Goal: Transaction & Acquisition: Purchase product/service

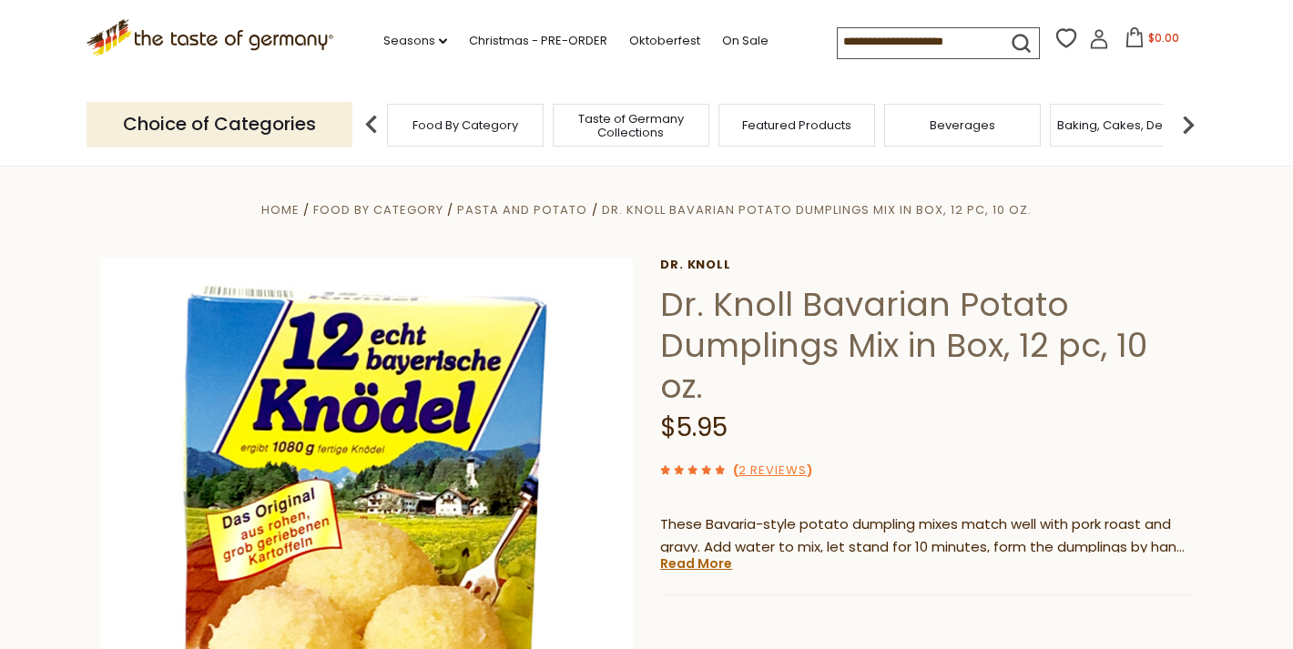
click at [487, 132] on div "Food By Category" at bounding box center [465, 125] width 157 height 43
click at [838, 37] on input at bounding box center [915, 40] width 154 height 25
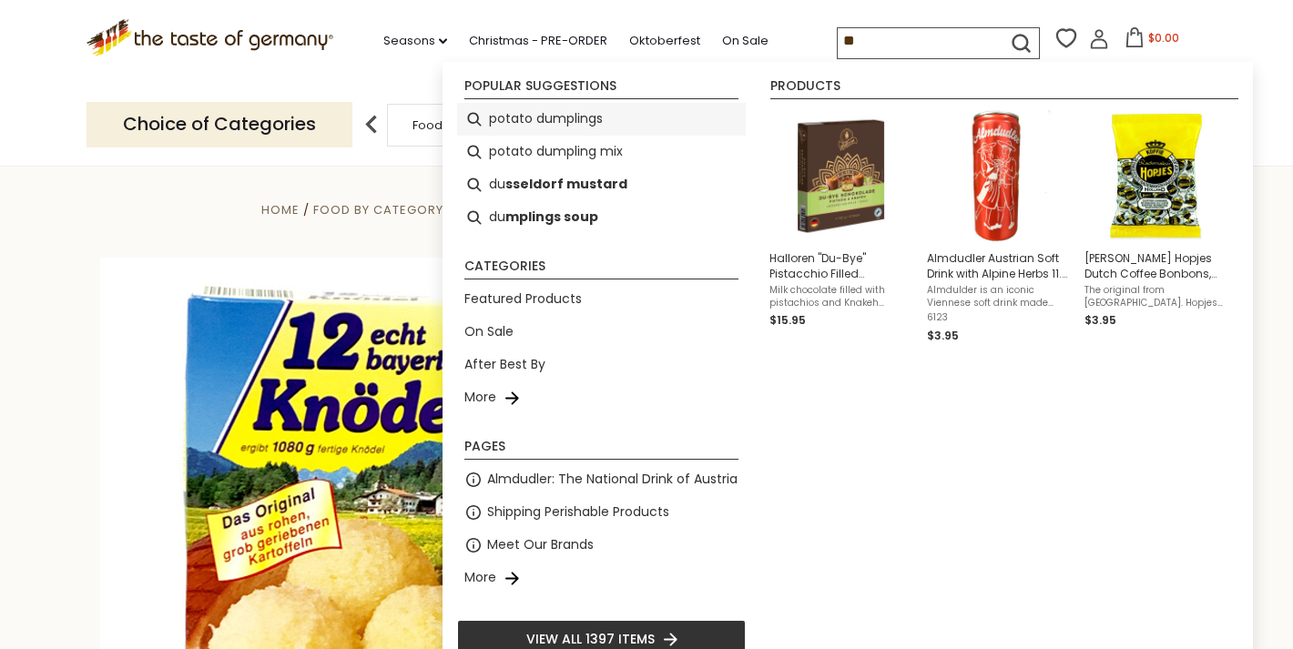
click at [574, 113] on li "potato dumplings" at bounding box center [601, 119] width 289 height 33
type input "**********"
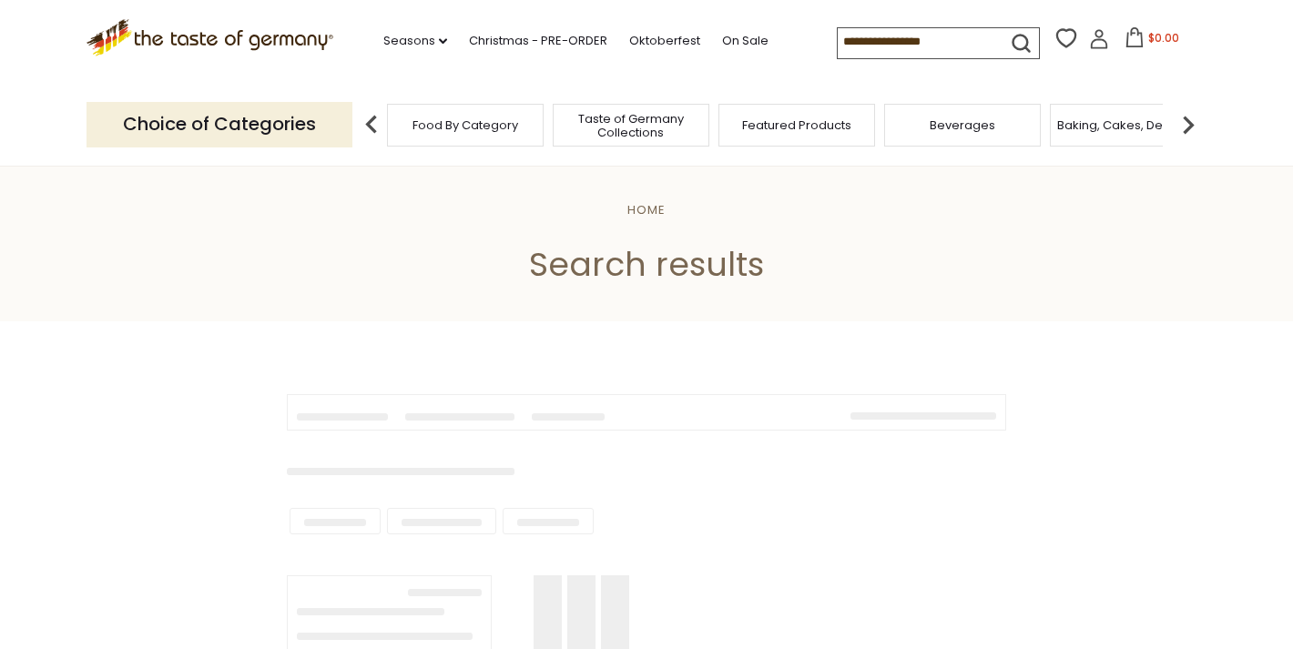
type input "**********"
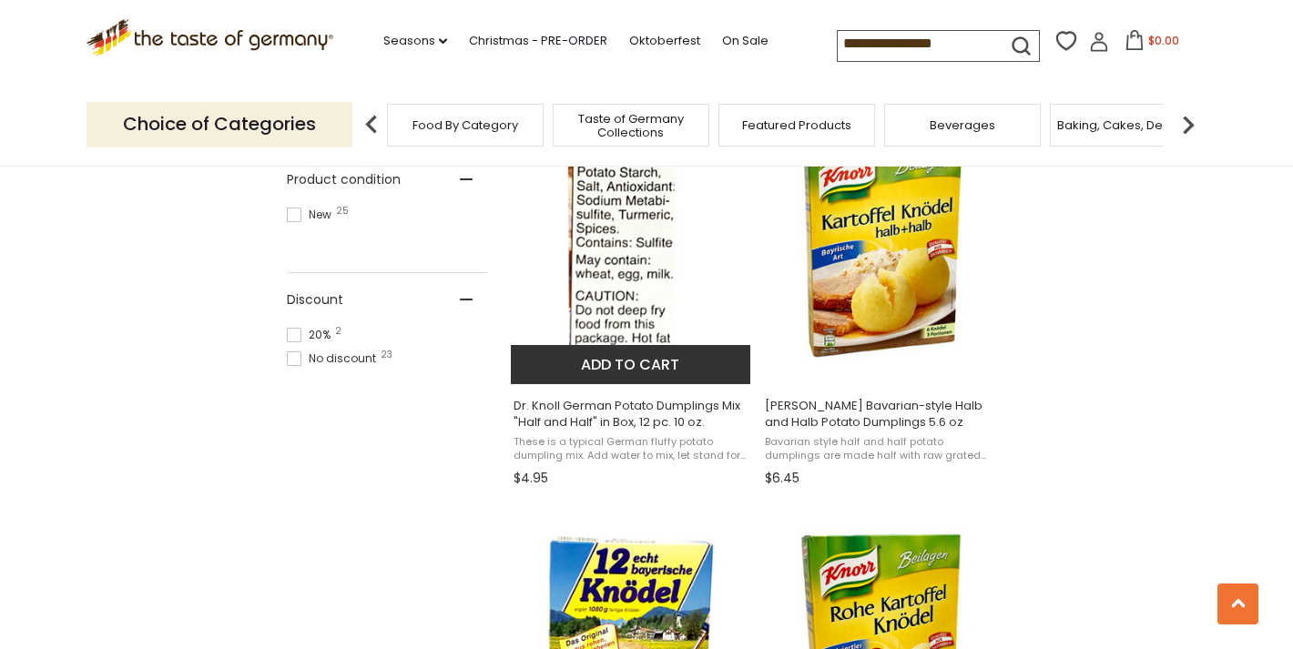
scroll to position [1193, 0]
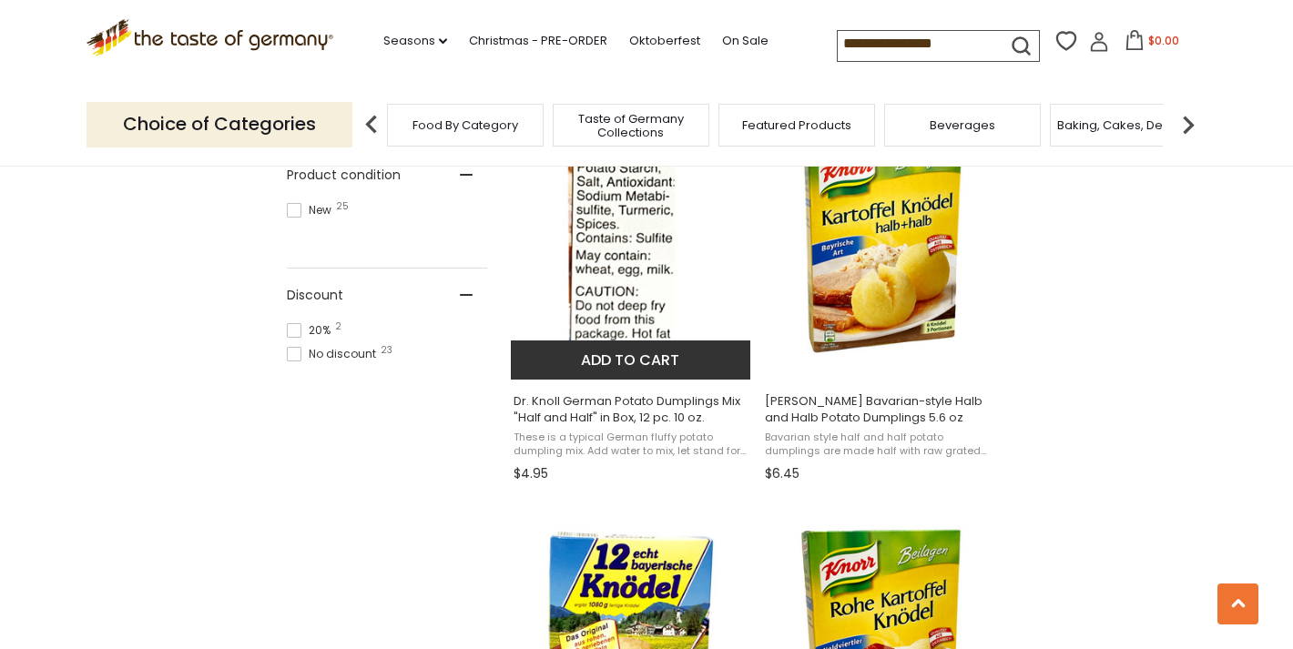
click at [658, 431] on span "These is a typical German fluffy potato dumpling mix. Add water to mix, let sta…" at bounding box center [631, 445] width 236 height 28
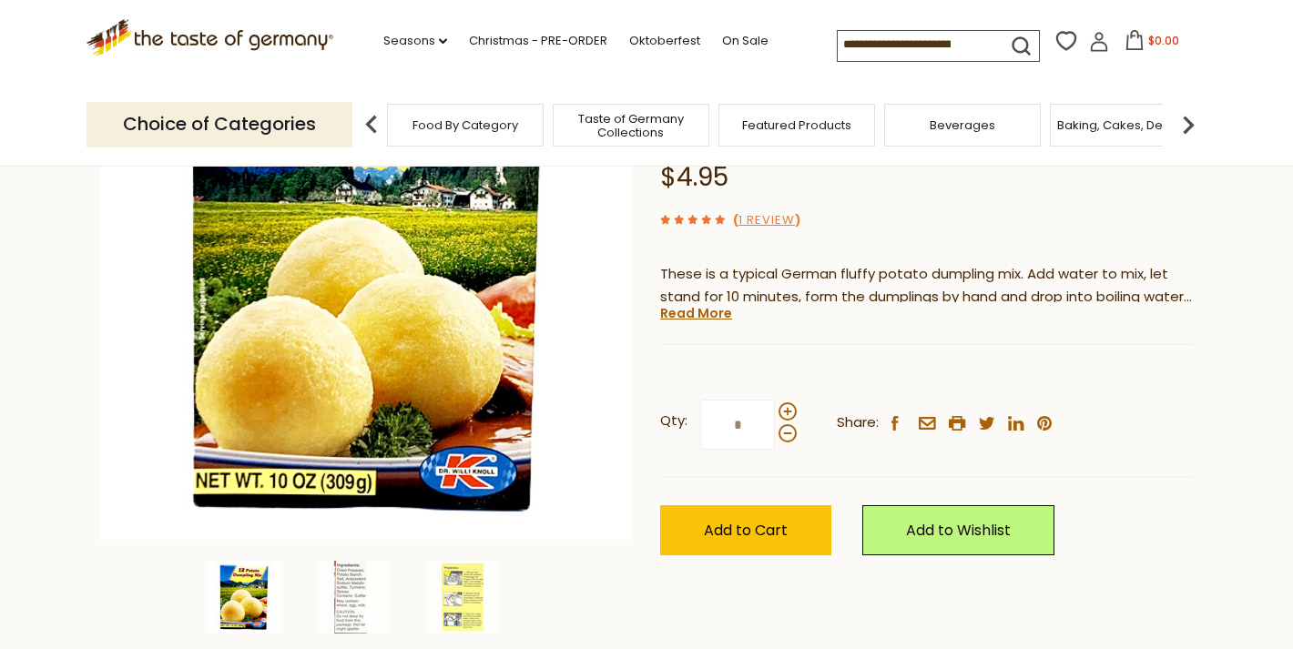
scroll to position [253, 0]
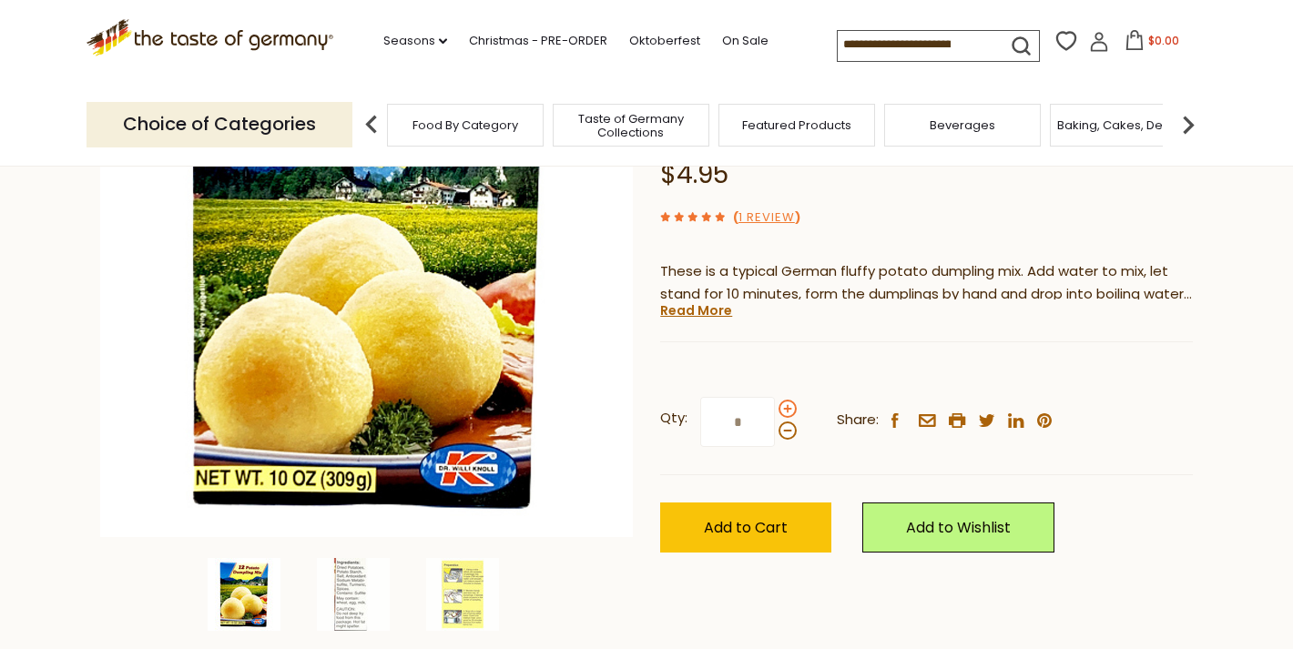
click at [788, 404] on span at bounding box center [787, 409] width 18 height 18
click at [775, 404] on input "*" at bounding box center [737, 422] width 75 height 50
click at [788, 404] on span at bounding box center [787, 409] width 18 height 18
click at [775, 404] on input "*" at bounding box center [737, 422] width 75 height 50
click at [788, 404] on span at bounding box center [787, 409] width 18 height 18
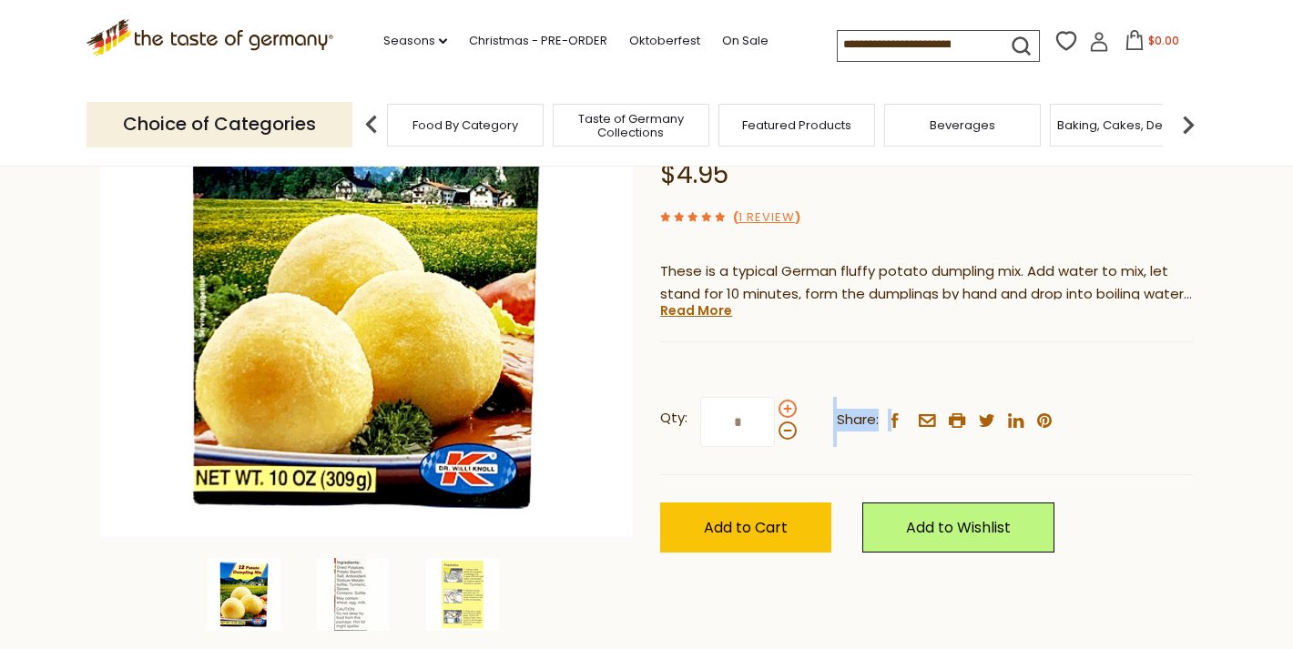
click at [775, 404] on input "*" at bounding box center [737, 422] width 75 height 50
click at [788, 404] on span at bounding box center [787, 409] width 18 height 18
click at [775, 404] on input "*" at bounding box center [737, 422] width 75 height 50
click at [788, 404] on span at bounding box center [787, 409] width 18 height 18
click at [775, 404] on input "*" at bounding box center [737, 422] width 75 height 50
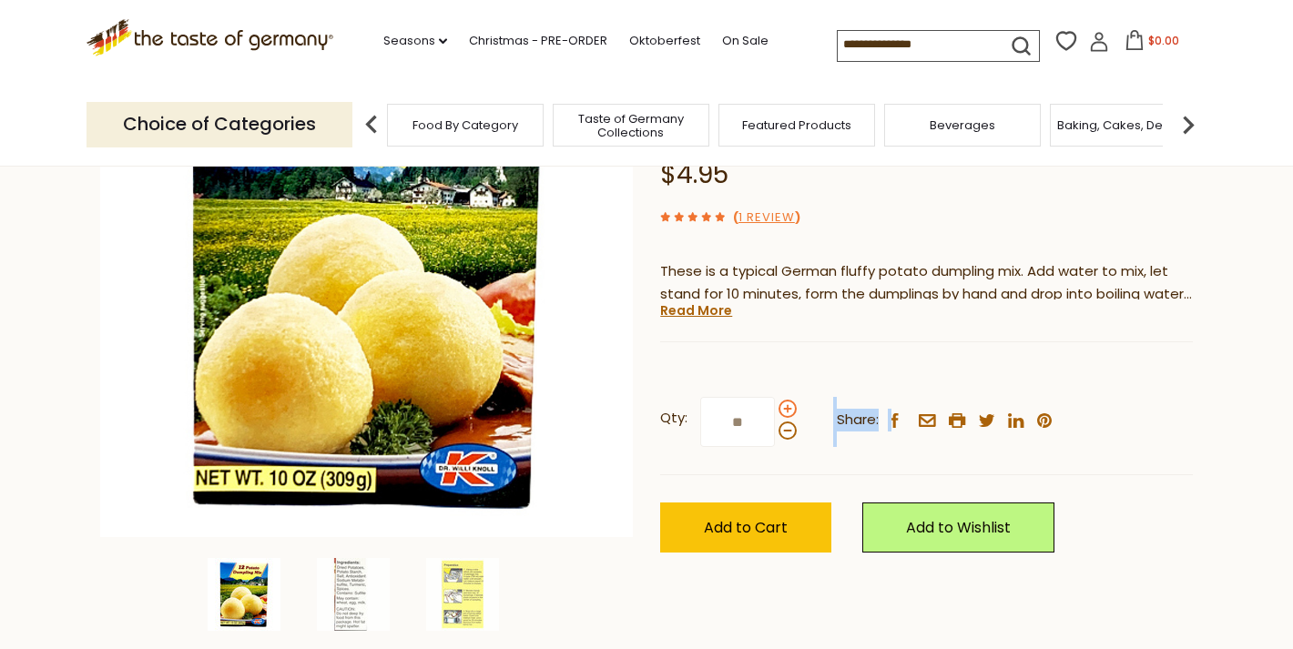
click at [788, 404] on span at bounding box center [787, 409] width 18 height 18
click at [775, 404] on input "**" at bounding box center [737, 422] width 75 height 50
click at [788, 404] on span at bounding box center [787, 409] width 18 height 18
click at [775, 404] on input "**" at bounding box center [737, 422] width 75 height 50
click at [788, 404] on span at bounding box center [787, 409] width 18 height 18
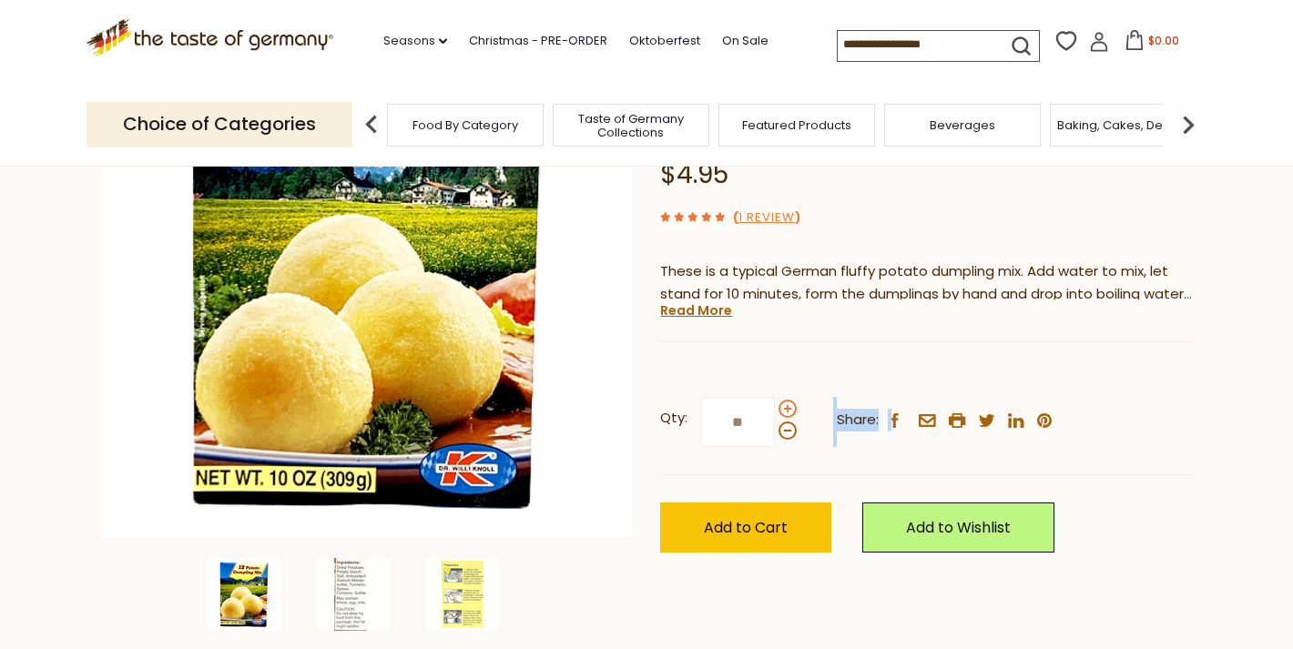
click at [775, 404] on input "**" at bounding box center [737, 422] width 75 height 50
click at [788, 404] on span at bounding box center [787, 409] width 18 height 18
click at [775, 404] on input "**" at bounding box center [737, 422] width 75 height 50
click at [788, 404] on span at bounding box center [787, 409] width 18 height 18
click at [775, 404] on input "**" at bounding box center [737, 422] width 75 height 50
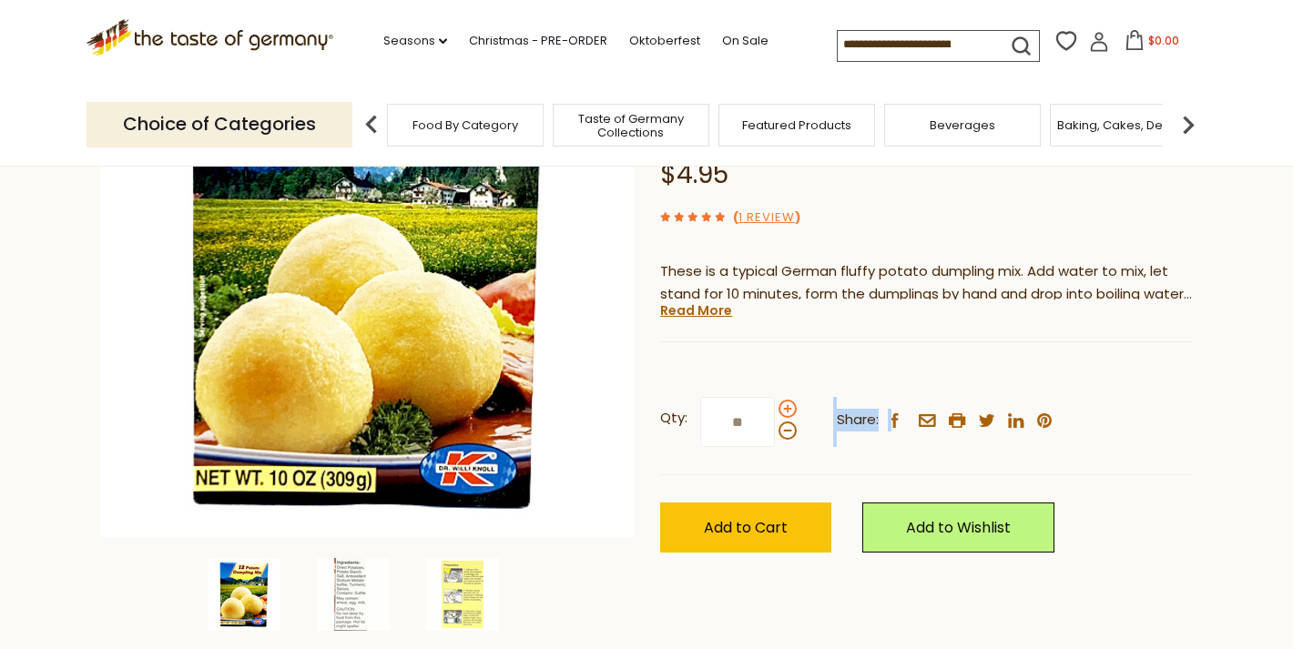
click at [788, 404] on span at bounding box center [787, 409] width 18 height 18
click at [775, 404] on input "**" at bounding box center [737, 422] width 75 height 50
click at [788, 404] on span at bounding box center [787, 409] width 18 height 18
click at [775, 404] on input "**" at bounding box center [737, 422] width 75 height 50
click at [788, 404] on span at bounding box center [787, 409] width 18 height 18
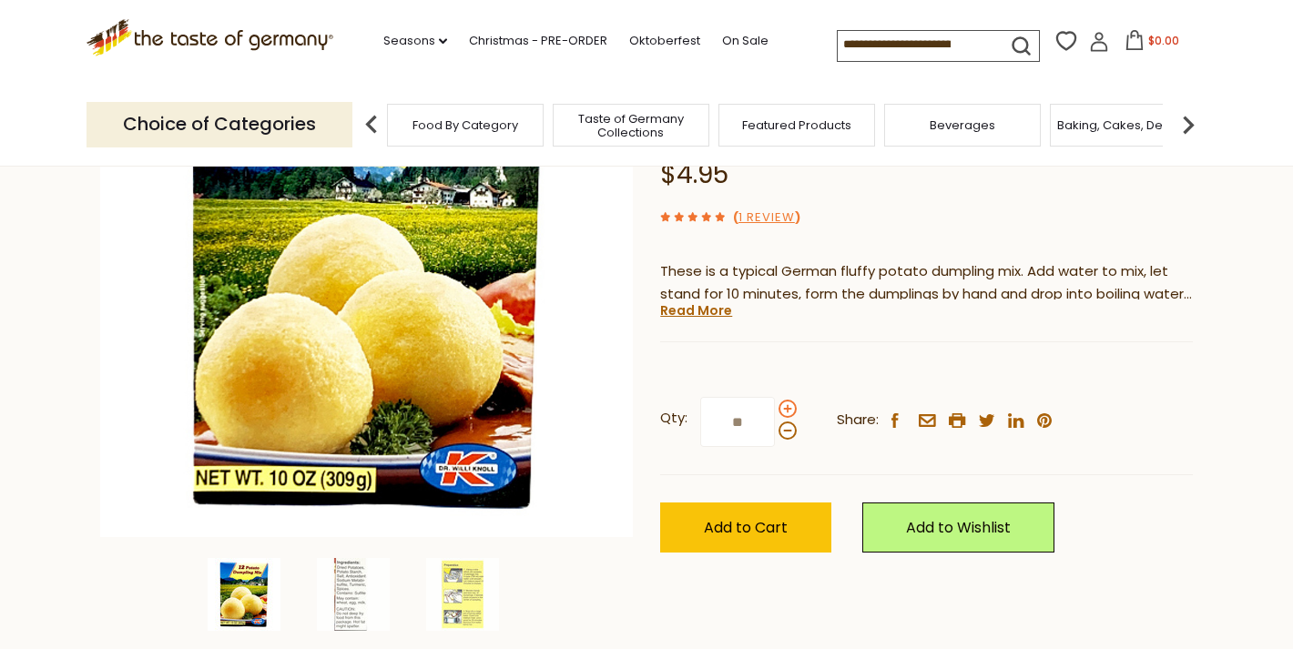
click at [775, 404] on input "**" at bounding box center [737, 422] width 75 height 50
click at [788, 404] on span at bounding box center [787, 409] width 18 height 18
click at [775, 404] on input "**" at bounding box center [737, 422] width 75 height 50
click at [788, 404] on span at bounding box center [787, 409] width 18 height 18
click at [775, 404] on input "**" at bounding box center [737, 422] width 75 height 50
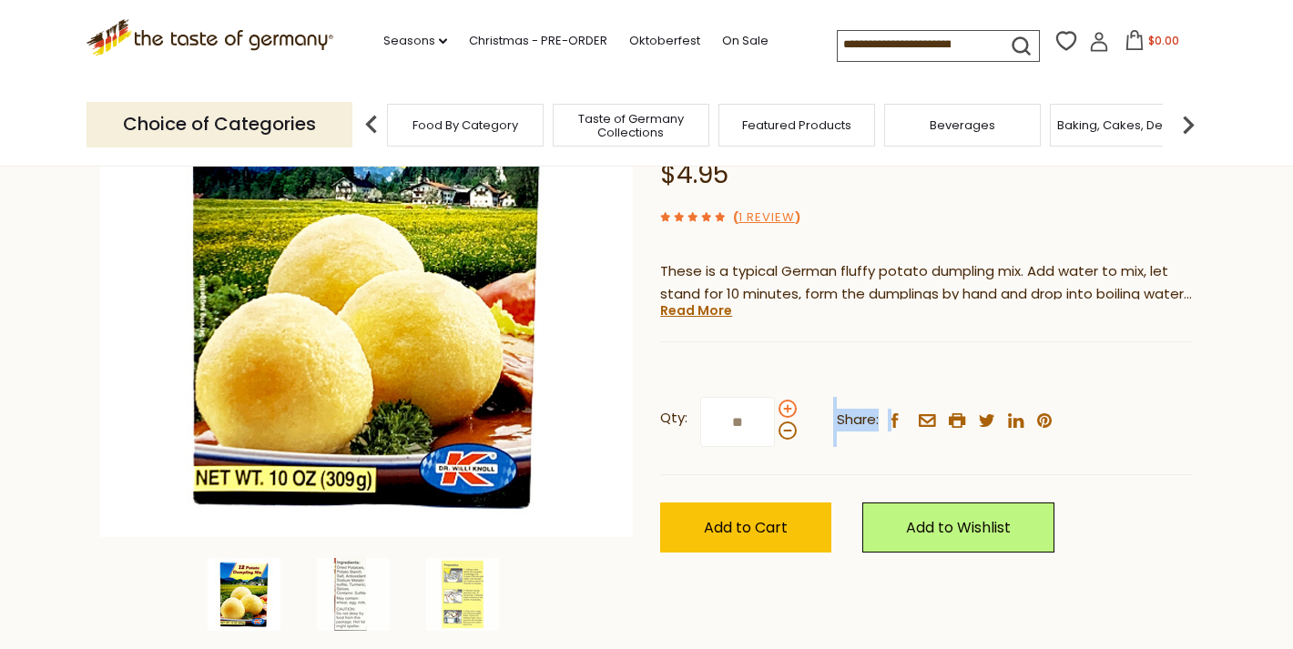
click at [788, 404] on span at bounding box center [787, 409] width 18 height 18
click at [775, 404] on input "**" at bounding box center [737, 422] width 75 height 50
click at [788, 404] on span at bounding box center [787, 409] width 18 height 18
click at [775, 404] on input "**" at bounding box center [737, 422] width 75 height 50
click at [788, 404] on span at bounding box center [787, 409] width 18 height 18
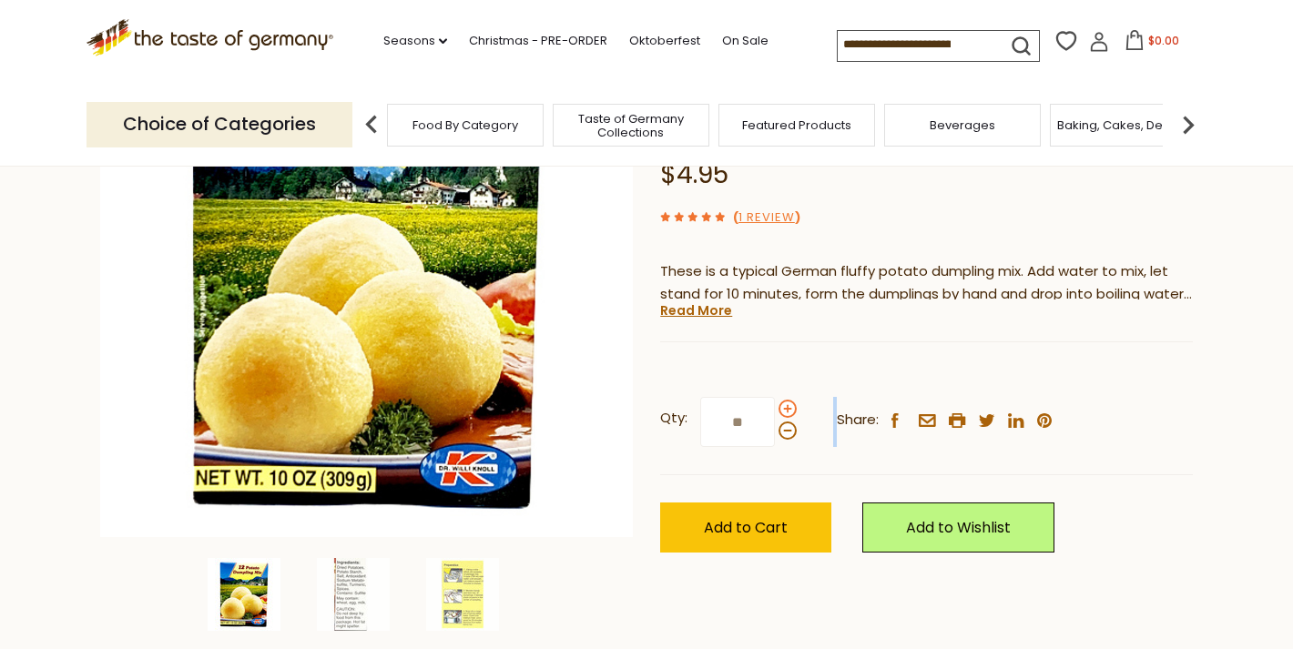
click at [775, 404] on input "**" at bounding box center [737, 422] width 75 height 50
click at [788, 404] on span at bounding box center [787, 409] width 18 height 18
click at [775, 404] on input "**" at bounding box center [737, 422] width 75 height 50
click at [788, 404] on span at bounding box center [787, 409] width 18 height 18
click at [775, 404] on input "**" at bounding box center [737, 422] width 75 height 50
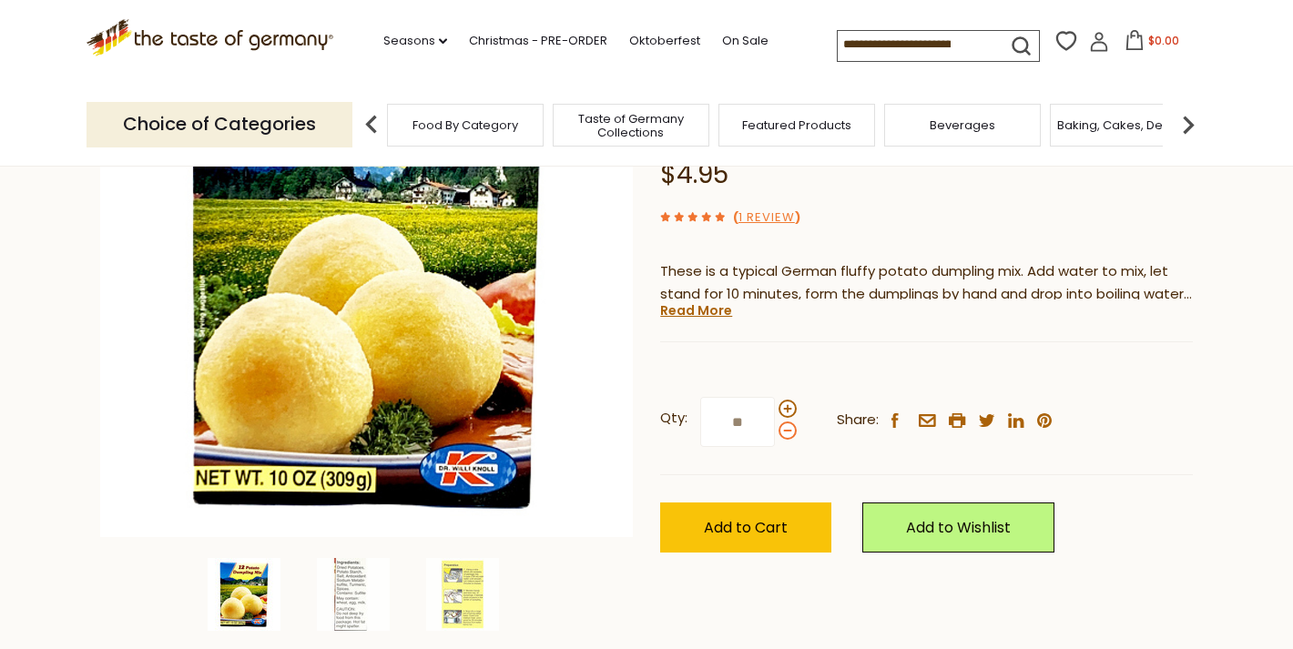
click at [787, 423] on span at bounding box center [787, 431] width 18 height 18
click at [775, 423] on input "**" at bounding box center [737, 422] width 75 height 50
click at [783, 405] on span at bounding box center [787, 409] width 18 height 18
click at [775, 405] on input "**" at bounding box center [737, 422] width 75 height 50
click at [764, 529] on span "Add to Cart" at bounding box center [746, 527] width 84 height 21
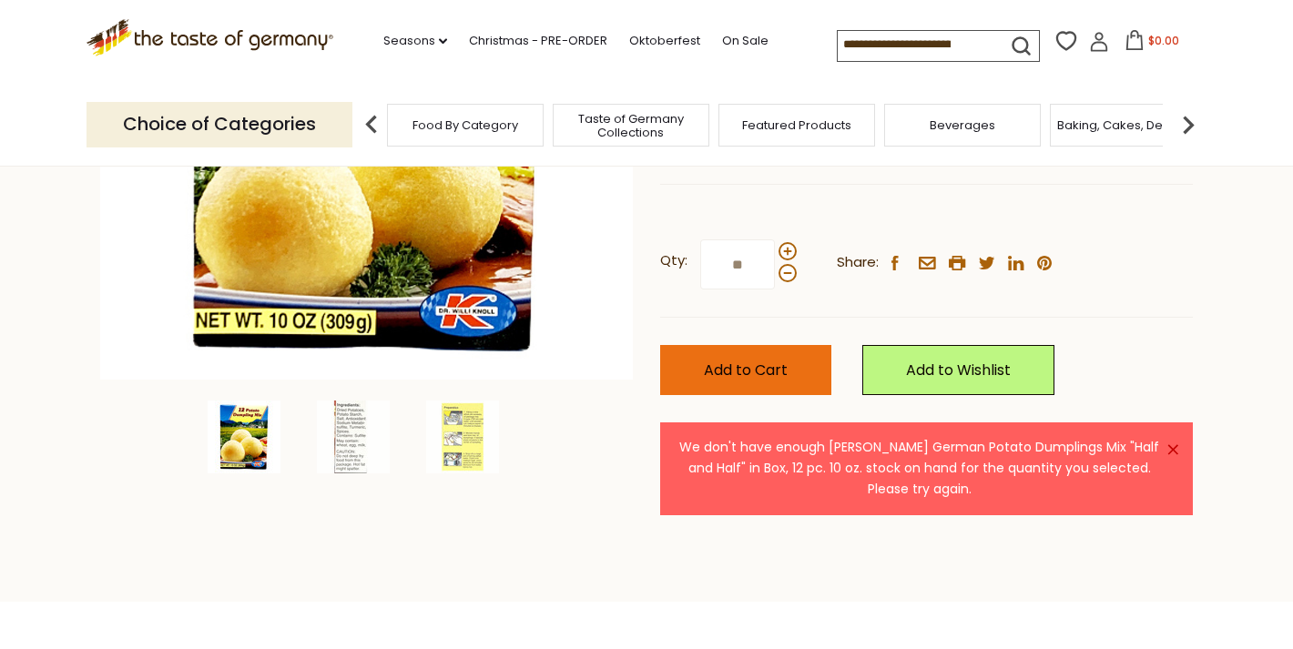
scroll to position [412, 0]
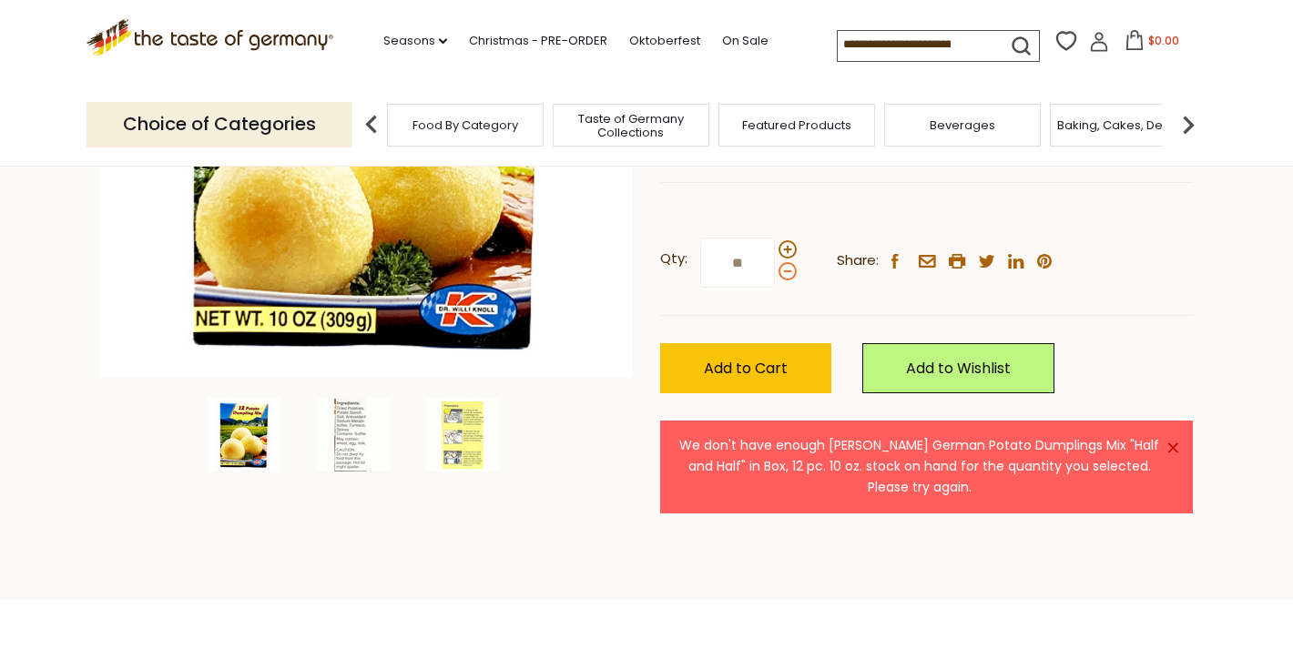
click at [785, 268] on span at bounding box center [787, 271] width 18 height 18
click at [775, 268] on input "**" at bounding box center [737, 263] width 75 height 50
click at [785, 268] on span at bounding box center [787, 271] width 18 height 18
click at [775, 268] on input "**" at bounding box center [737, 263] width 75 height 50
click at [785, 268] on span at bounding box center [787, 271] width 18 height 18
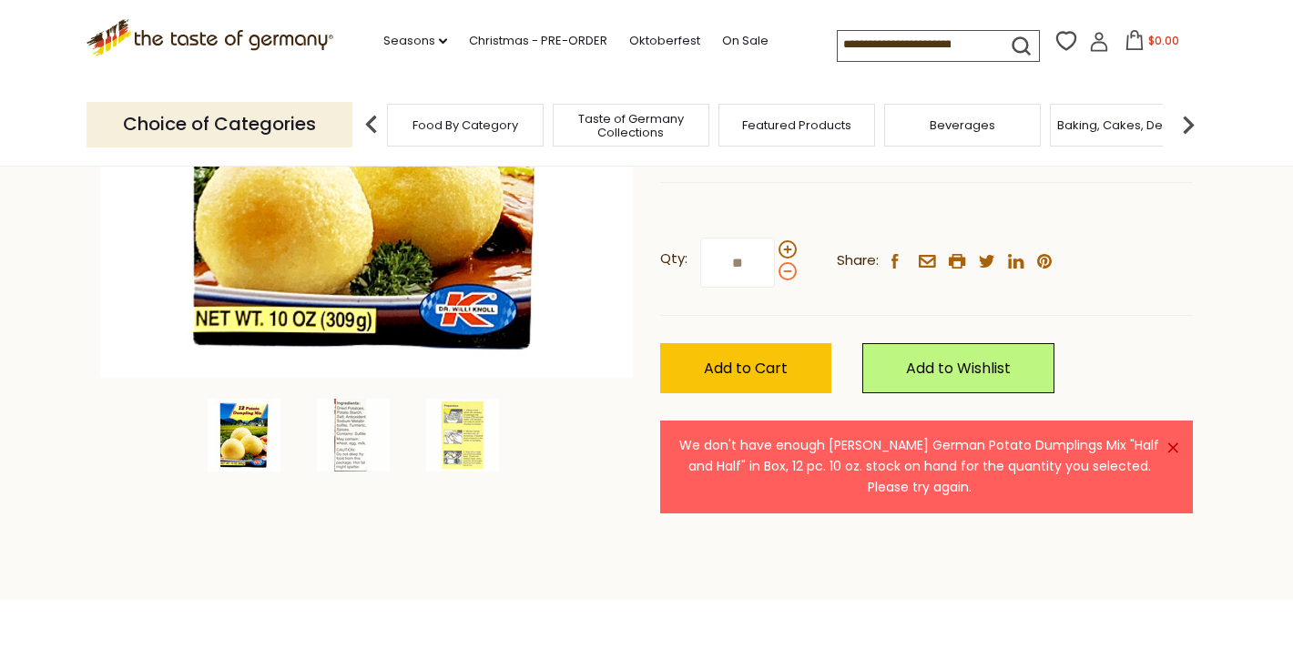
click at [775, 268] on input "**" at bounding box center [737, 263] width 75 height 50
click at [786, 268] on span at bounding box center [787, 271] width 18 height 18
click at [775, 268] on input "**" at bounding box center [737, 263] width 75 height 50
click at [786, 268] on span at bounding box center [787, 271] width 18 height 18
click at [775, 268] on input "**" at bounding box center [737, 263] width 75 height 50
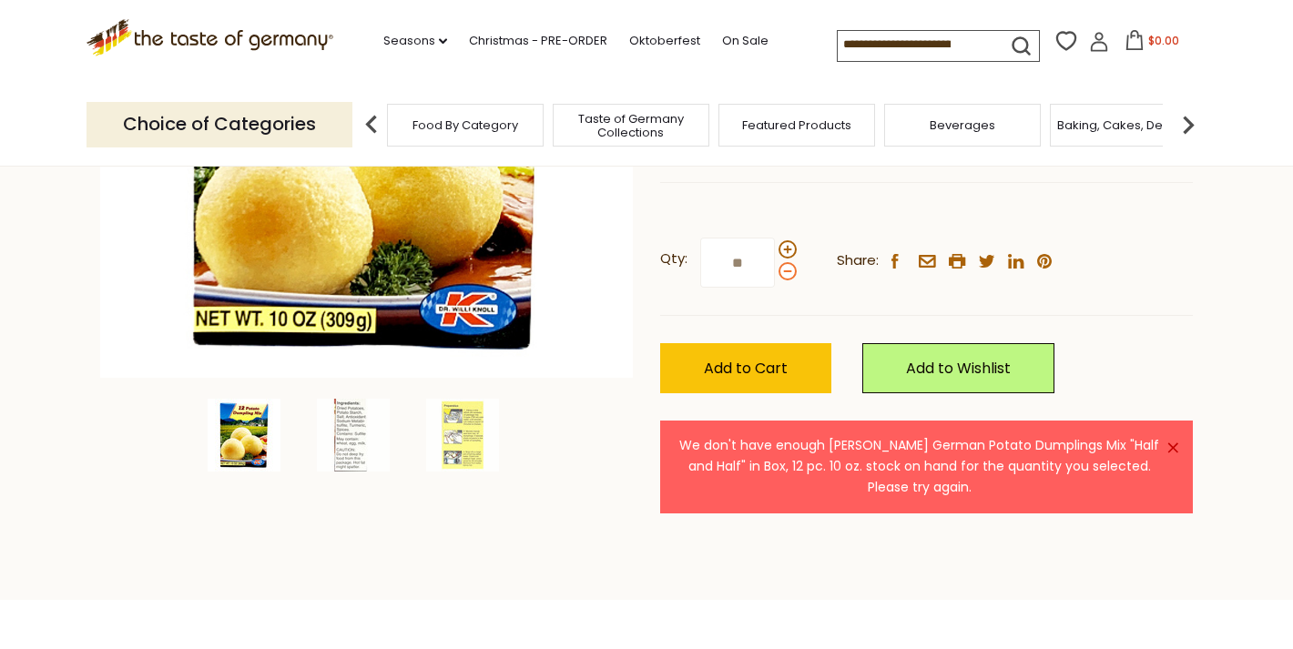
click at [786, 268] on span at bounding box center [787, 271] width 18 height 18
click at [775, 268] on input "**" at bounding box center [737, 263] width 75 height 50
click at [786, 268] on span at bounding box center [787, 271] width 18 height 18
click at [775, 268] on input "**" at bounding box center [737, 263] width 75 height 50
click at [786, 268] on span at bounding box center [787, 271] width 18 height 18
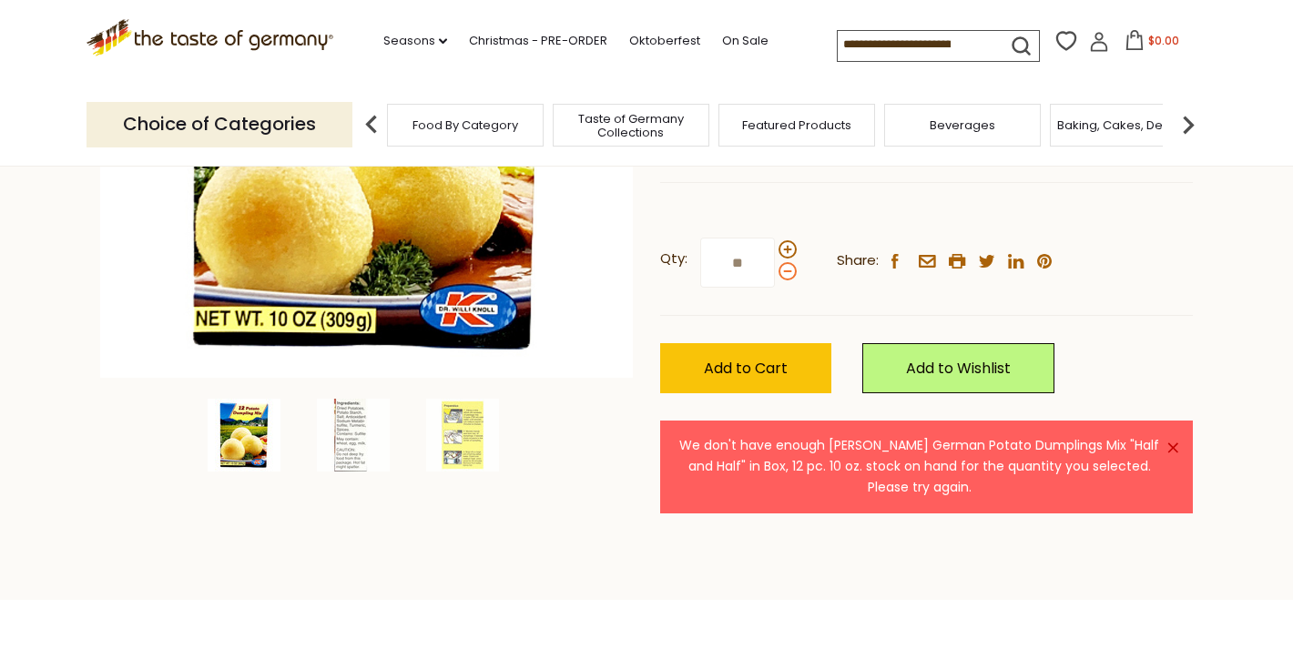
click at [775, 268] on input "**" at bounding box center [737, 263] width 75 height 50
click at [786, 268] on span at bounding box center [787, 271] width 18 height 18
click at [775, 268] on input "**" at bounding box center [737, 263] width 75 height 50
click at [786, 268] on span at bounding box center [787, 271] width 18 height 18
click at [775, 268] on input "**" at bounding box center [737, 263] width 75 height 50
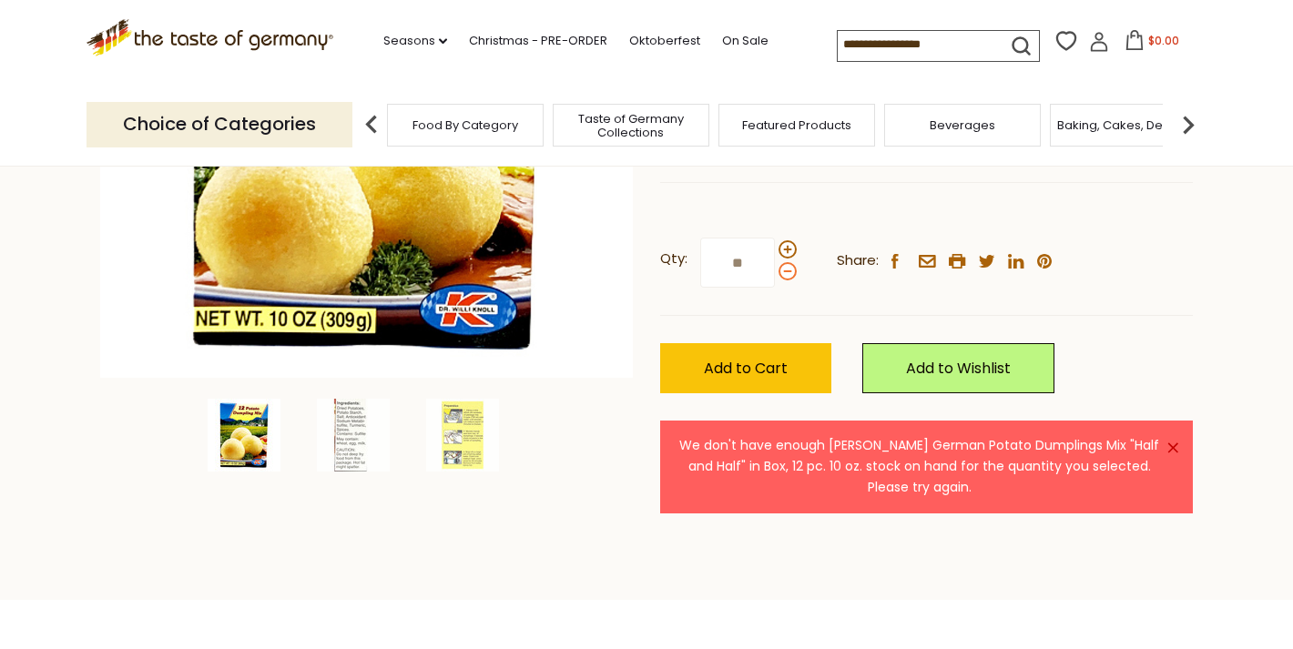
click at [786, 268] on span at bounding box center [787, 271] width 18 height 18
click at [775, 268] on input "**" at bounding box center [737, 263] width 75 height 50
click at [786, 268] on span at bounding box center [787, 271] width 18 height 18
click at [775, 268] on input "**" at bounding box center [737, 263] width 75 height 50
click at [786, 268] on span at bounding box center [787, 271] width 18 height 18
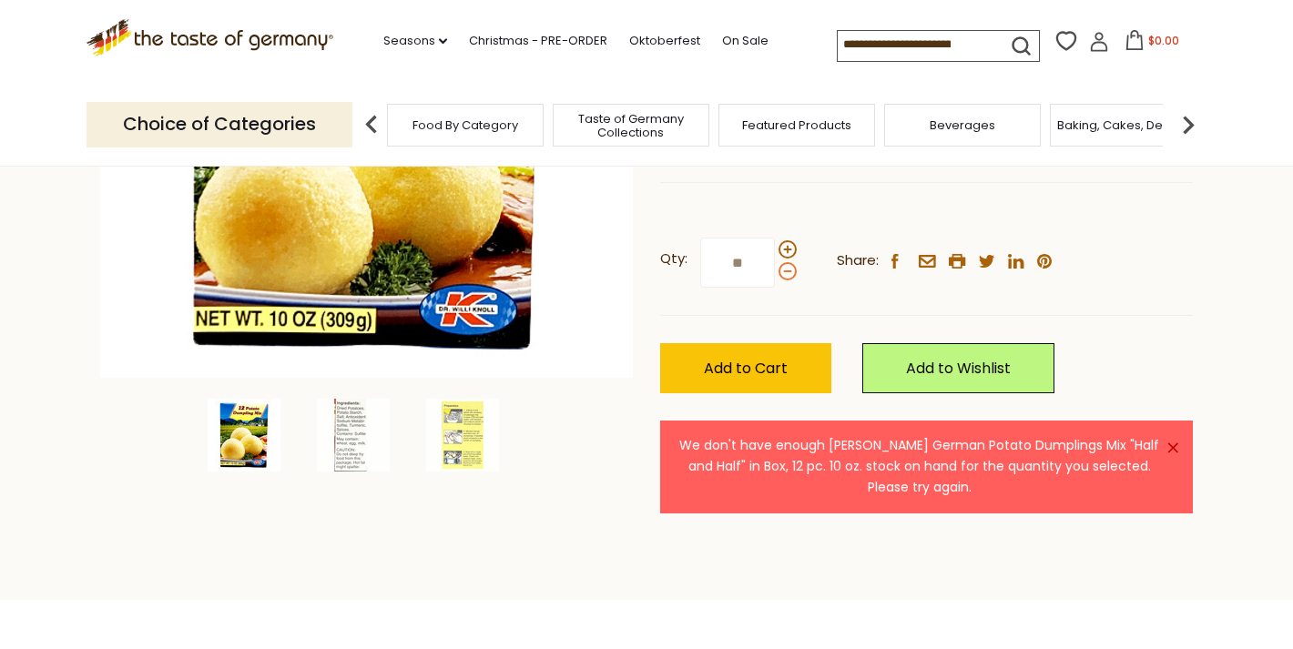
click at [775, 268] on input "**" at bounding box center [737, 263] width 75 height 50
click at [786, 268] on span at bounding box center [787, 271] width 18 height 18
click at [775, 268] on input "**" at bounding box center [737, 263] width 75 height 50
click at [786, 268] on span at bounding box center [787, 271] width 18 height 18
click at [775, 268] on input "**" at bounding box center [737, 263] width 75 height 50
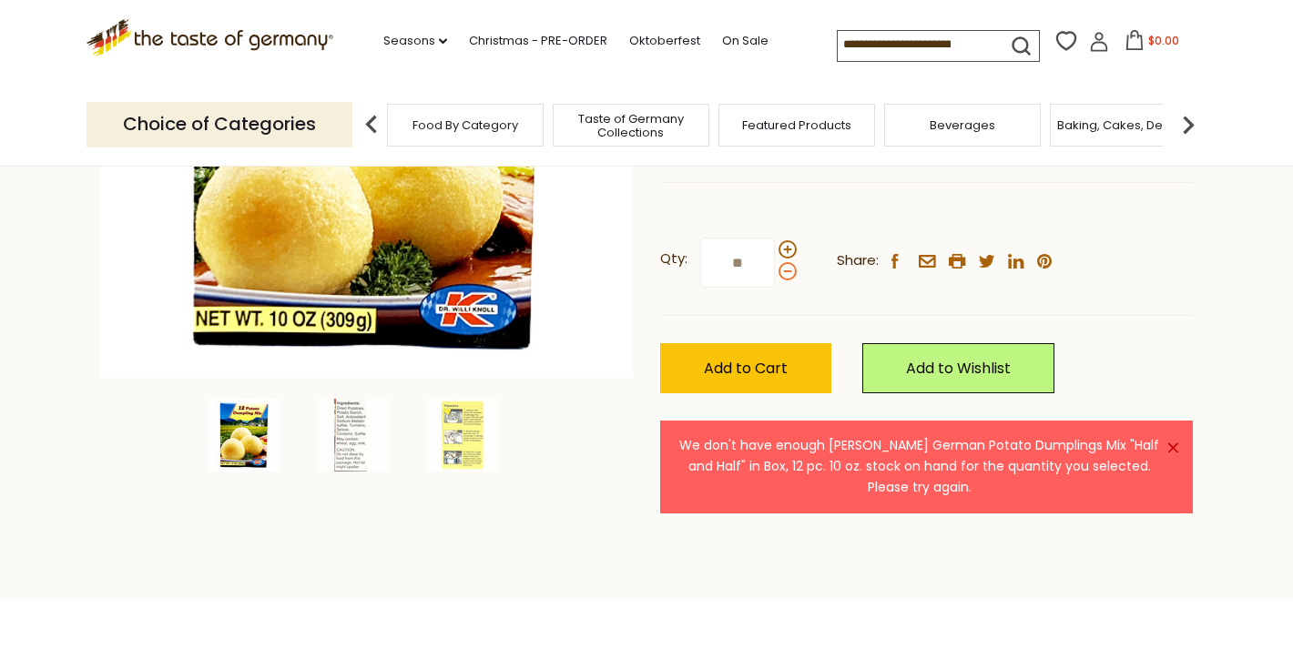
click at [786, 268] on span at bounding box center [787, 271] width 18 height 18
click at [775, 268] on input "**" at bounding box center [737, 263] width 75 height 50
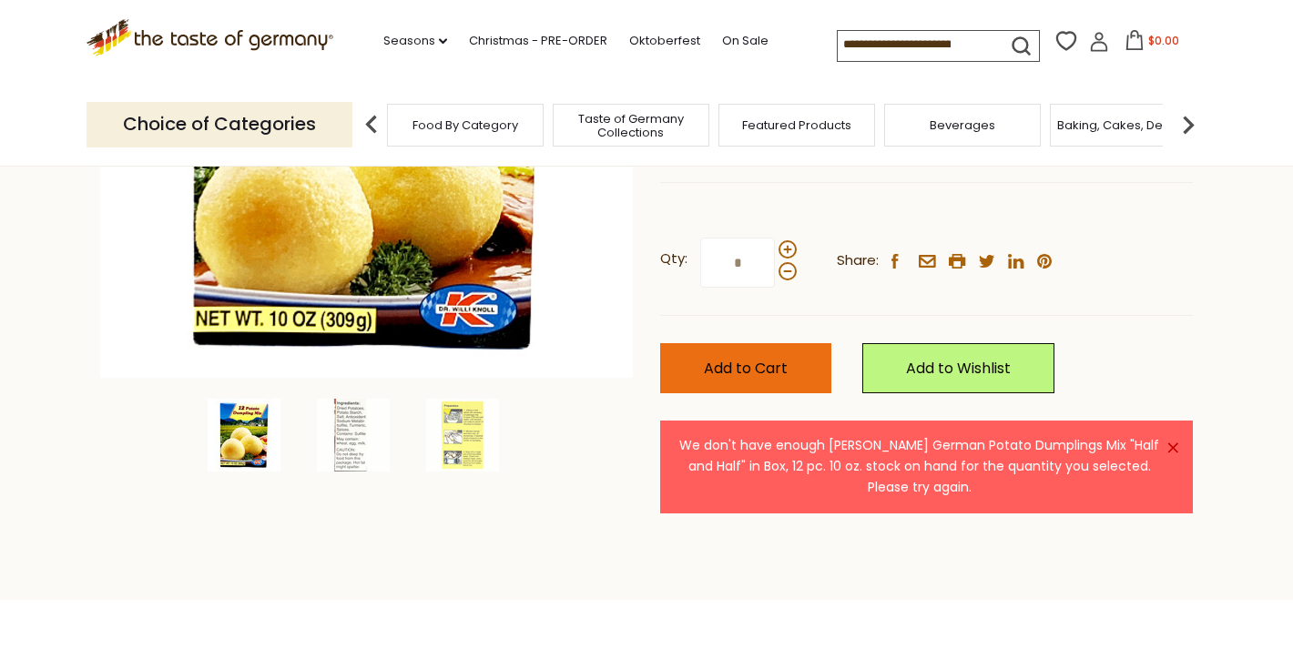
click at [788, 366] on span "Add to Cart" at bounding box center [746, 368] width 84 height 21
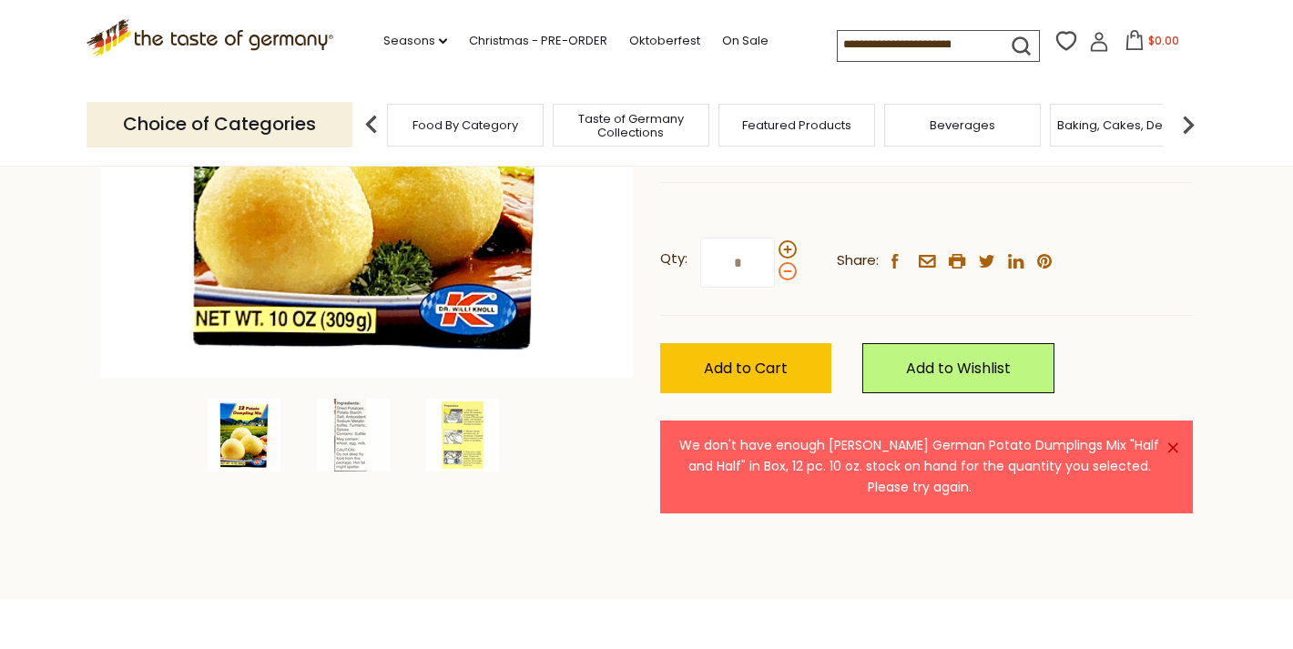
click at [783, 268] on span at bounding box center [787, 271] width 18 height 18
click at [775, 268] on input "*" at bounding box center [737, 263] width 75 height 50
click at [785, 269] on span at bounding box center [787, 271] width 18 height 18
click at [775, 269] on input "*" at bounding box center [737, 263] width 75 height 50
click at [785, 269] on span at bounding box center [787, 271] width 18 height 18
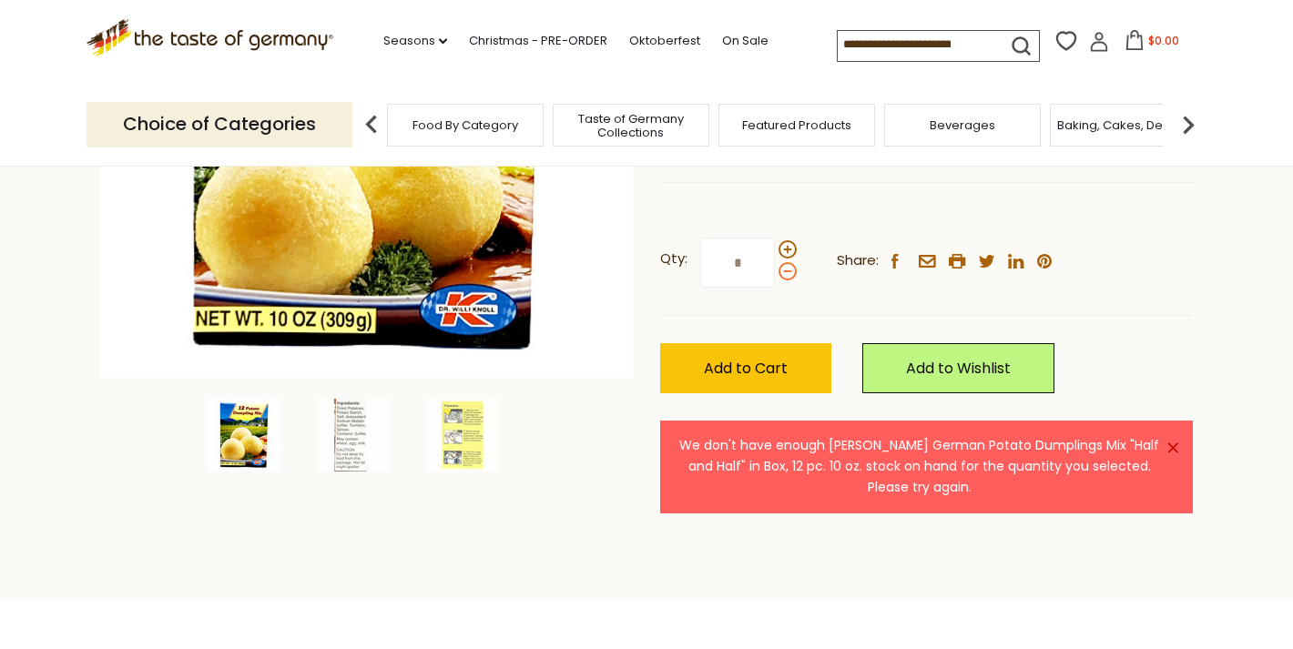
click at [775, 269] on input "*" at bounding box center [737, 263] width 75 height 50
click at [785, 269] on span at bounding box center [787, 271] width 18 height 18
click at [775, 269] on input "*" at bounding box center [737, 263] width 75 height 50
type input "*"
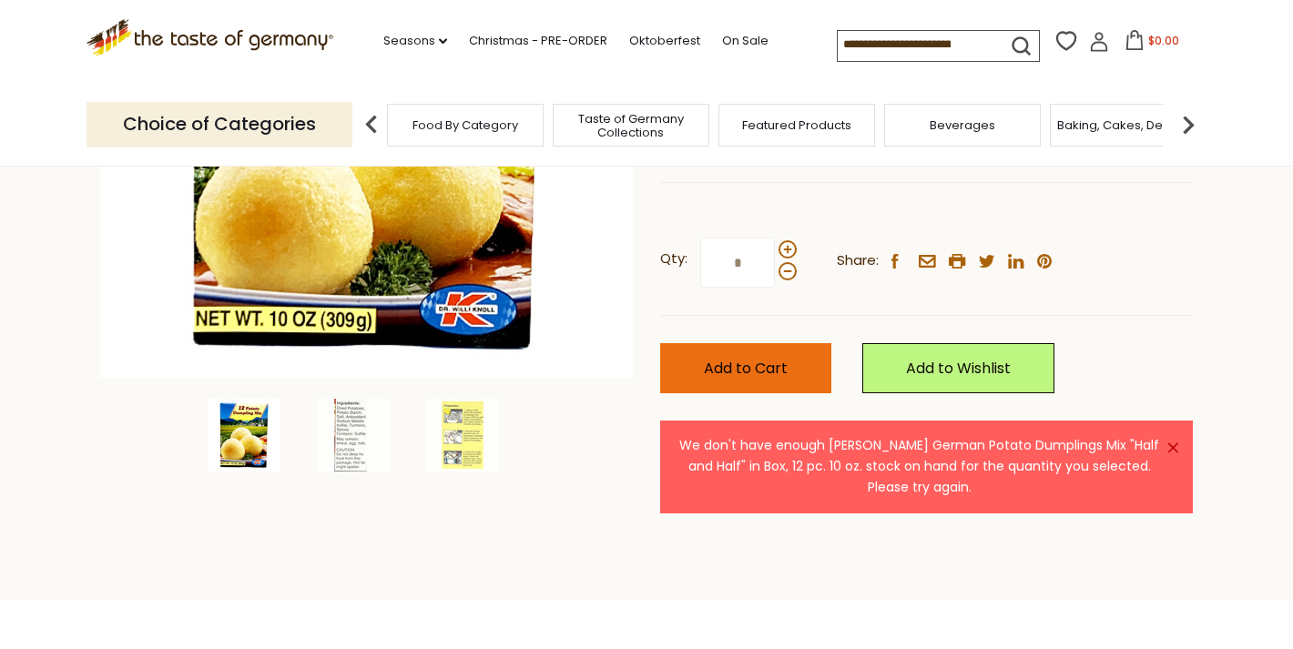
click at [778, 367] on span "Add to Cart" at bounding box center [746, 368] width 84 height 21
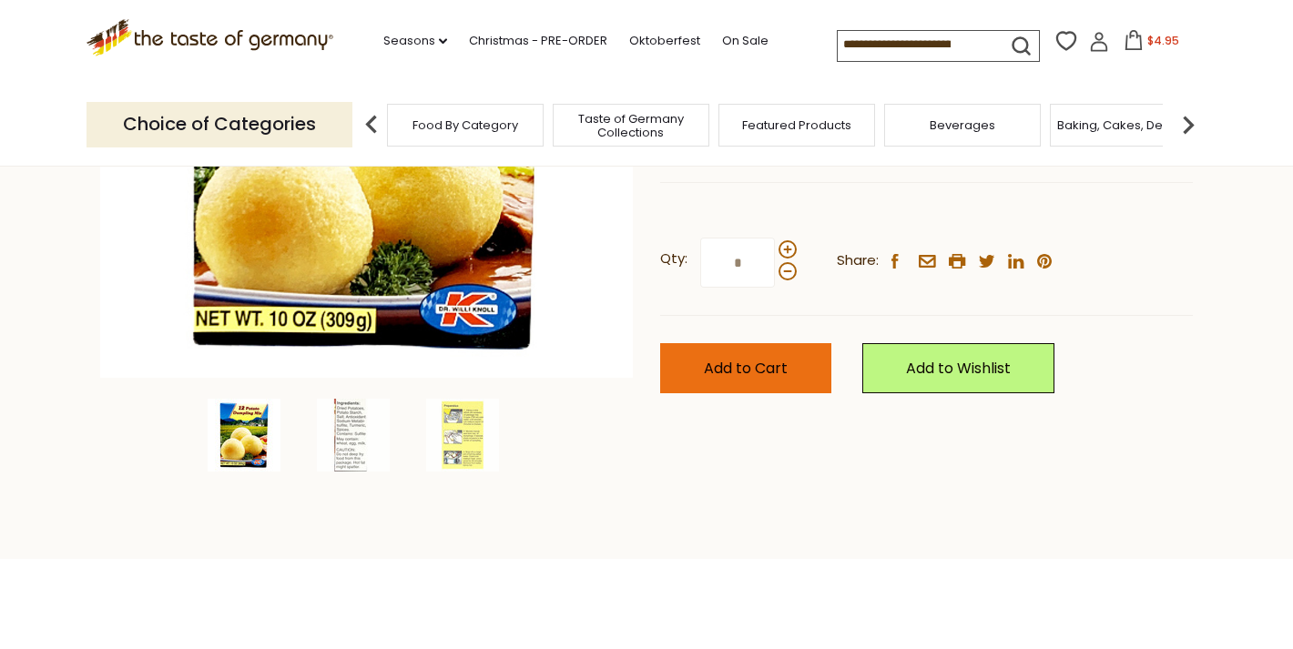
click at [775, 359] on span "Add to Cart" at bounding box center [746, 368] width 84 height 21
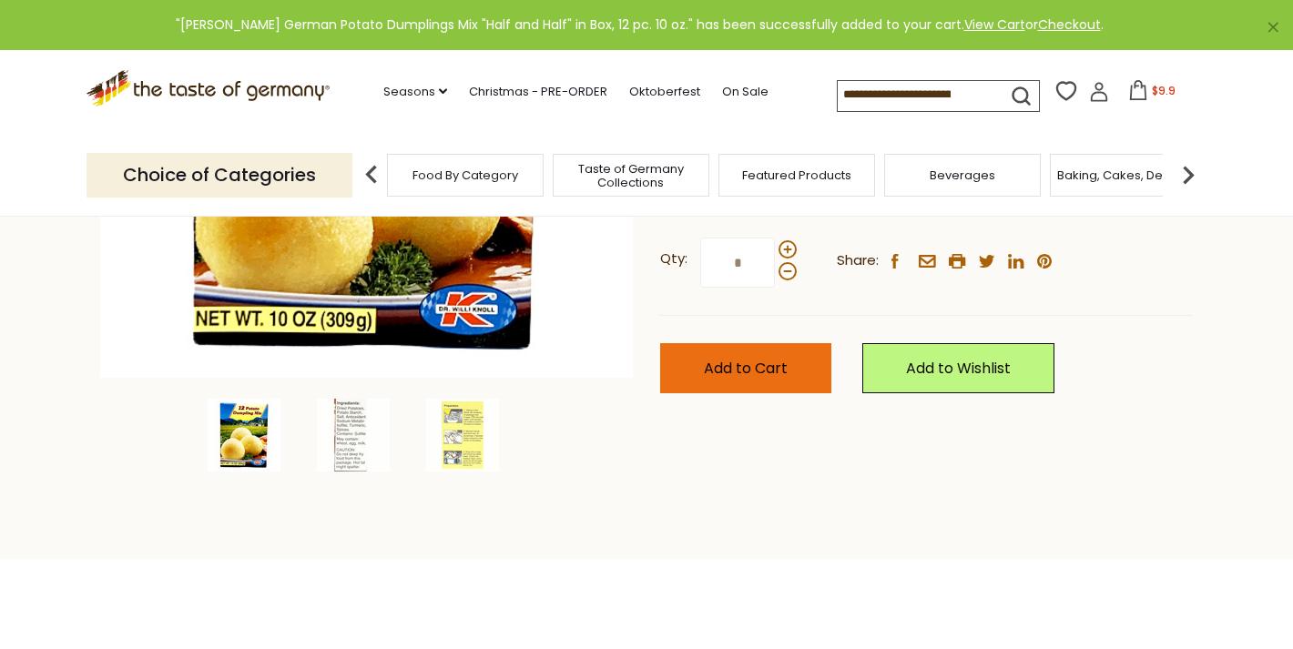
click at [775, 359] on span "Add to Cart" at bounding box center [746, 368] width 84 height 21
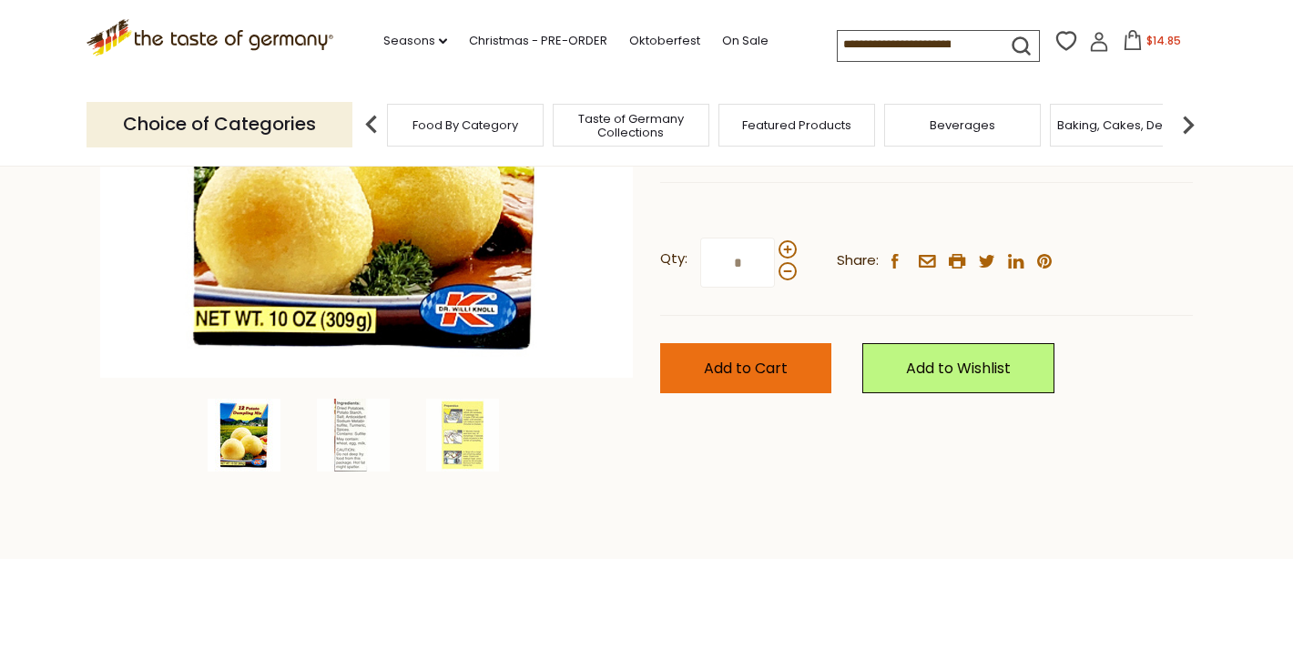
click at [775, 360] on span "Add to Cart" at bounding box center [746, 368] width 84 height 21
click at [773, 361] on span "Add to Cart" at bounding box center [746, 368] width 84 height 21
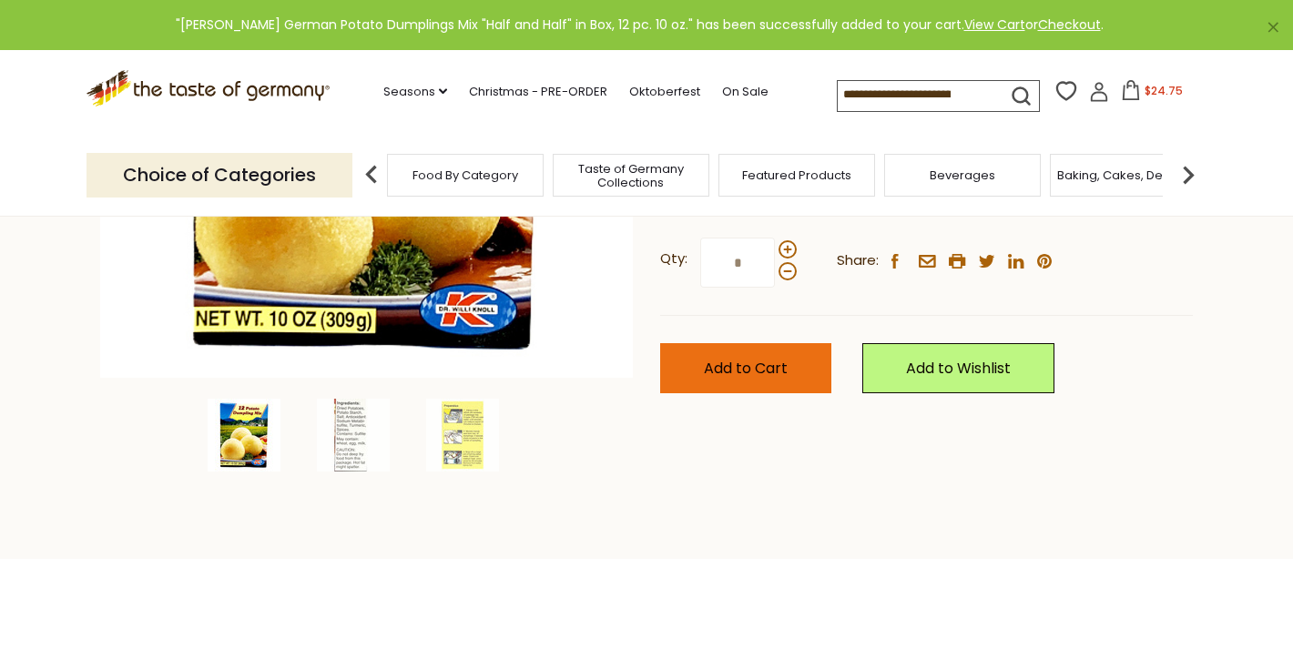
click at [776, 361] on span "Add to Cart" at bounding box center [746, 368] width 84 height 21
click at [777, 364] on span "Add to Cart" at bounding box center [746, 368] width 84 height 21
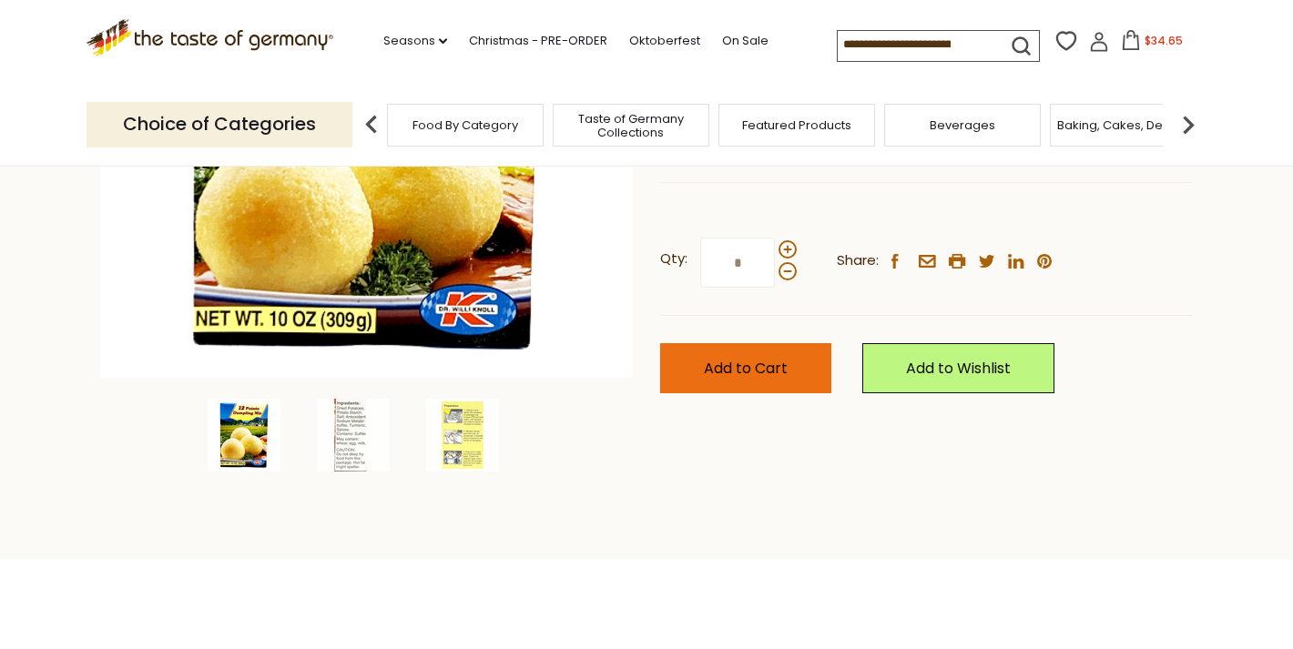
click at [777, 364] on span "Add to Cart" at bounding box center [746, 368] width 84 height 21
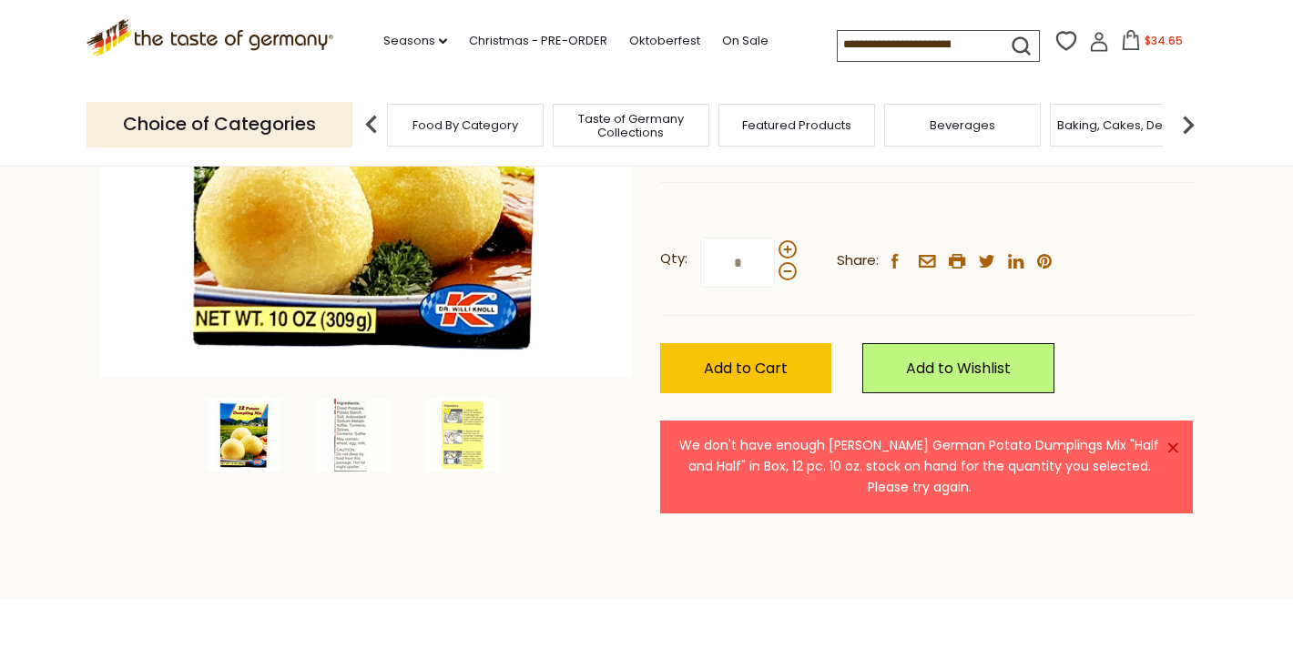
click at [1121, 38] on icon at bounding box center [1131, 40] width 20 height 20
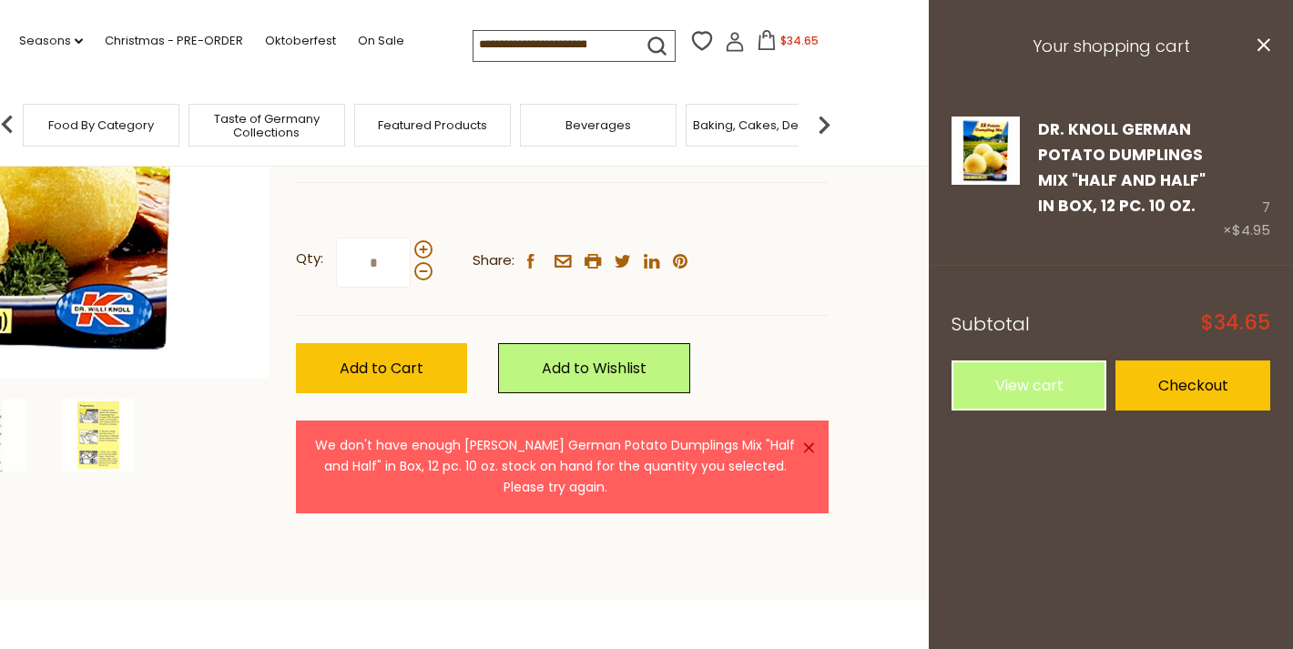
click at [456, 130] on div "Featured Products" at bounding box center [432, 125] width 157 height 43
click at [452, 131] on div "Featured Products" at bounding box center [423, 125] width 157 height 43
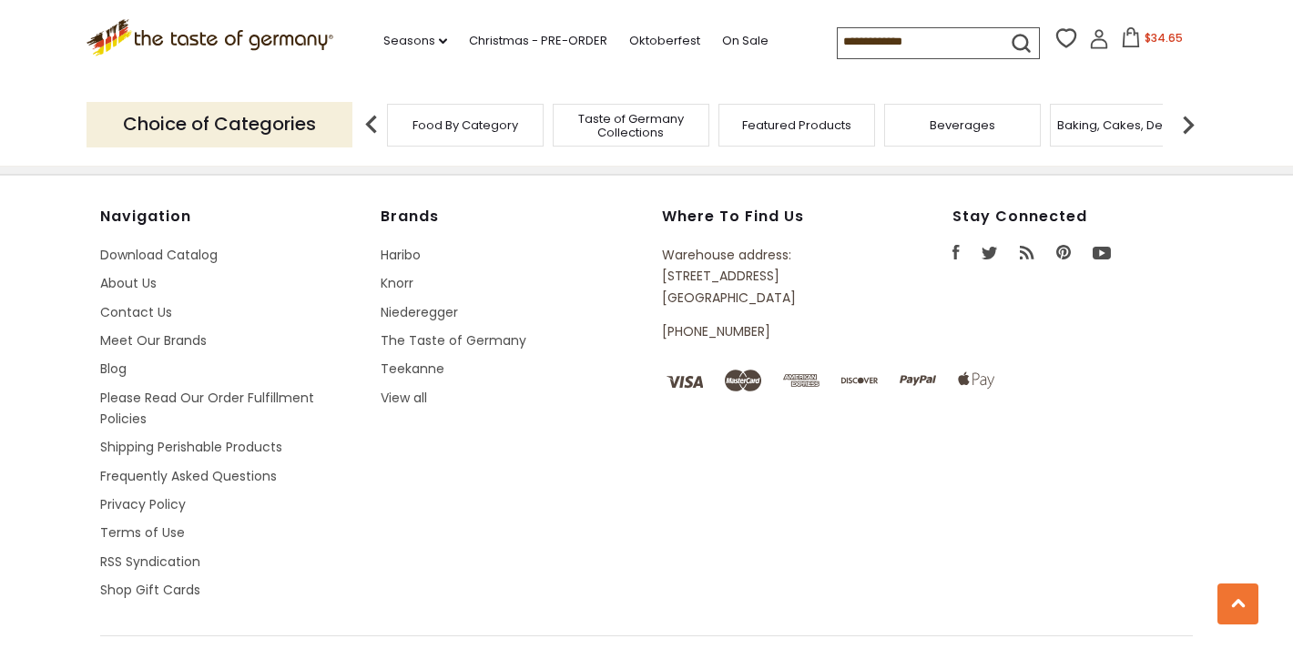
type input "**********"
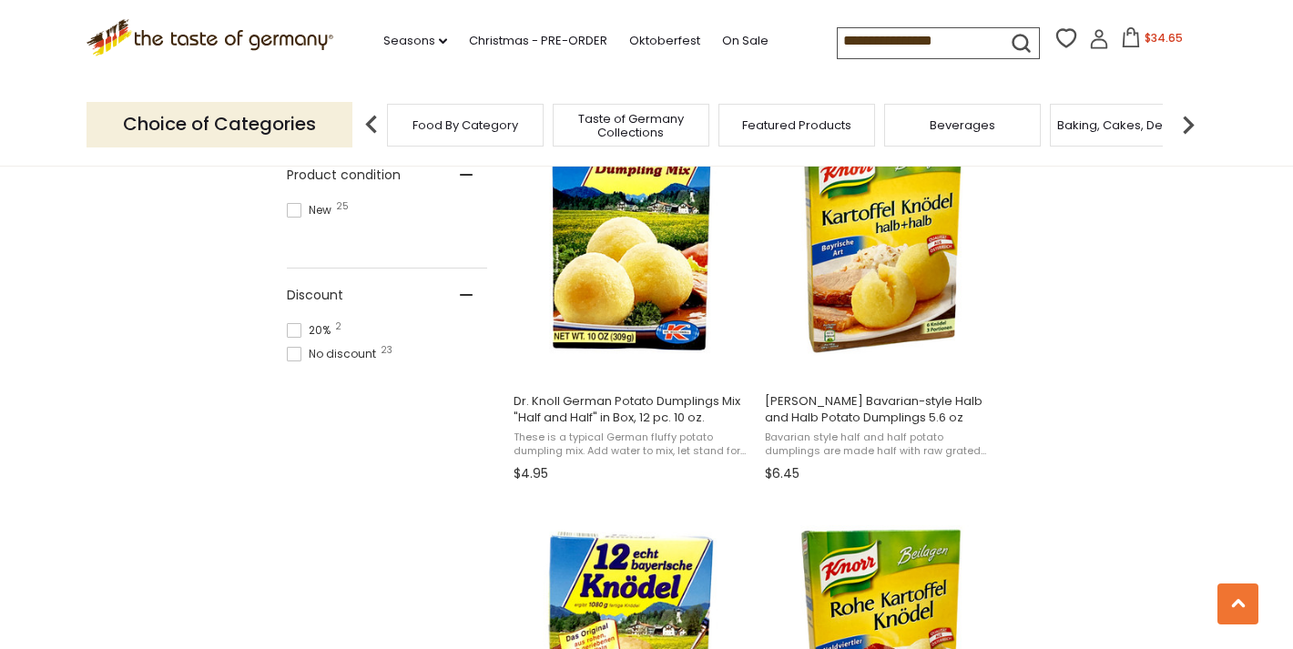
click at [669, 123] on span "Taste of Germany Collections" at bounding box center [631, 125] width 146 height 27
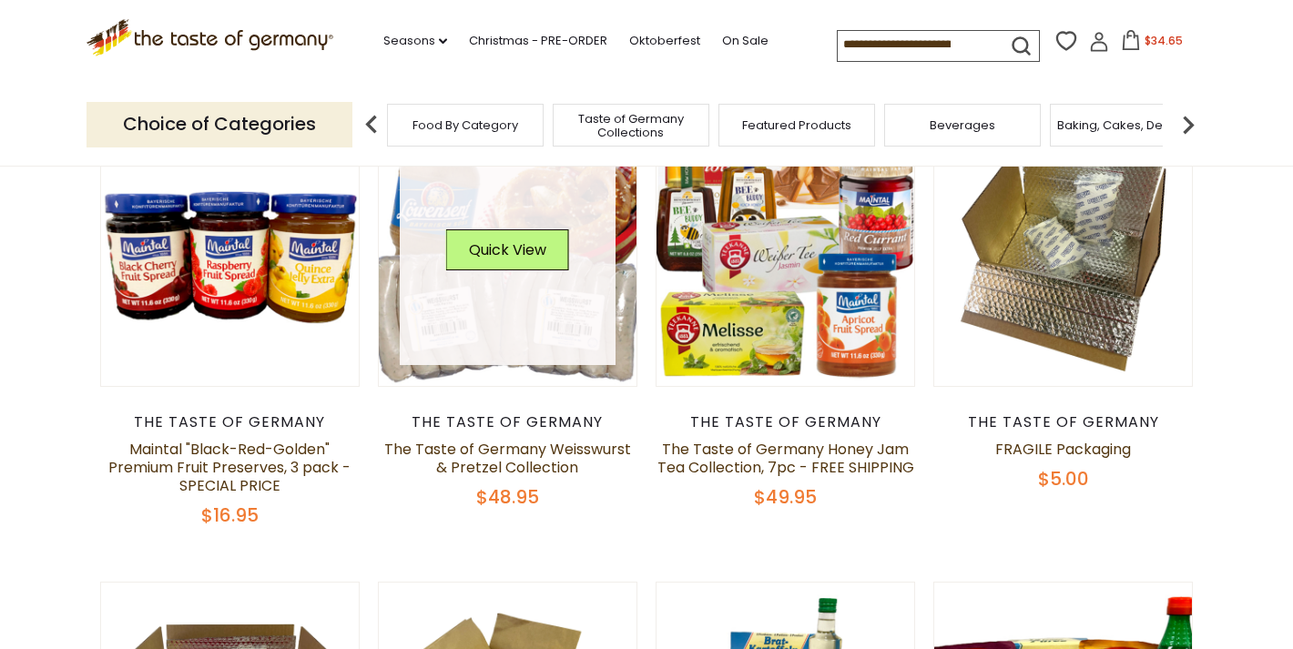
scroll to position [116, 0]
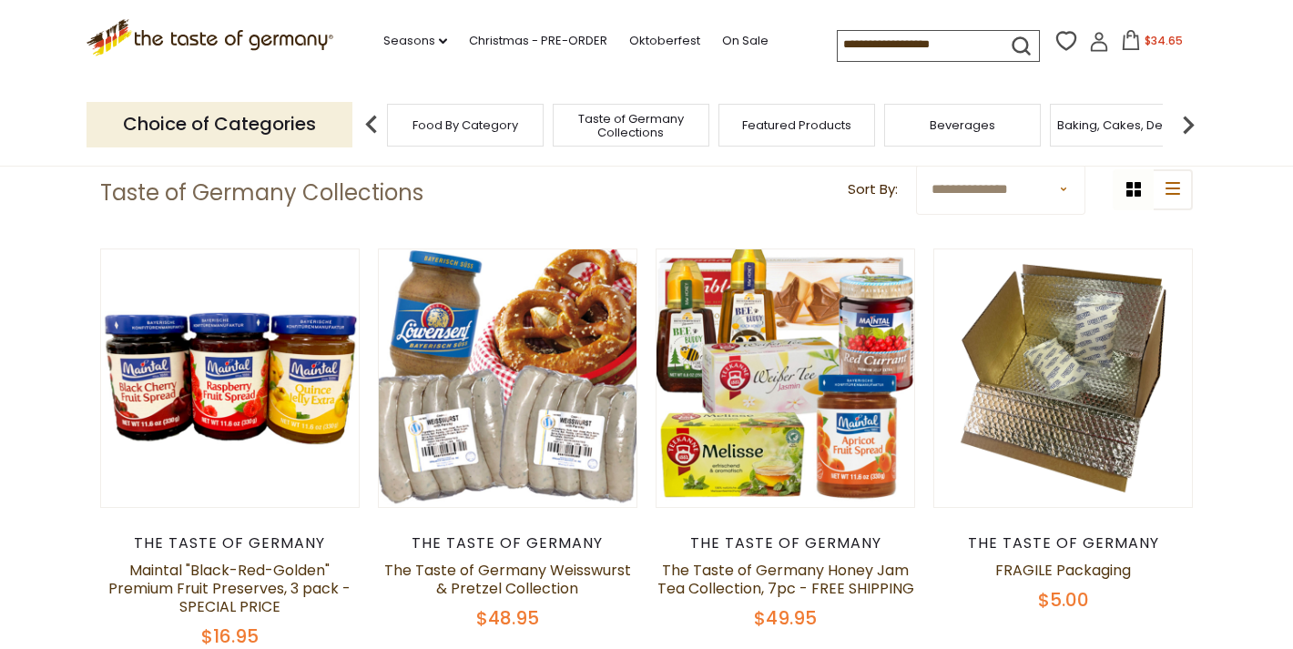
click at [490, 118] on span "Food By Category" at bounding box center [465, 125] width 106 height 14
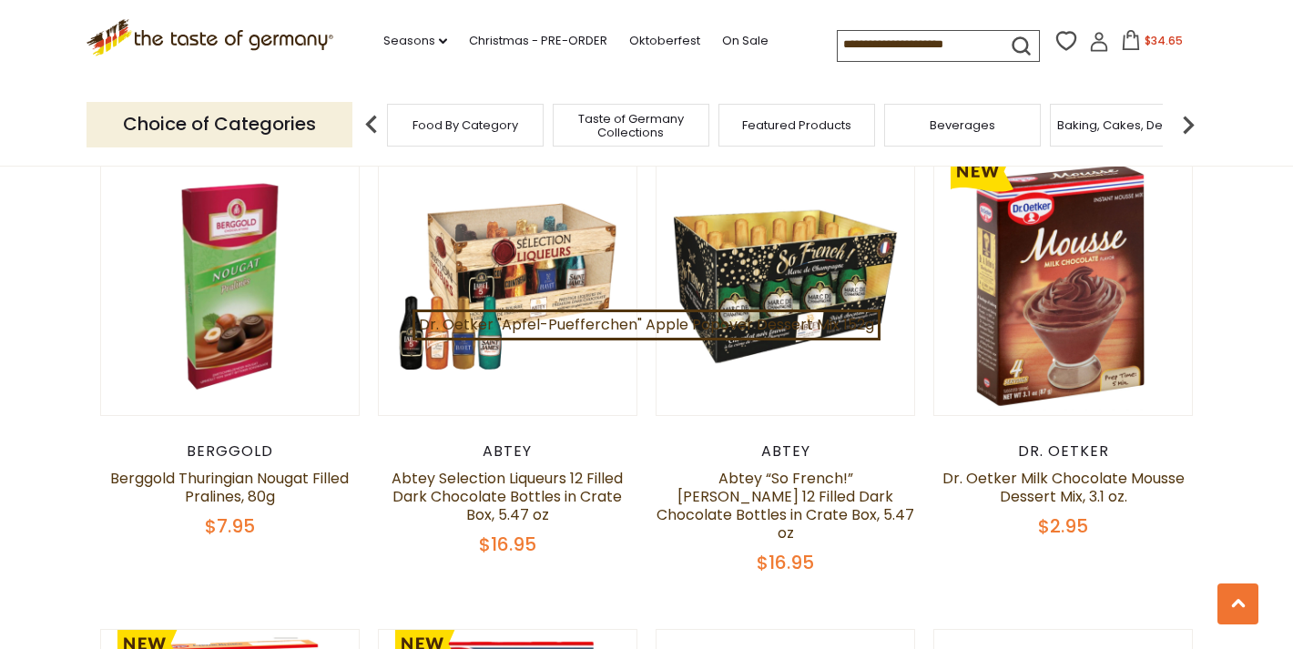
scroll to position [1069, 0]
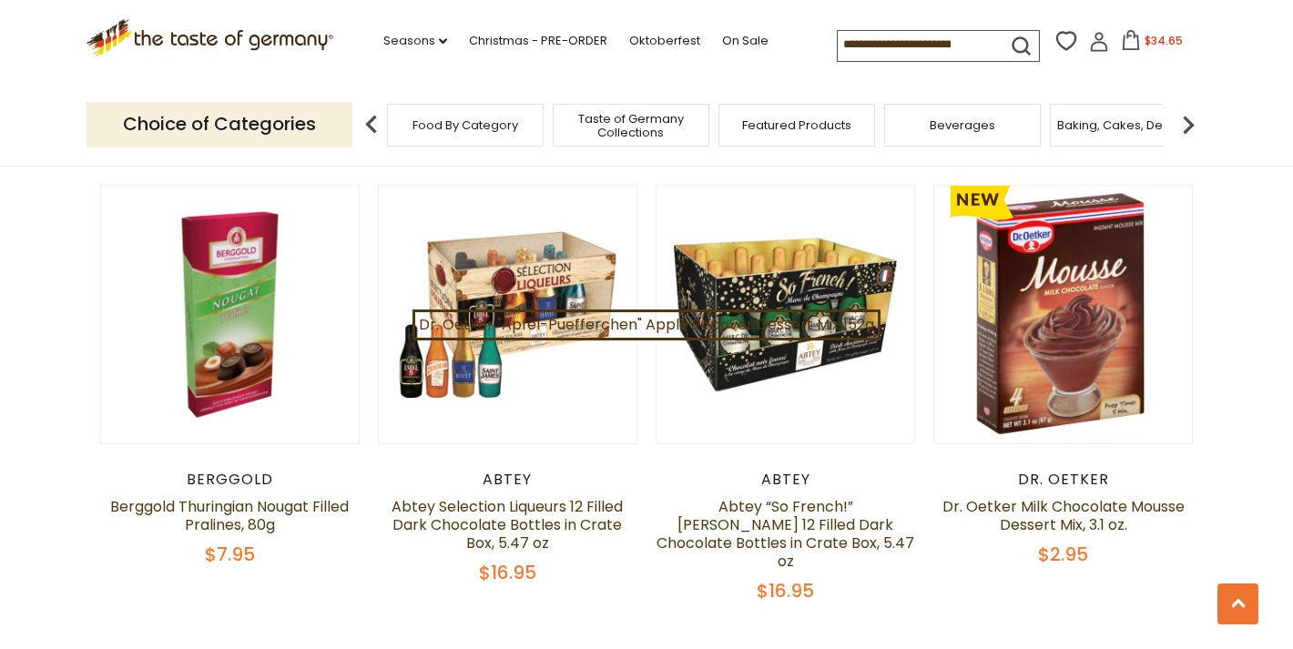
click at [1192, 117] on img at bounding box center [1188, 125] width 36 height 36
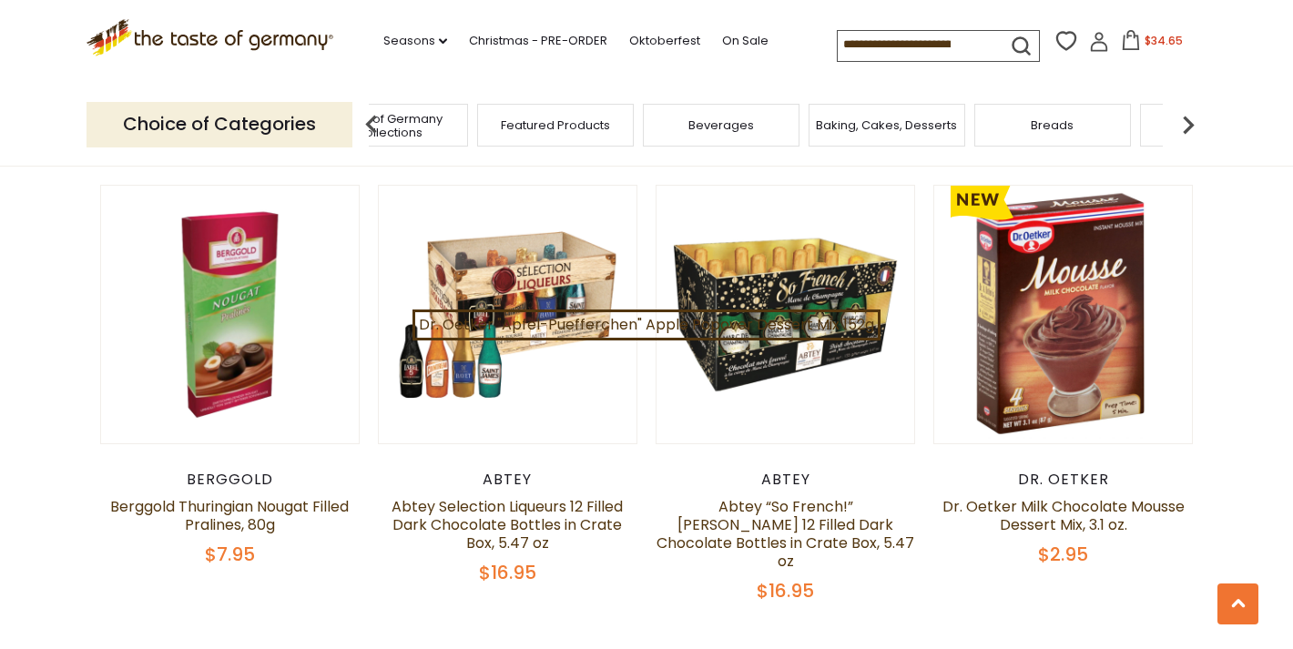
click at [900, 138] on div "Baking, Cakes, Desserts" at bounding box center [886, 125] width 157 height 43
click at [893, 120] on span "Baking, Cakes, Desserts" at bounding box center [886, 125] width 141 height 14
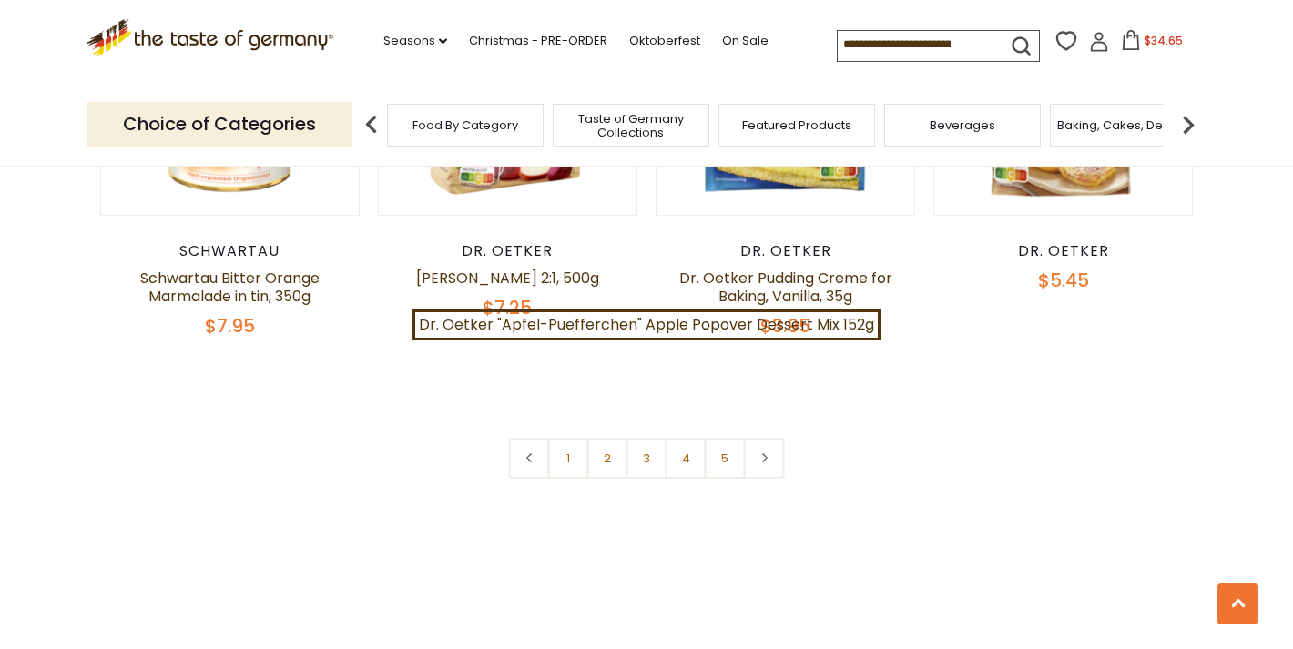
scroll to position [4300, 0]
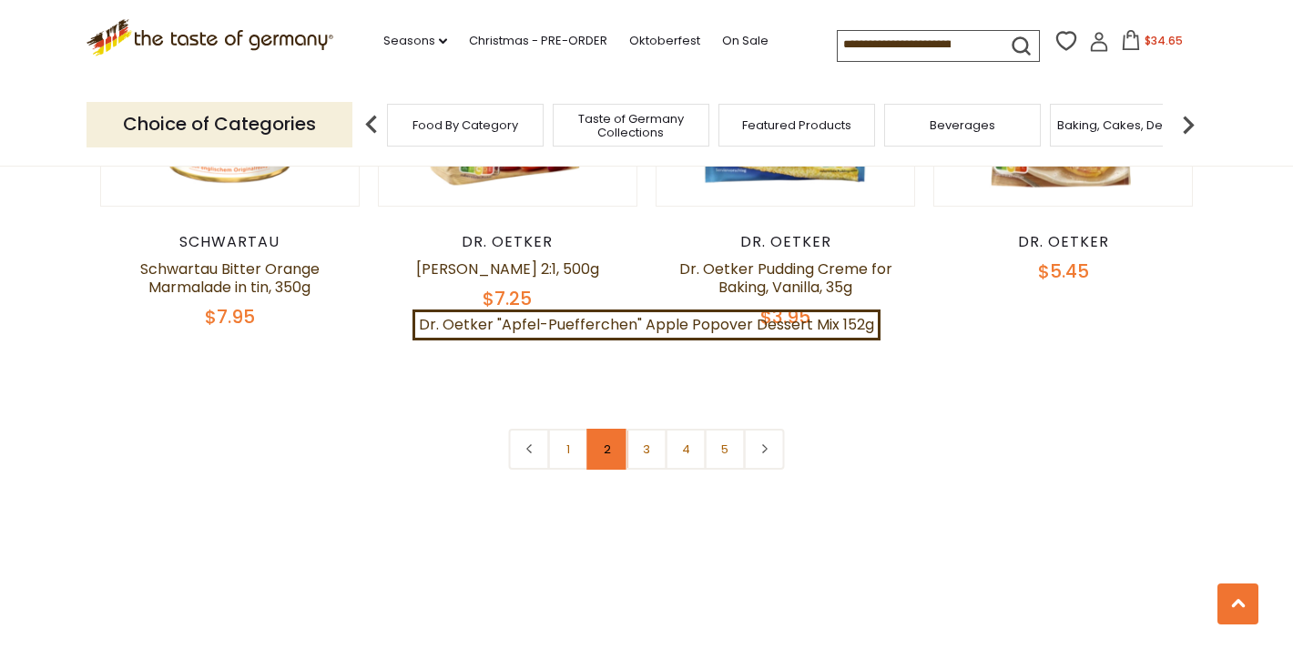
click at [612, 429] on link "2" at bounding box center [607, 449] width 41 height 41
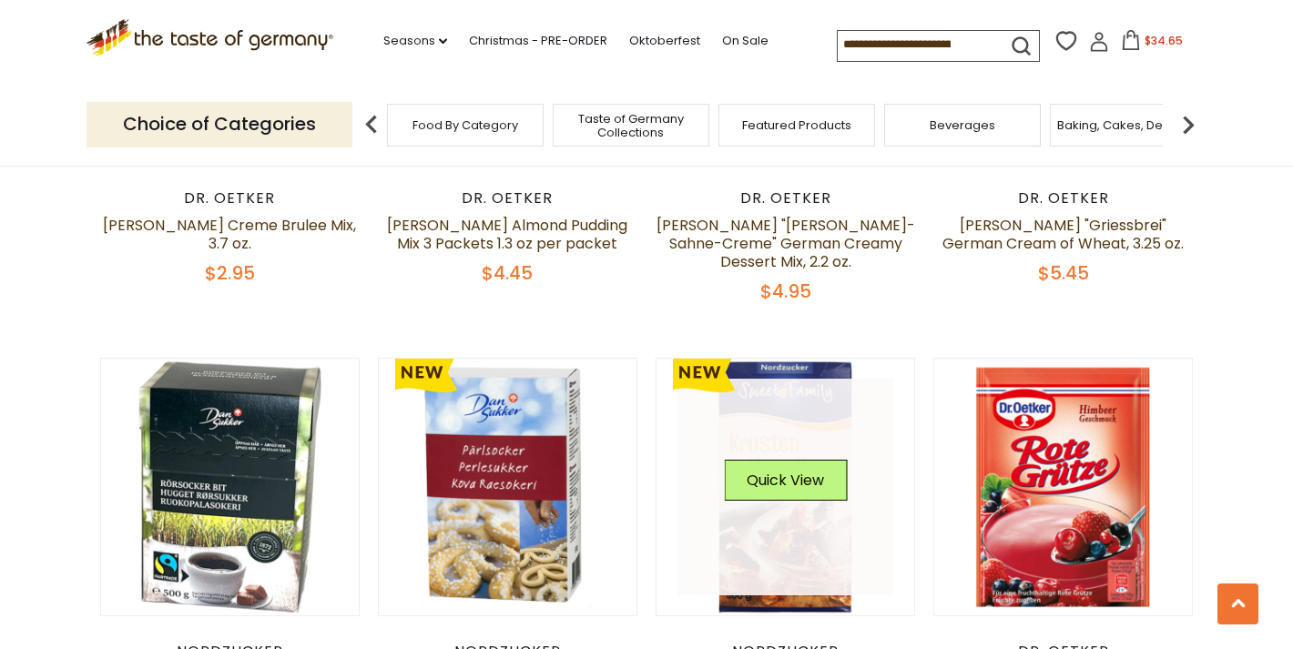
scroll to position [2537, 0]
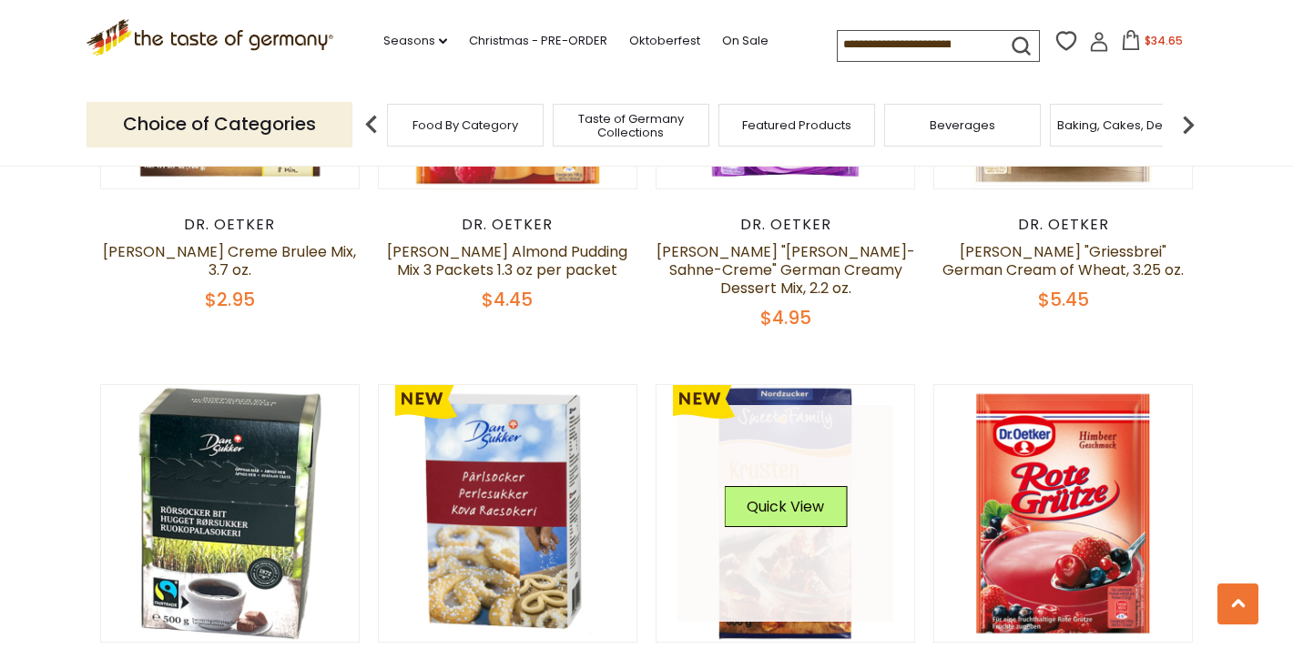
click at [778, 405] on link at bounding box center [785, 513] width 217 height 217
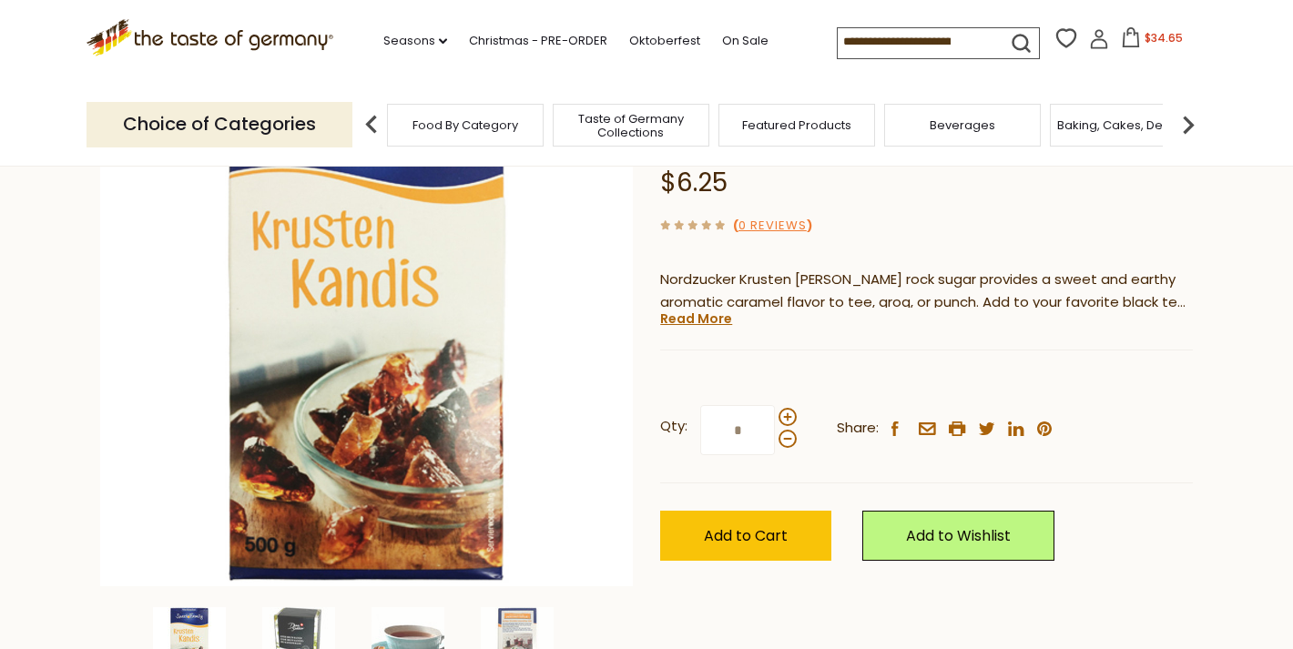
scroll to position [223, 0]
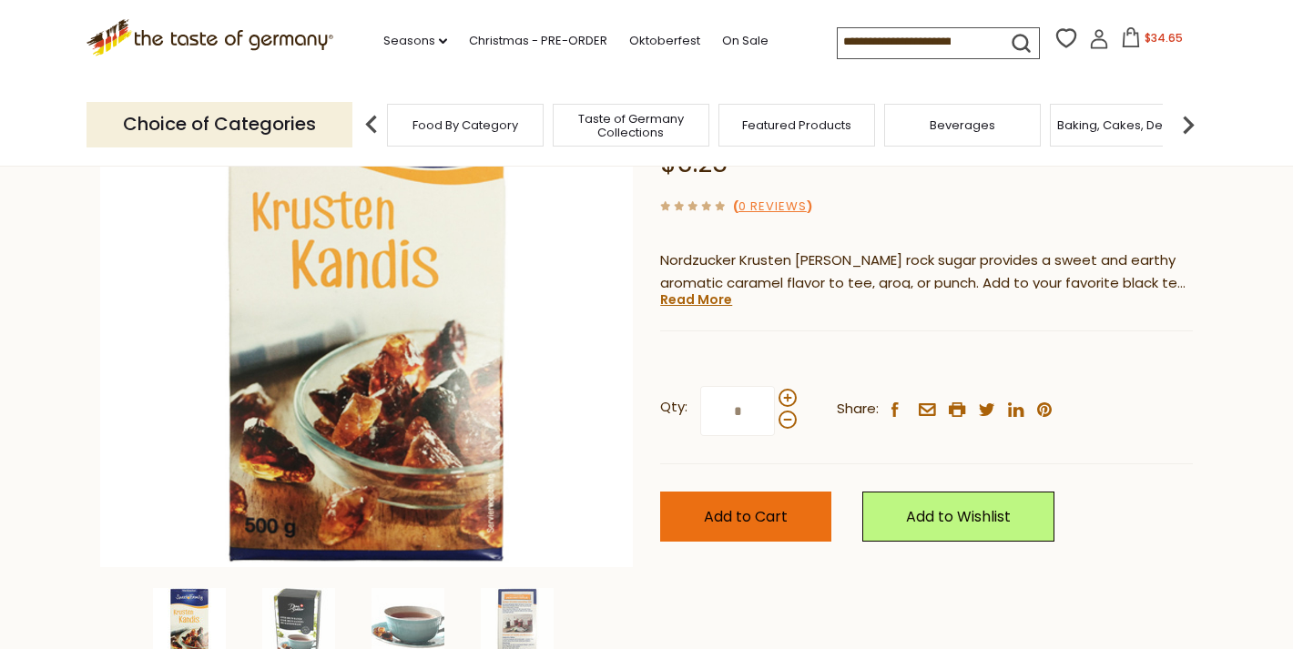
click at [778, 524] on button "Add to Cart" at bounding box center [745, 517] width 171 height 50
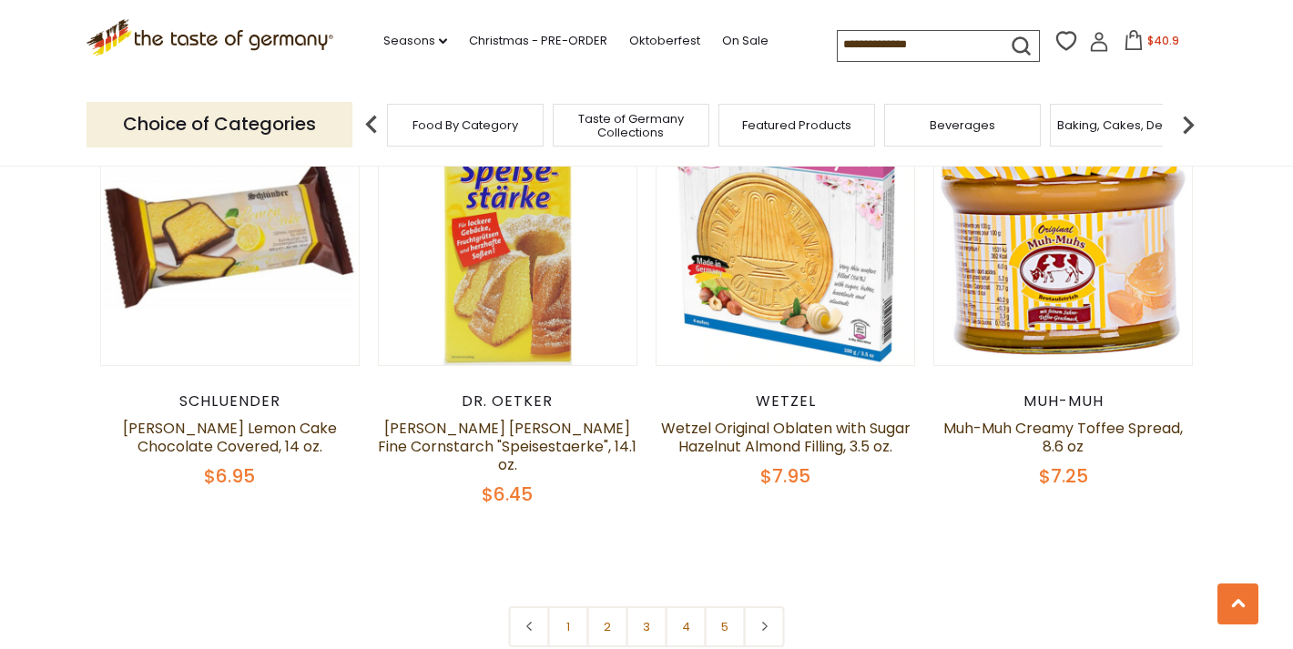
scroll to position [4178, 0]
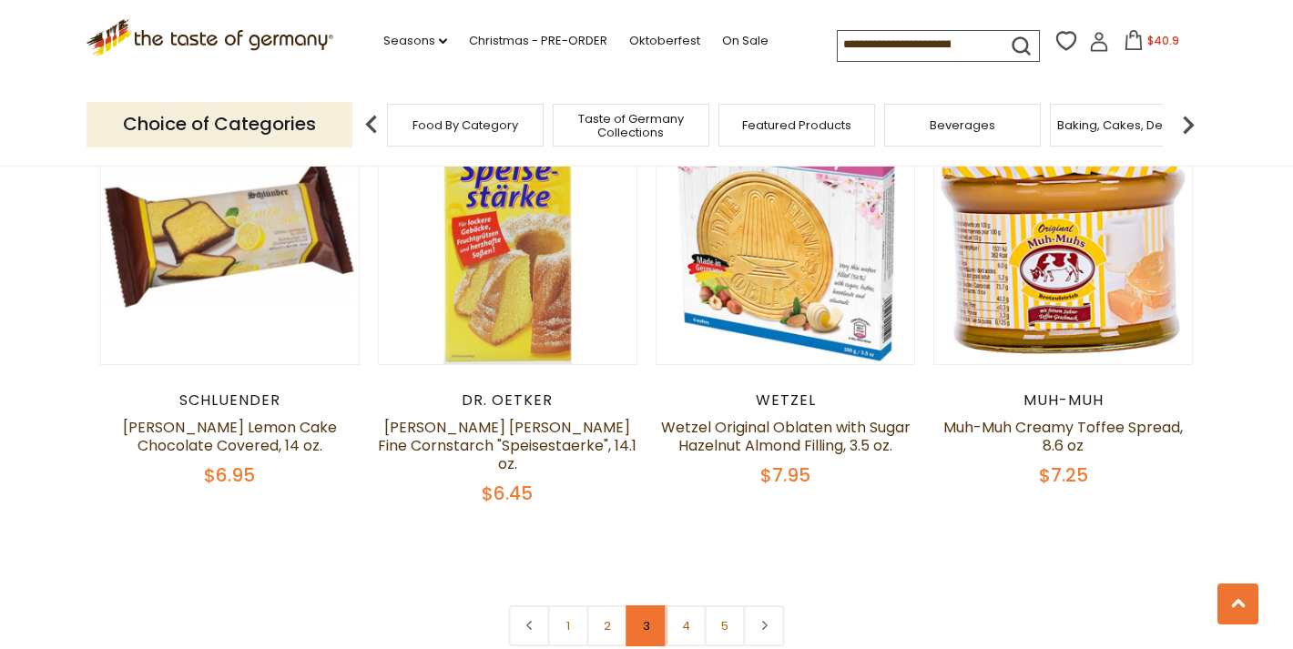
click at [646, 605] on link "3" at bounding box center [646, 625] width 41 height 41
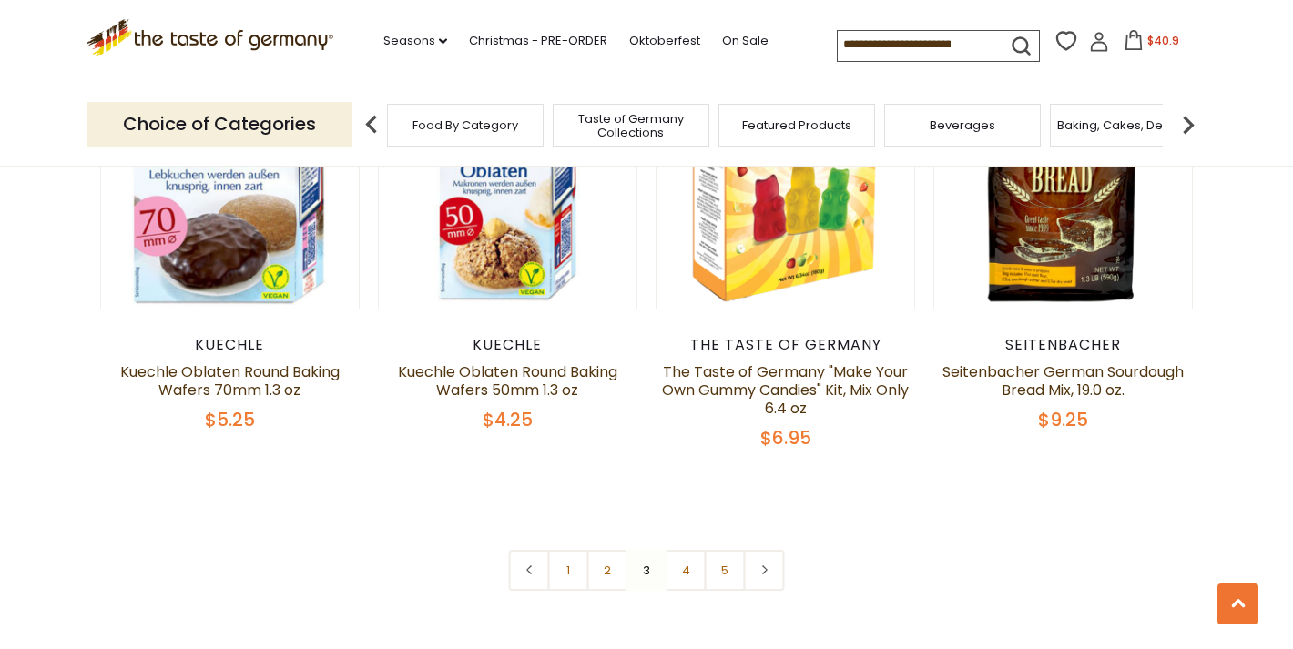
scroll to position [4207, 0]
click at [683, 562] on link "4" at bounding box center [686, 569] width 41 height 41
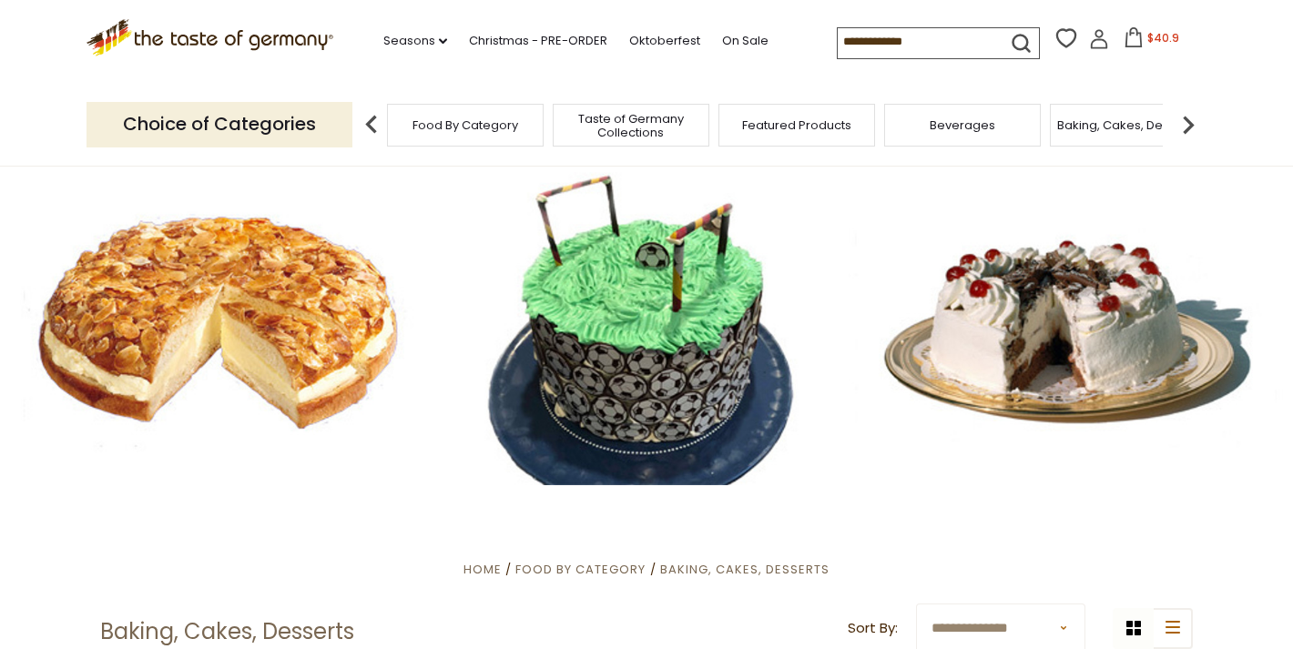
scroll to position [0, 0]
click at [666, 118] on span "Taste of Germany Collections" at bounding box center [631, 125] width 146 height 27
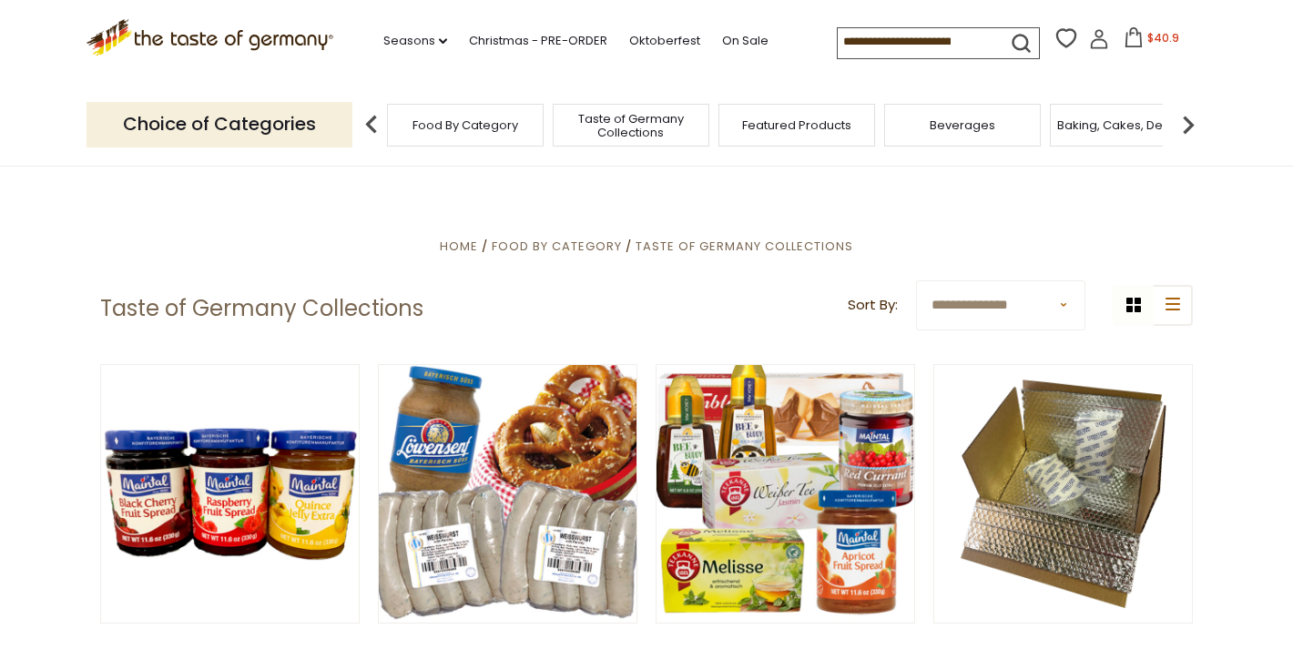
click at [444, 121] on span "Food By Category" at bounding box center [465, 125] width 106 height 14
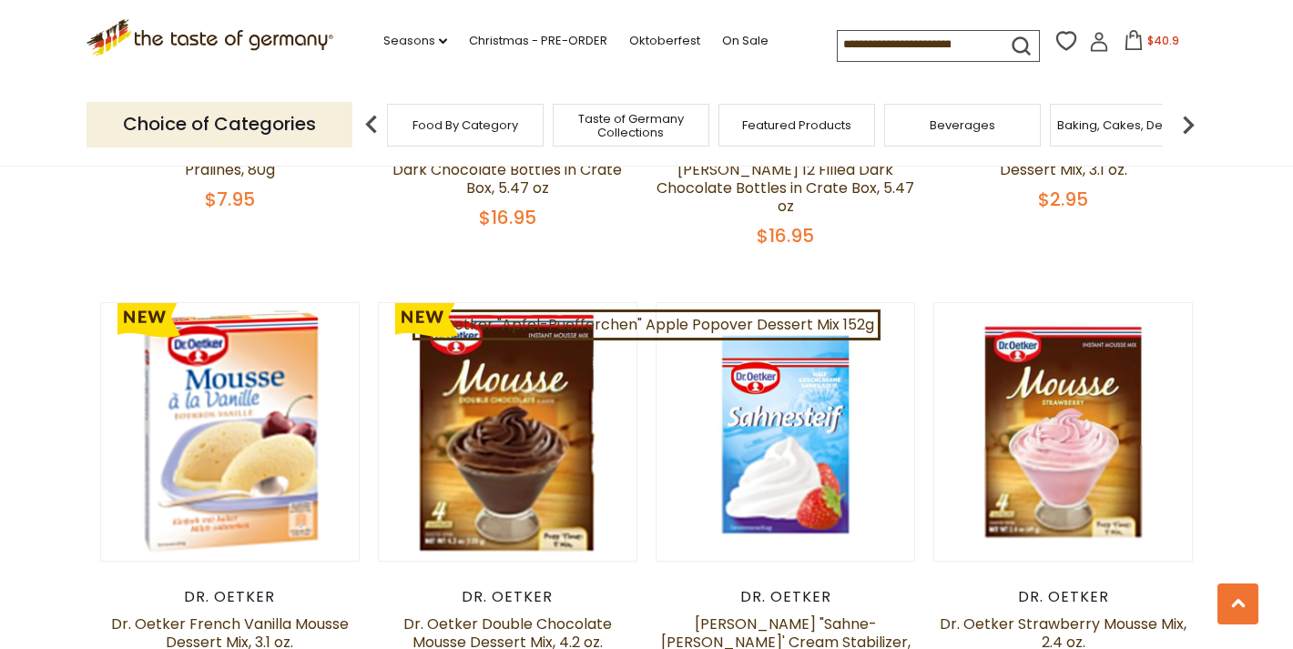
scroll to position [1459, 0]
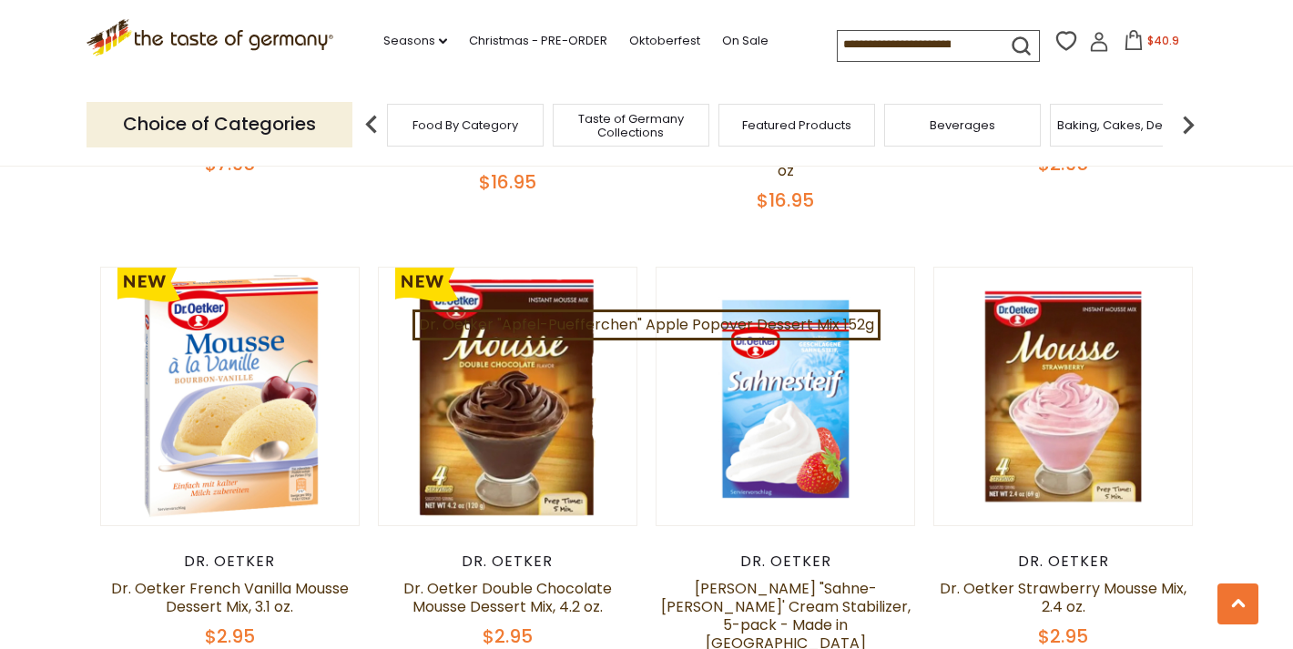
click at [1190, 117] on img at bounding box center [1188, 125] width 36 height 36
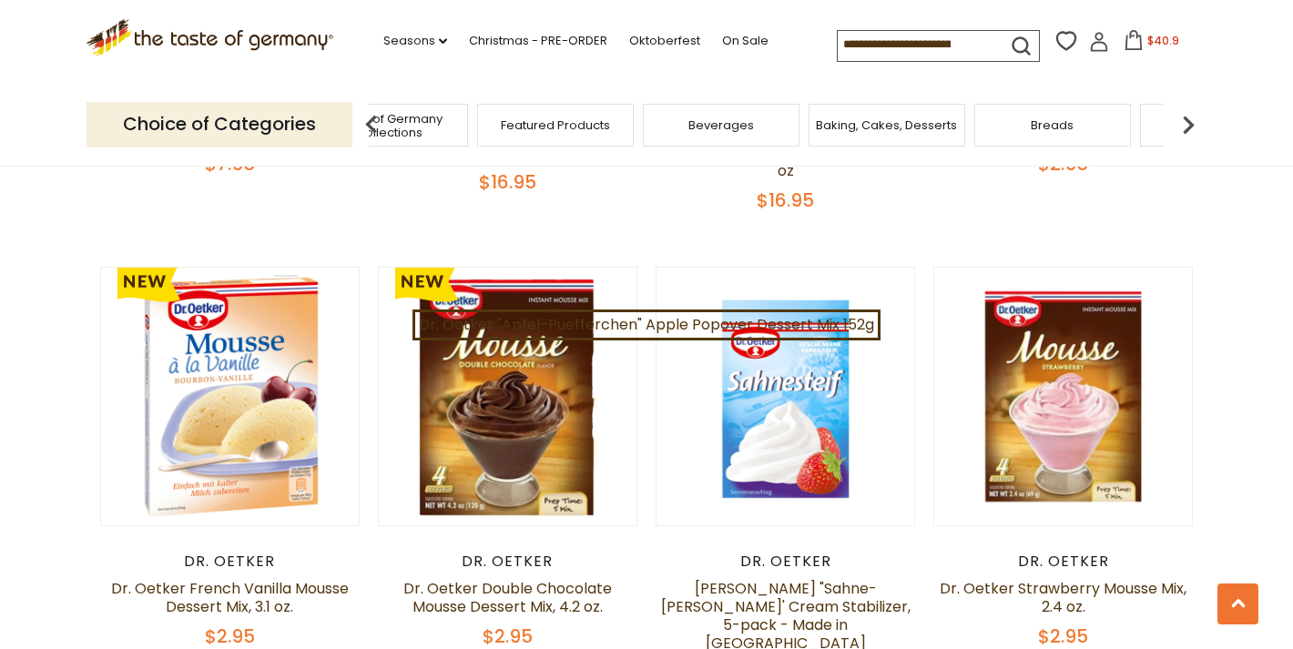
click at [1194, 119] on img at bounding box center [1188, 125] width 36 height 36
click at [1184, 121] on img at bounding box center [1188, 125] width 36 height 36
click at [1192, 117] on img at bounding box center [1188, 125] width 36 height 36
click at [956, 124] on span "Chocolate & Marzipan" at bounding box center [915, 125] width 133 height 14
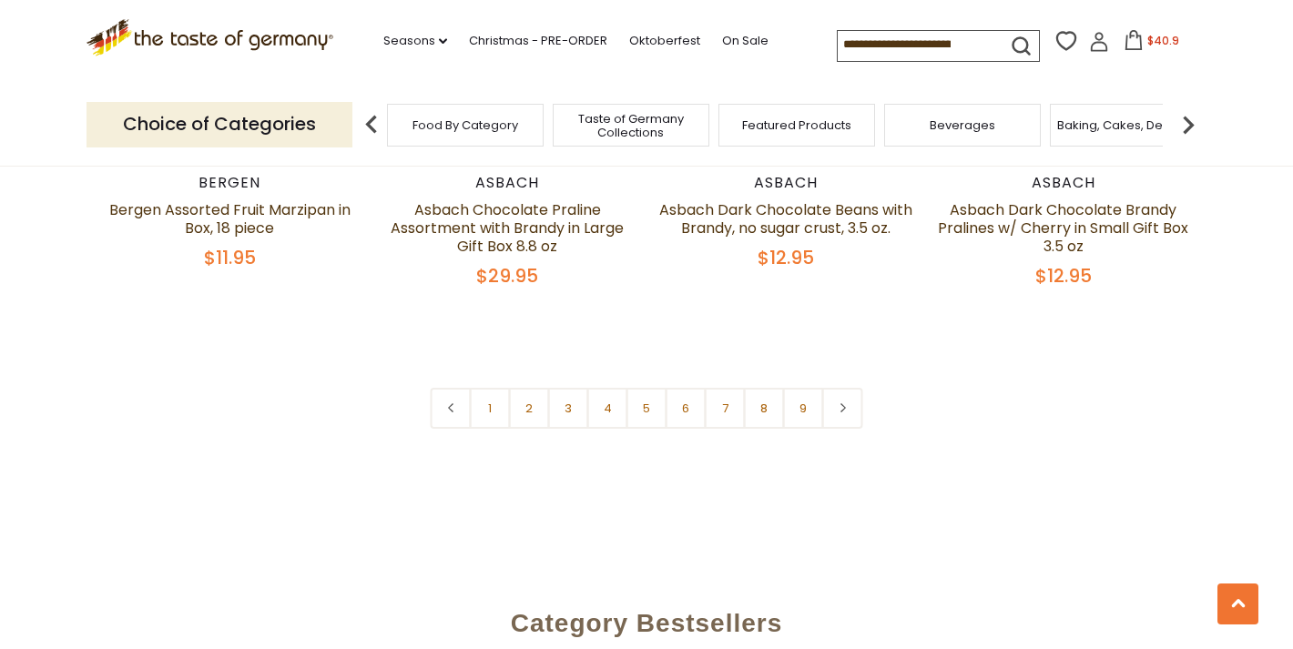
scroll to position [4478, 0]
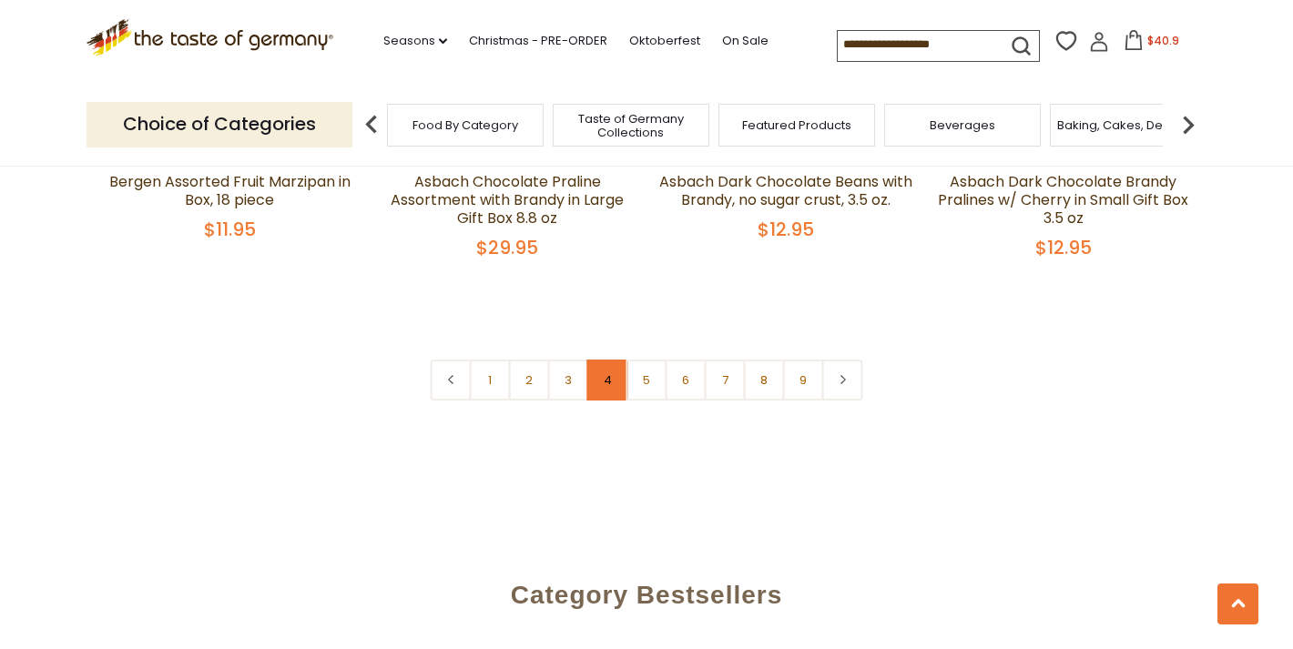
click at [607, 361] on link "4" at bounding box center [607, 380] width 41 height 41
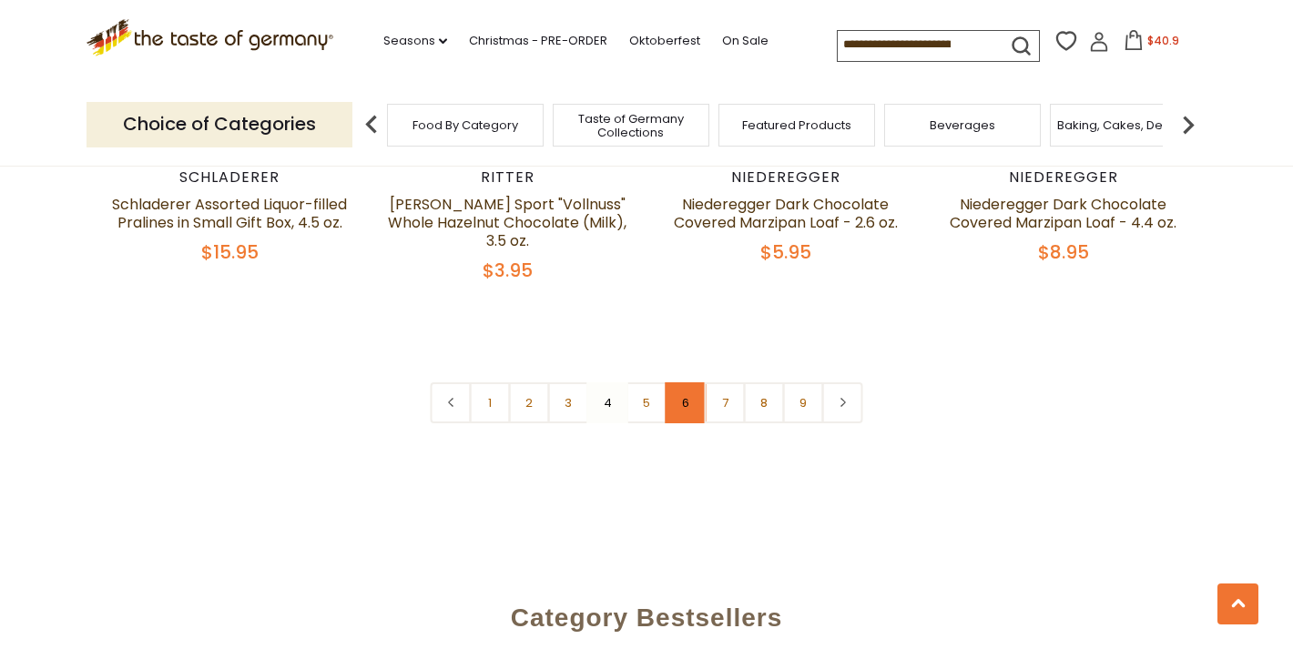
scroll to position [4402, 0]
click at [649, 381] on link "5" at bounding box center [646, 401] width 41 height 41
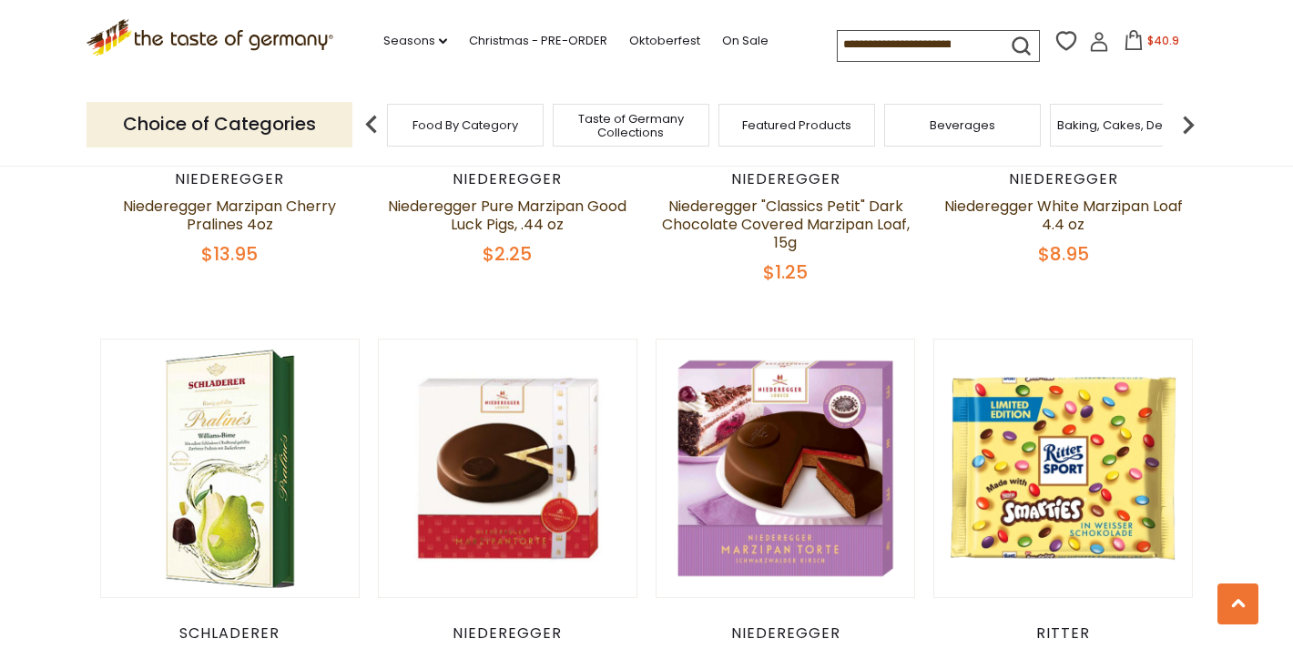
scroll to position [1674, 0]
click at [1187, 116] on img at bounding box center [1188, 125] width 36 height 36
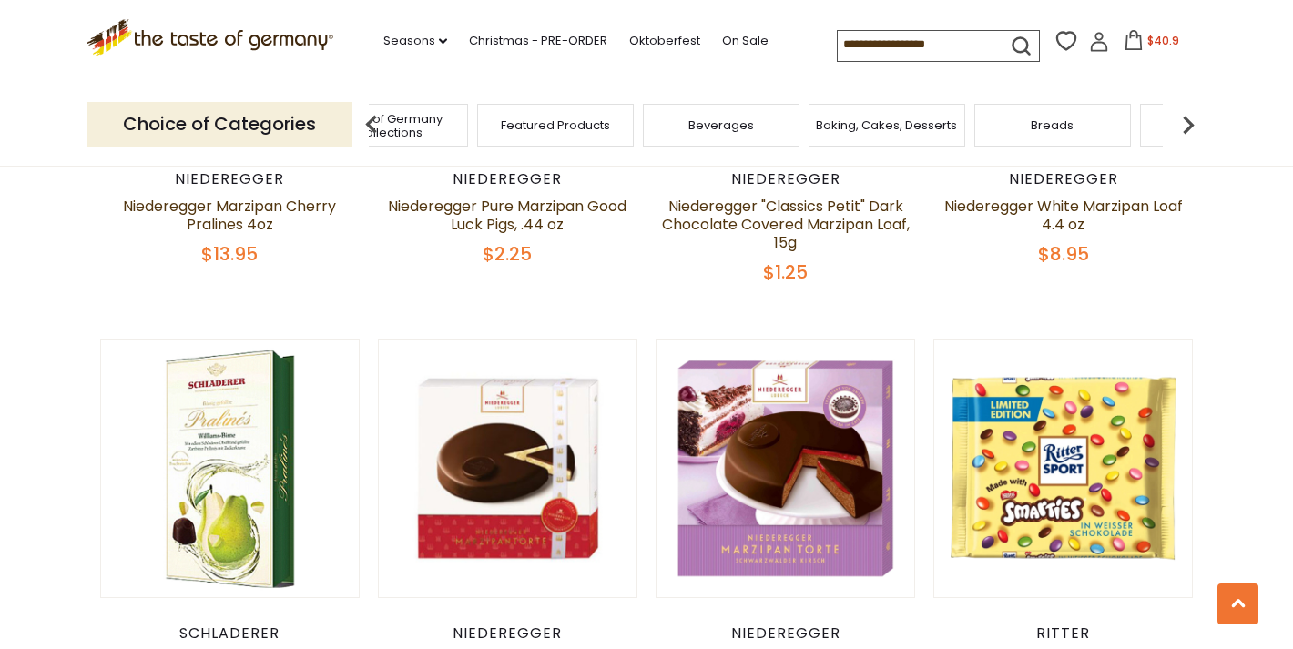
click at [1187, 116] on img at bounding box center [1188, 125] width 36 height 36
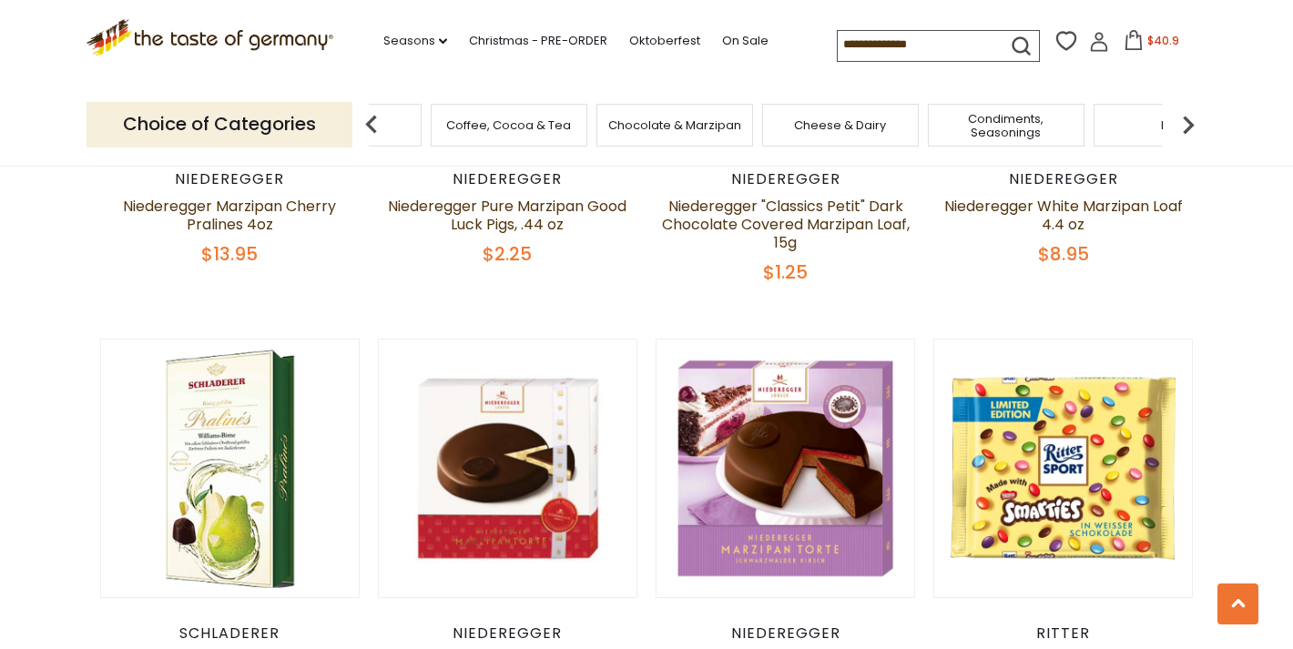
click at [1025, 130] on span "Condiments, Seasonings" at bounding box center [1006, 125] width 146 height 27
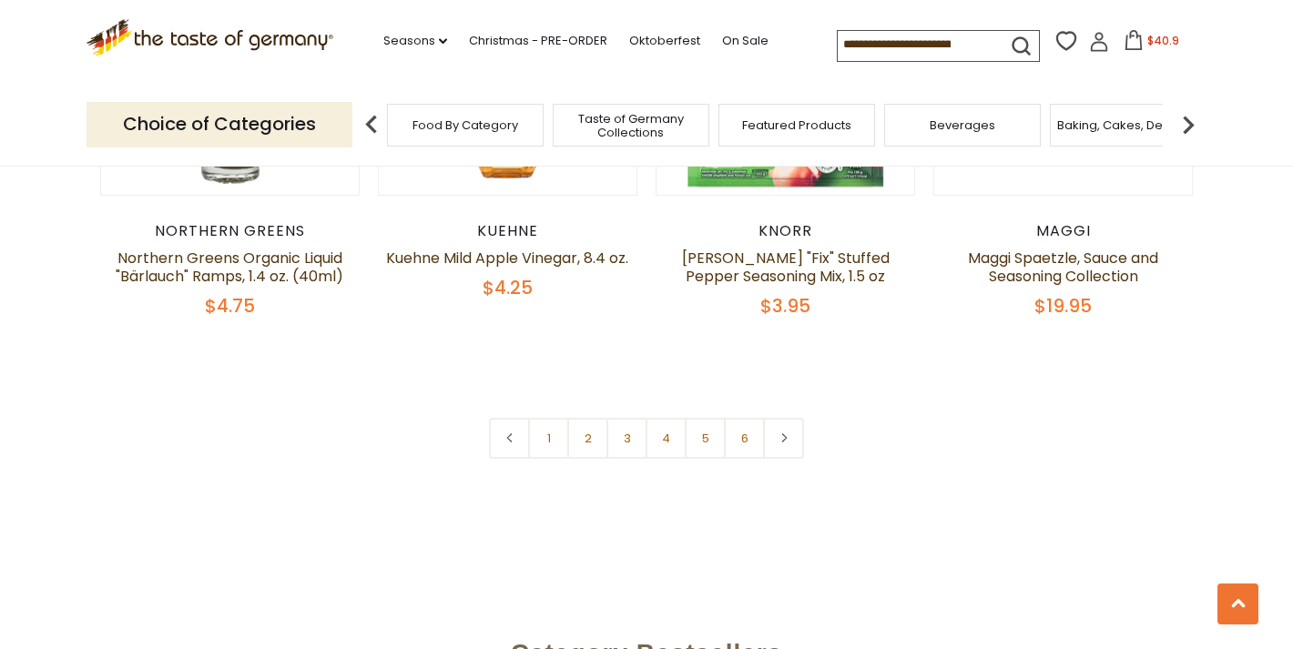
scroll to position [4326, 0]
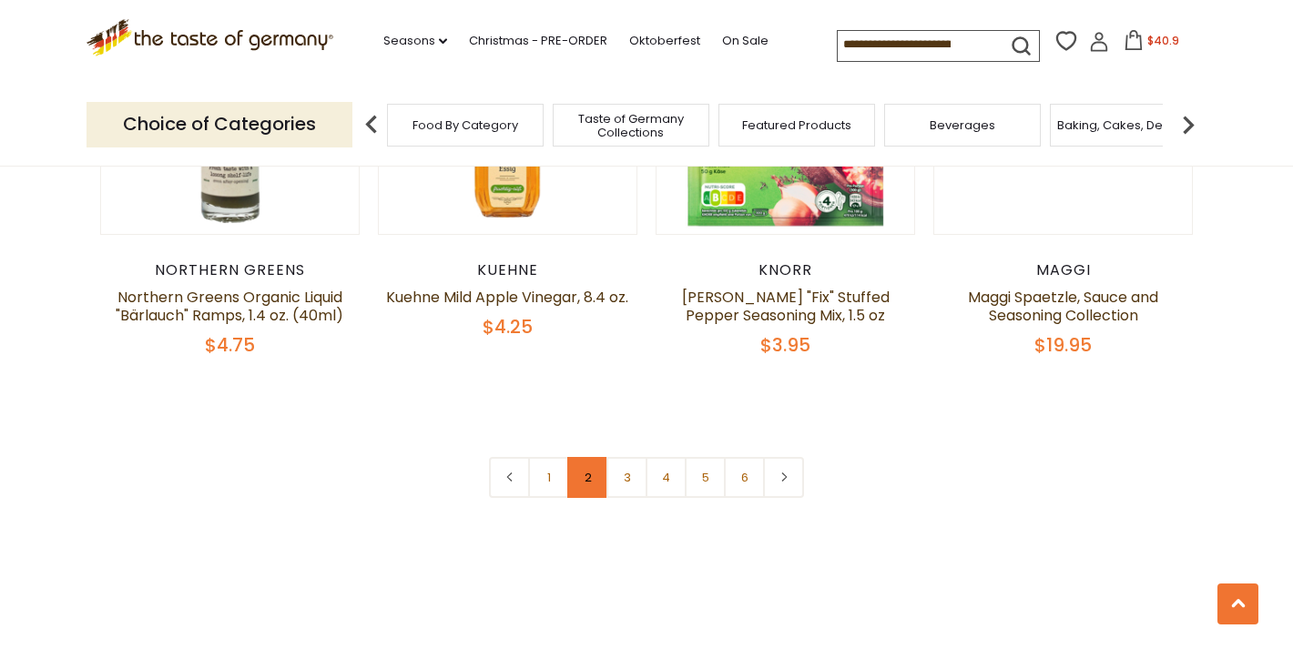
click at [583, 457] on link "2" at bounding box center [587, 477] width 41 height 41
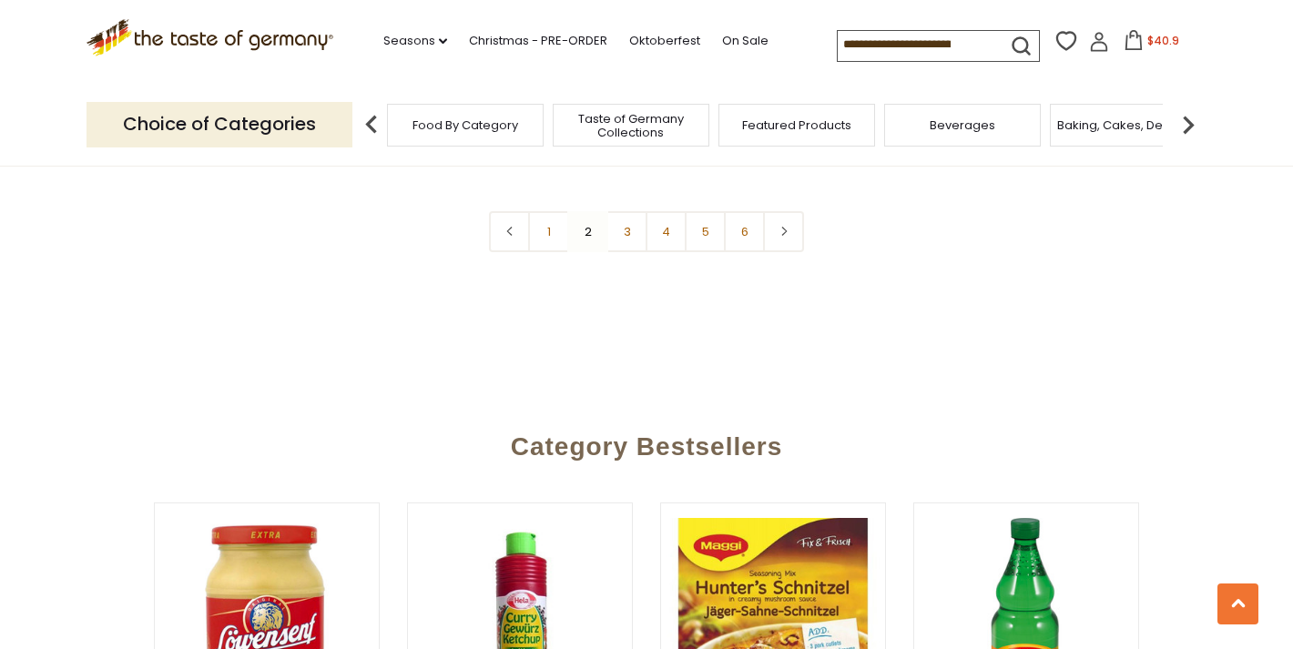
scroll to position [4551, 0]
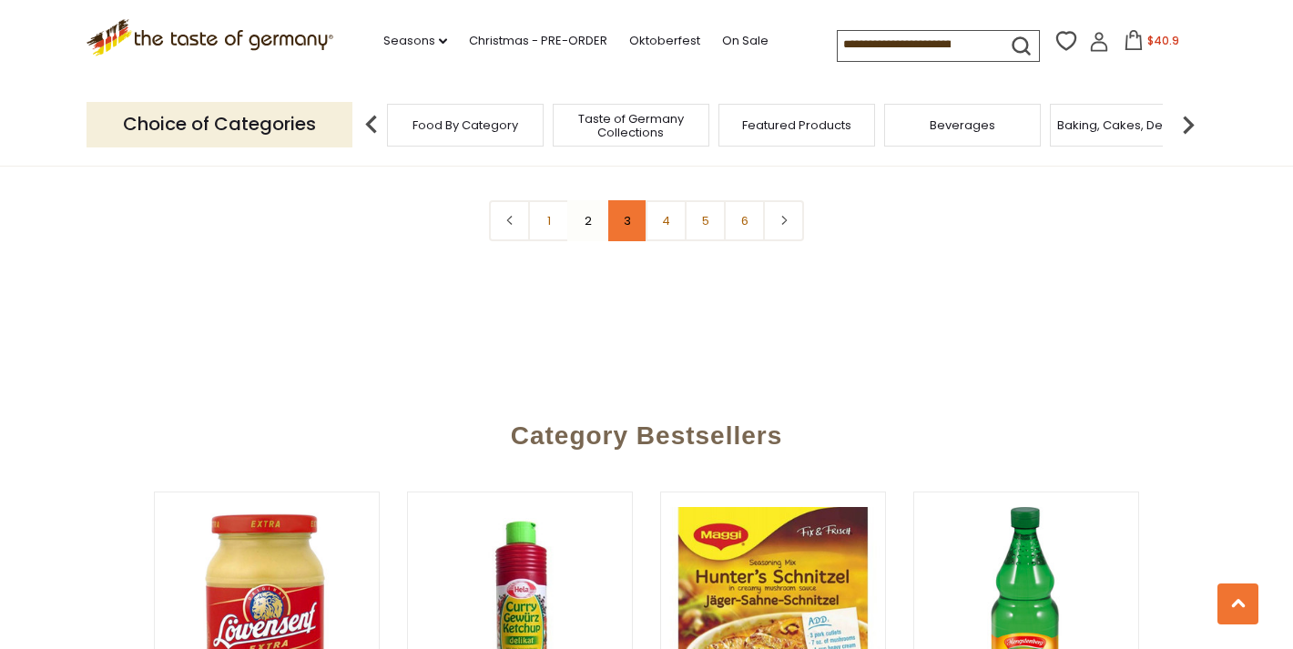
click at [625, 200] on link "3" at bounding box center [626, 220] width 41 height 41
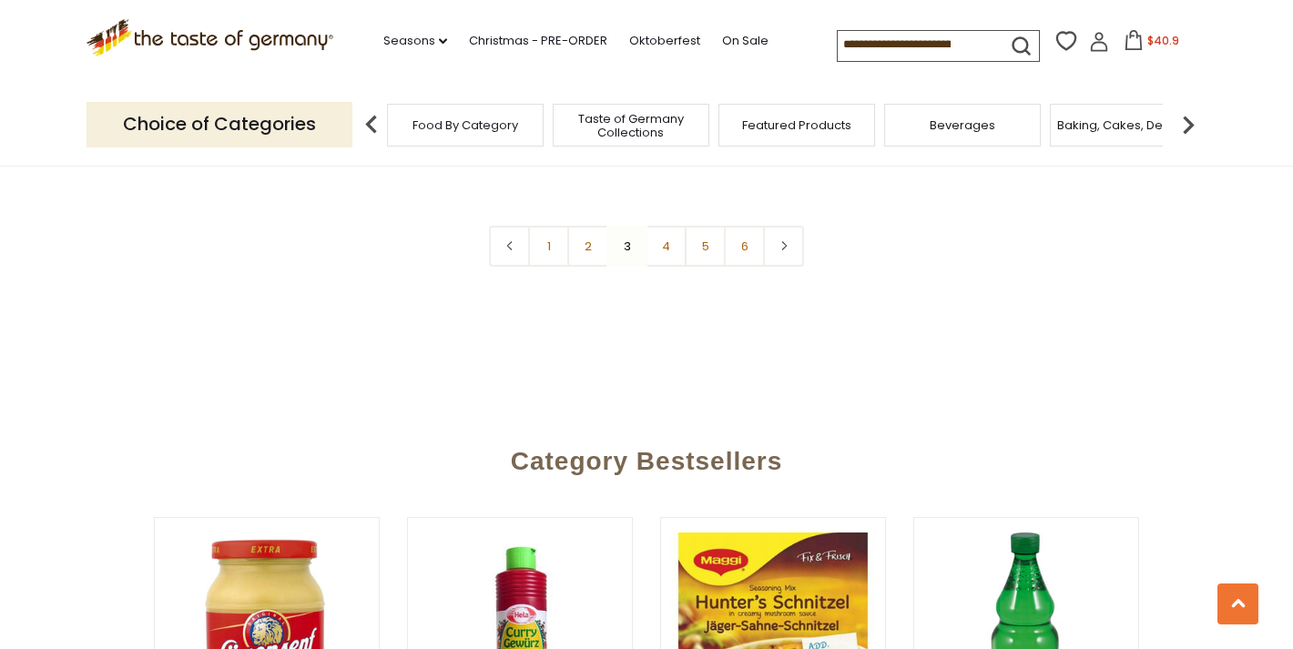
scroll to position [4554, 0]
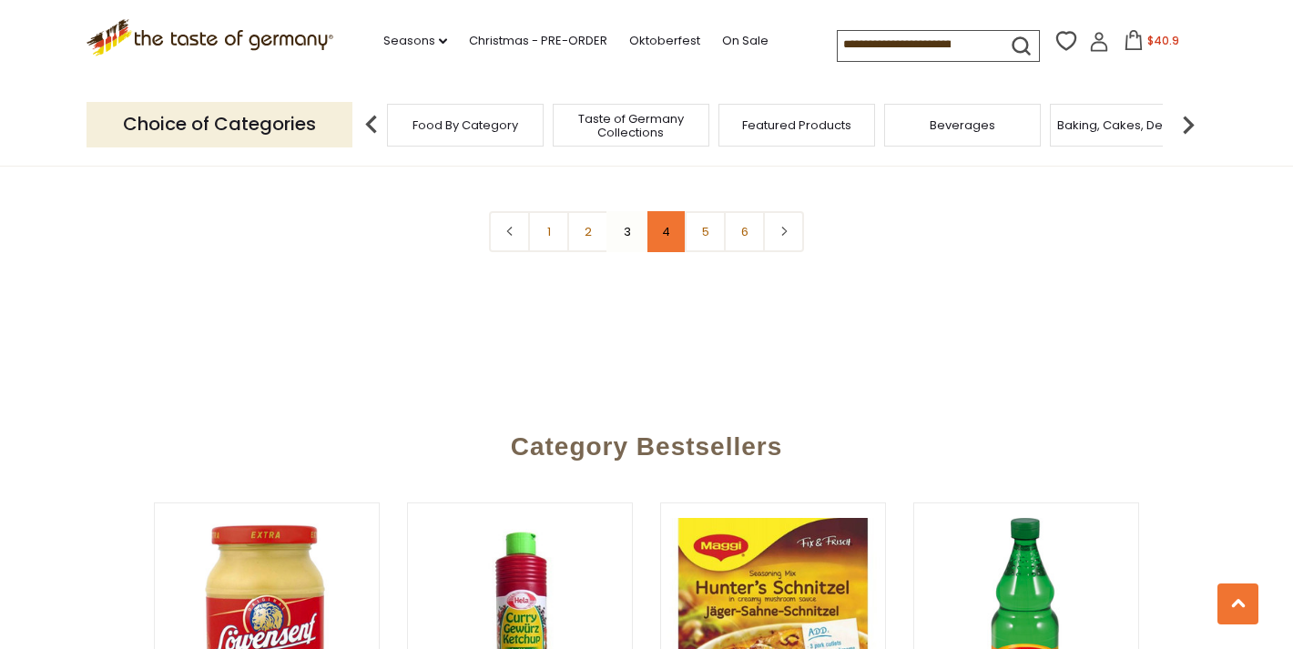
click at [664, 211] on link "4" at bounding box center [666, 231] width 41 height 41
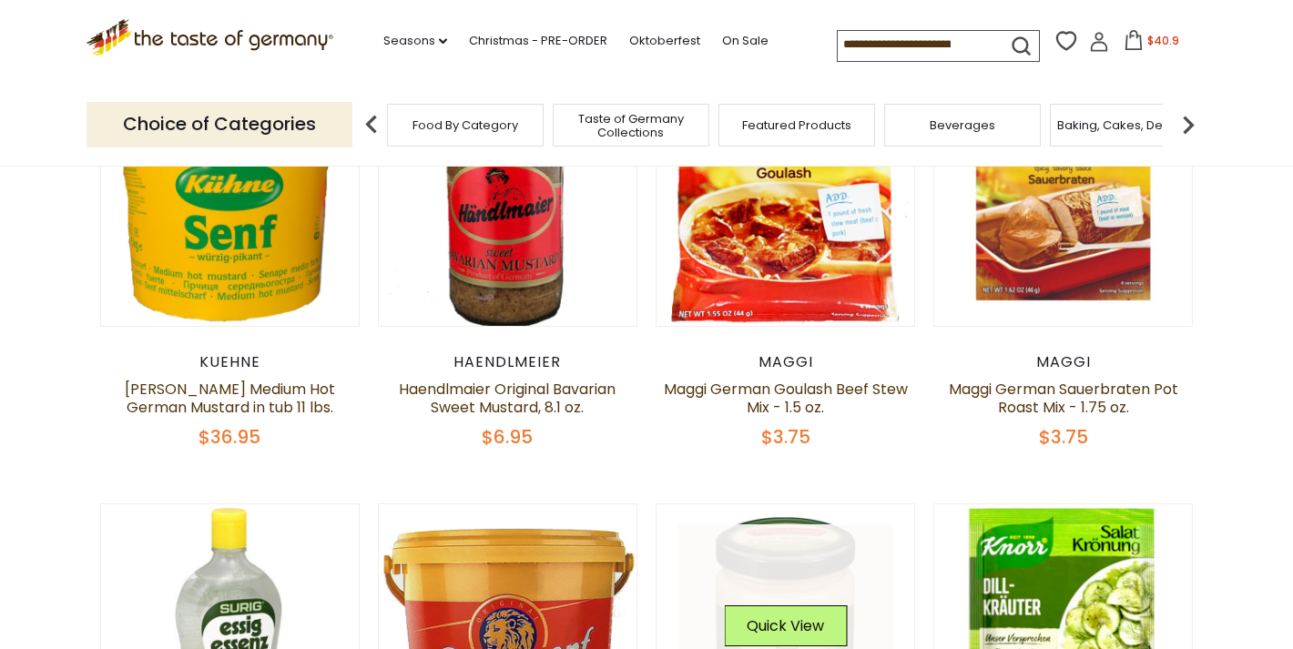
scroll to position [616, 0]
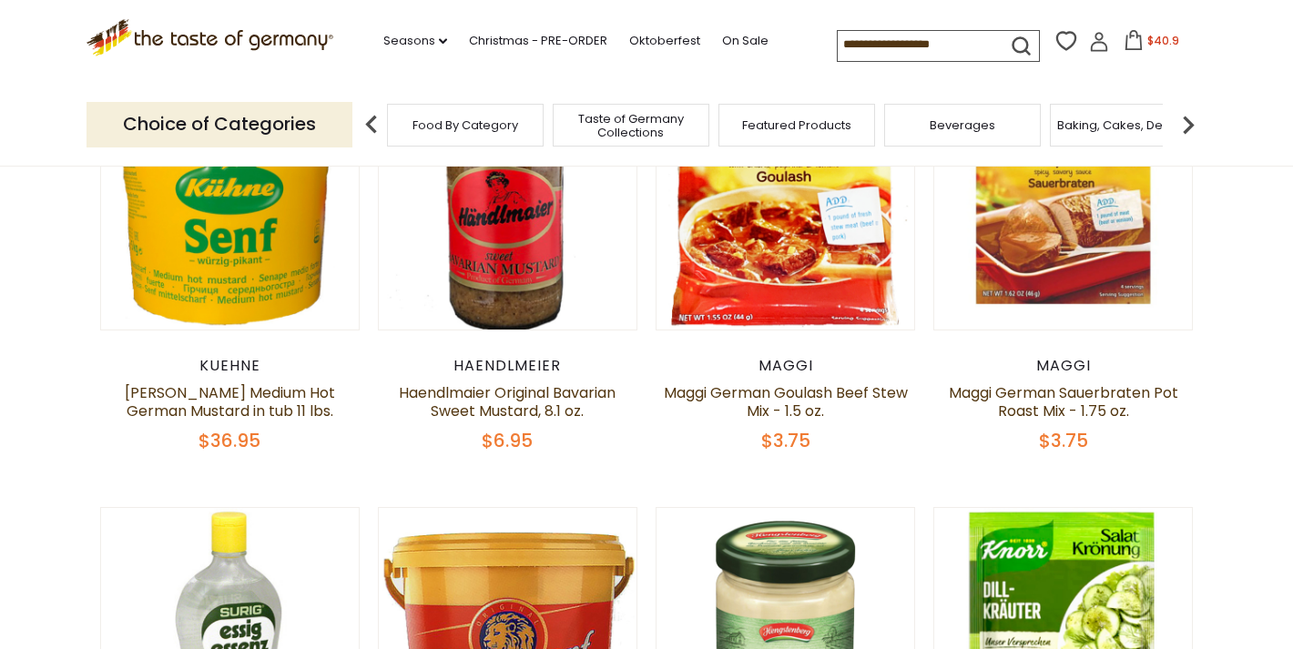
click at [1186, 113] on img at bounding box center [1188, 125] width 36 height 36
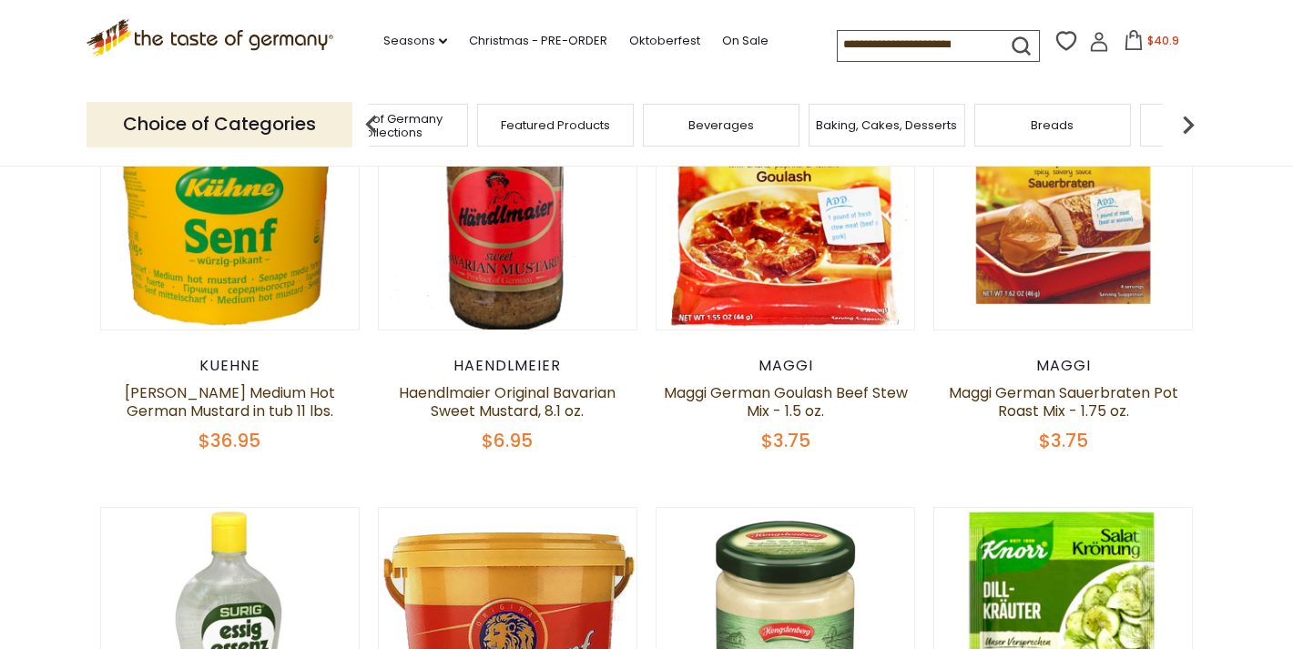
click at [1186, 113] on img at bounding box center [1188, 125] width 36 height 36
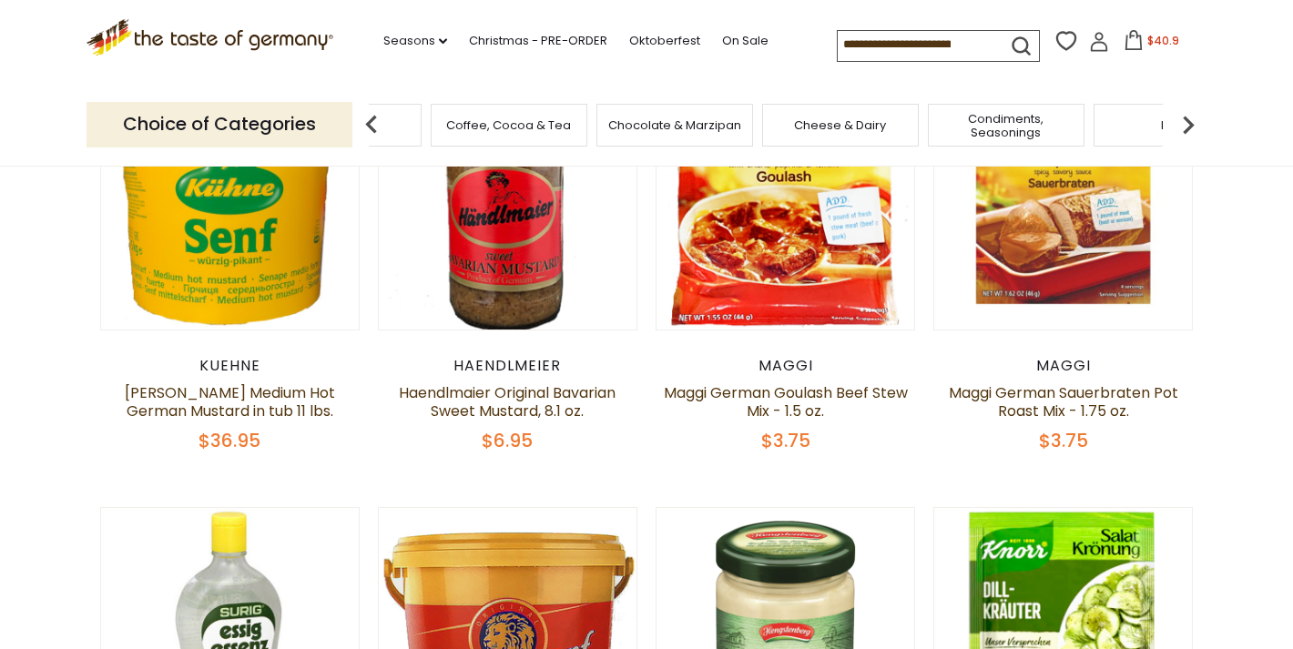
click at [1186, 113] on img at bounding box center [1188, 125] width 36 height 36
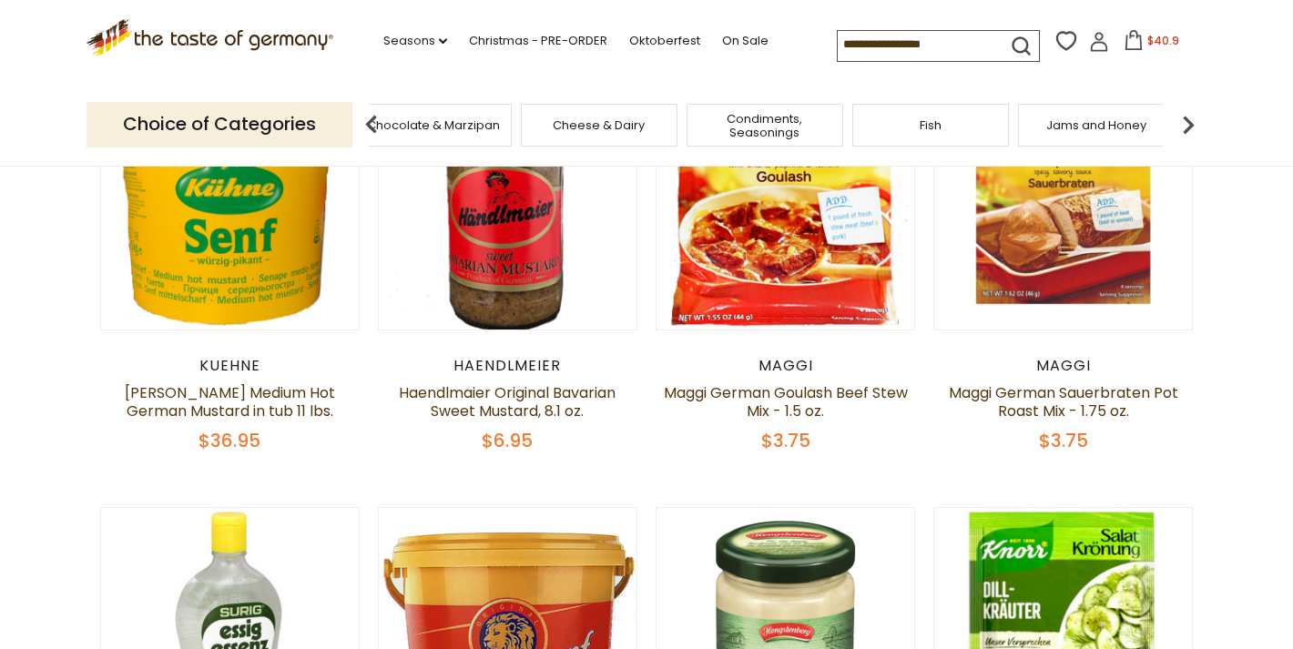
click at [1117, 118] on span "Jams and Honey" at bounding box center [1096, 125] width 100 height 14
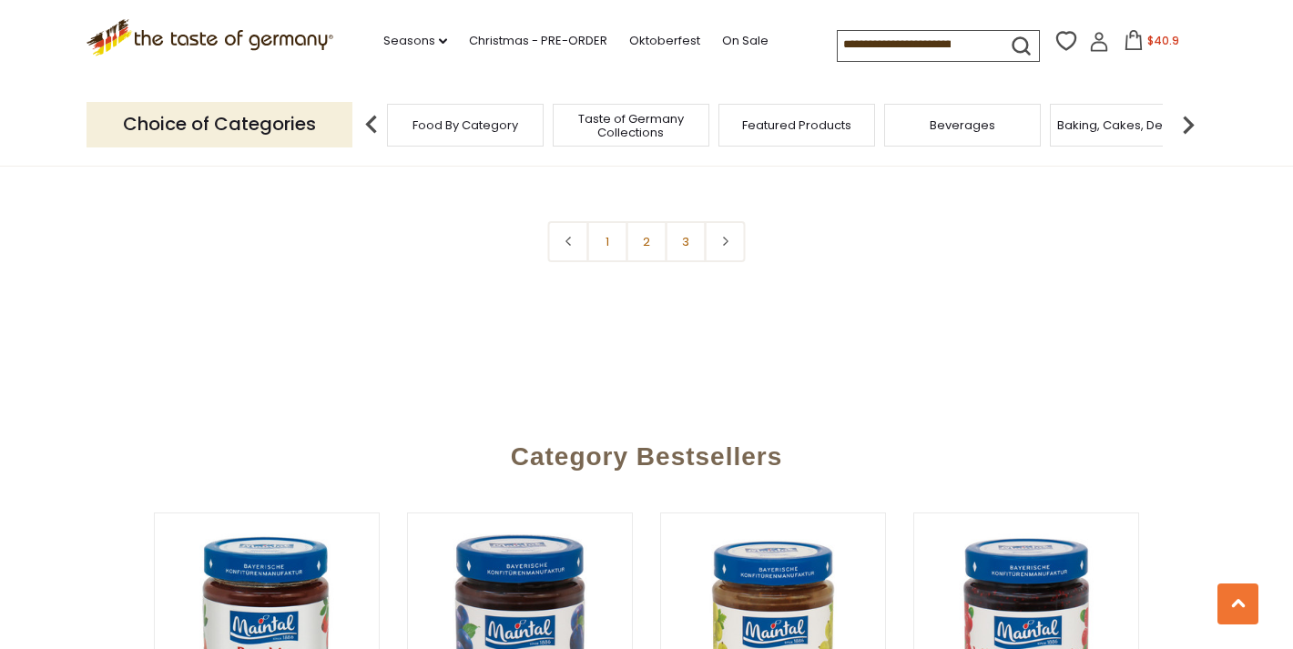
scroll to position [4478, 0]
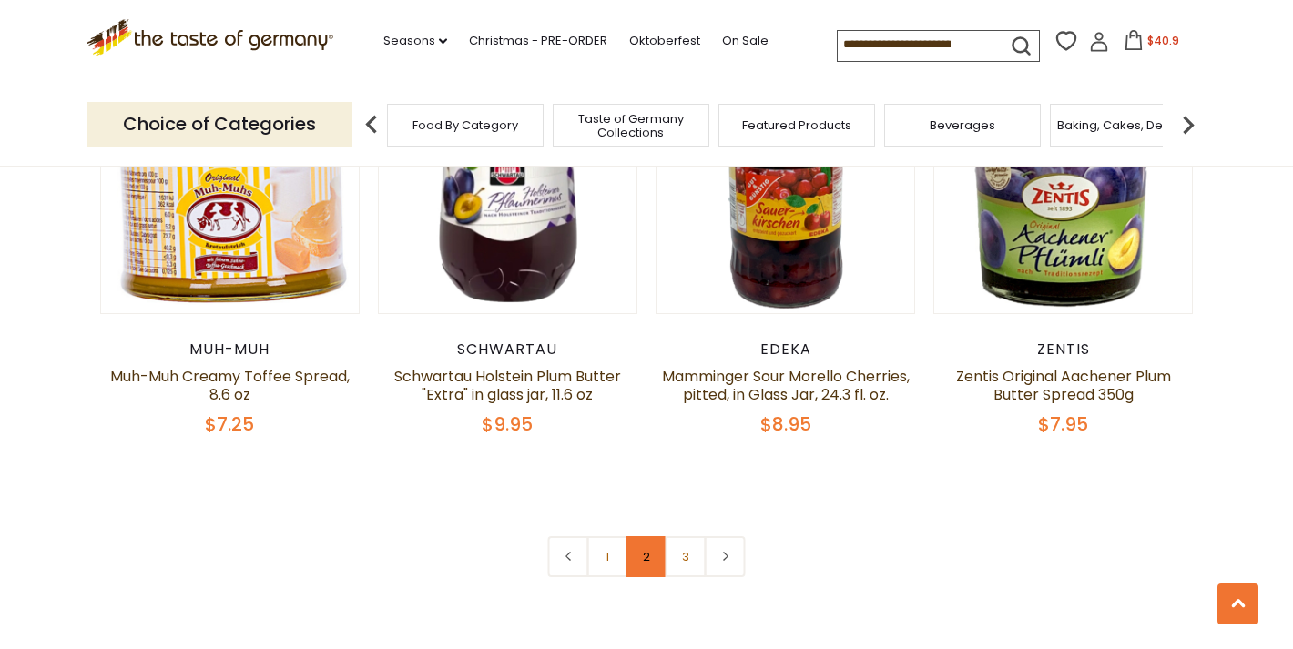
click at [644, 556] on link "2" at bounding box center [646, 556] width 41 height 41
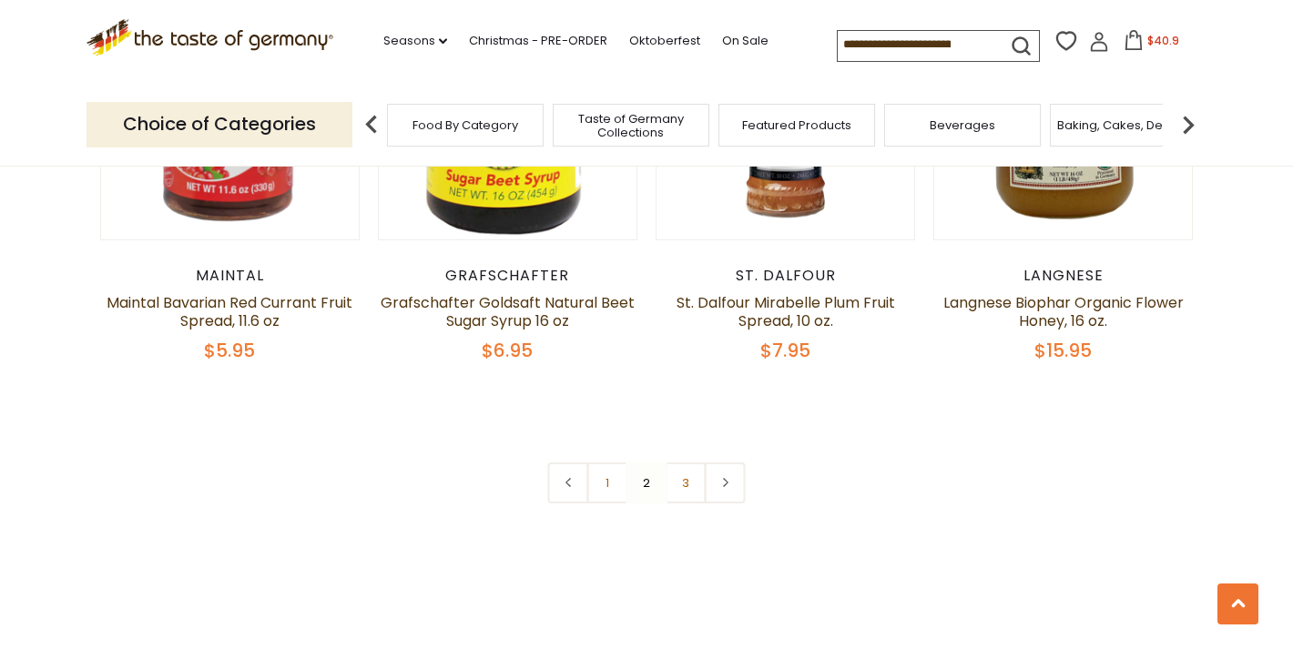
scroll to position [4352, 0]
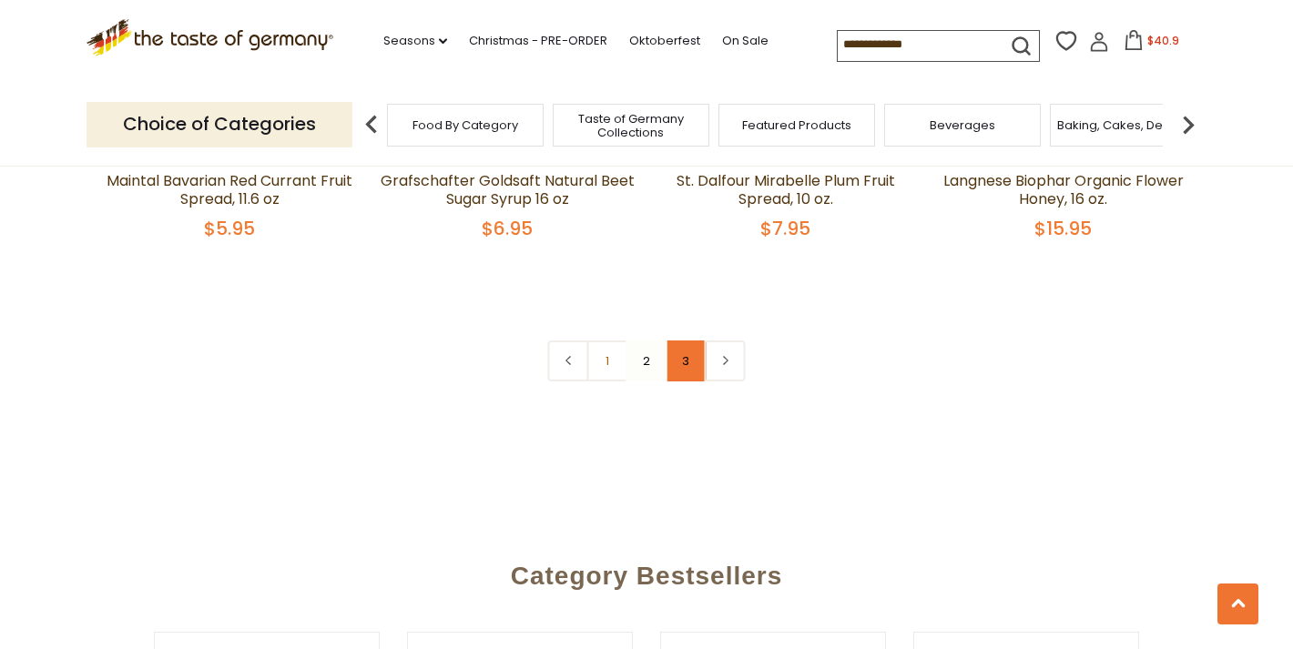
click at [687, 348] on link "3" at bounding box center [686, 361] width 41 height 41
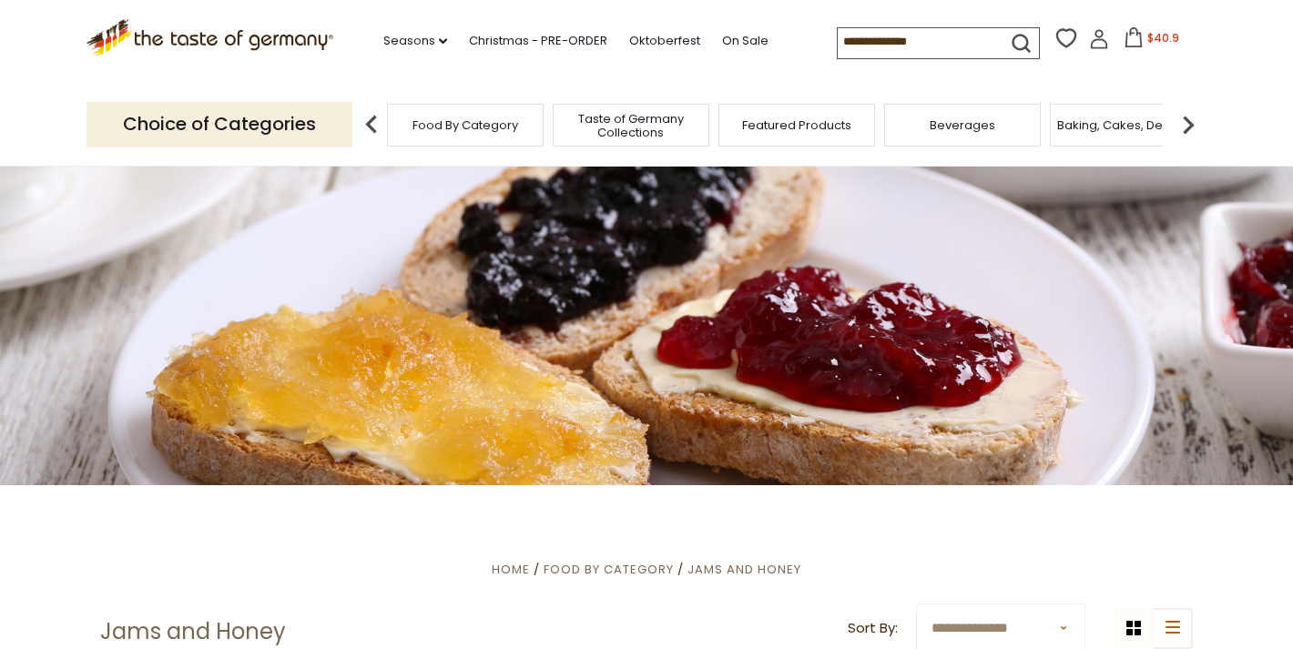
scroll to position [0, 0]
click at [1191, 122] on img at bounding box center [1188, 125] width 36 height 36
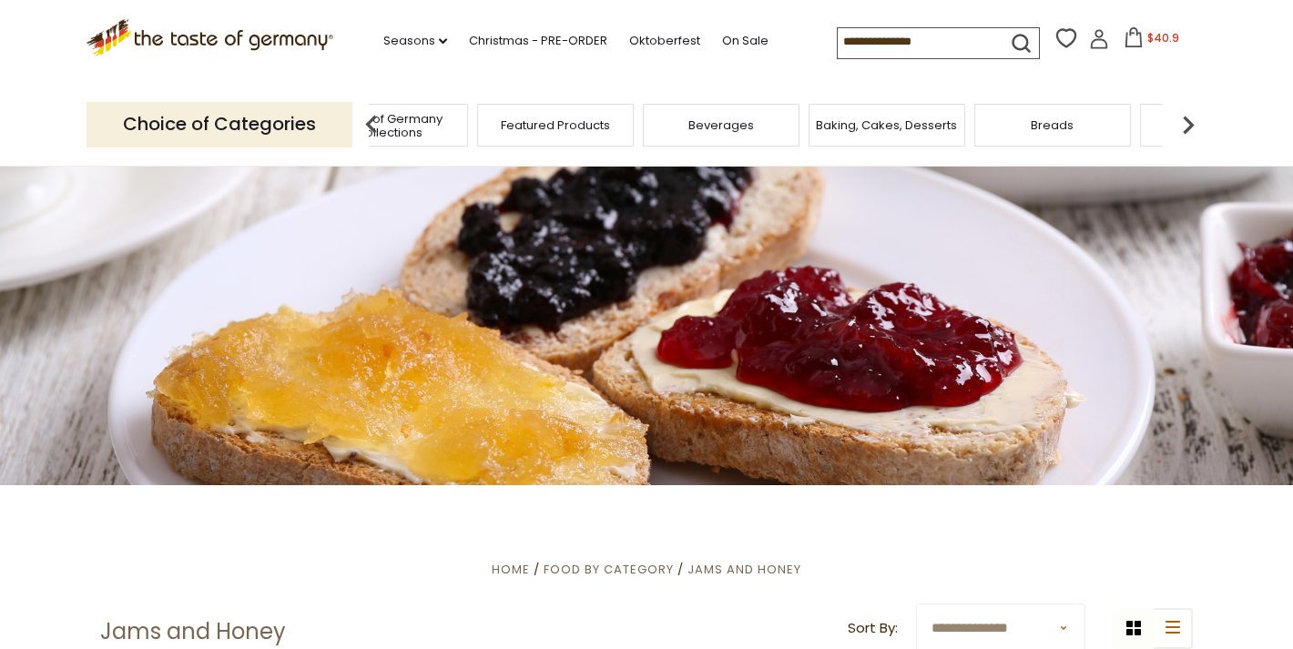
click at [1191, 122] on img at bounding box center [1188, 125] width 36 height 36
click at [819, 126] on span "Breads" at bounding box center [824, 125] width 43 height 14
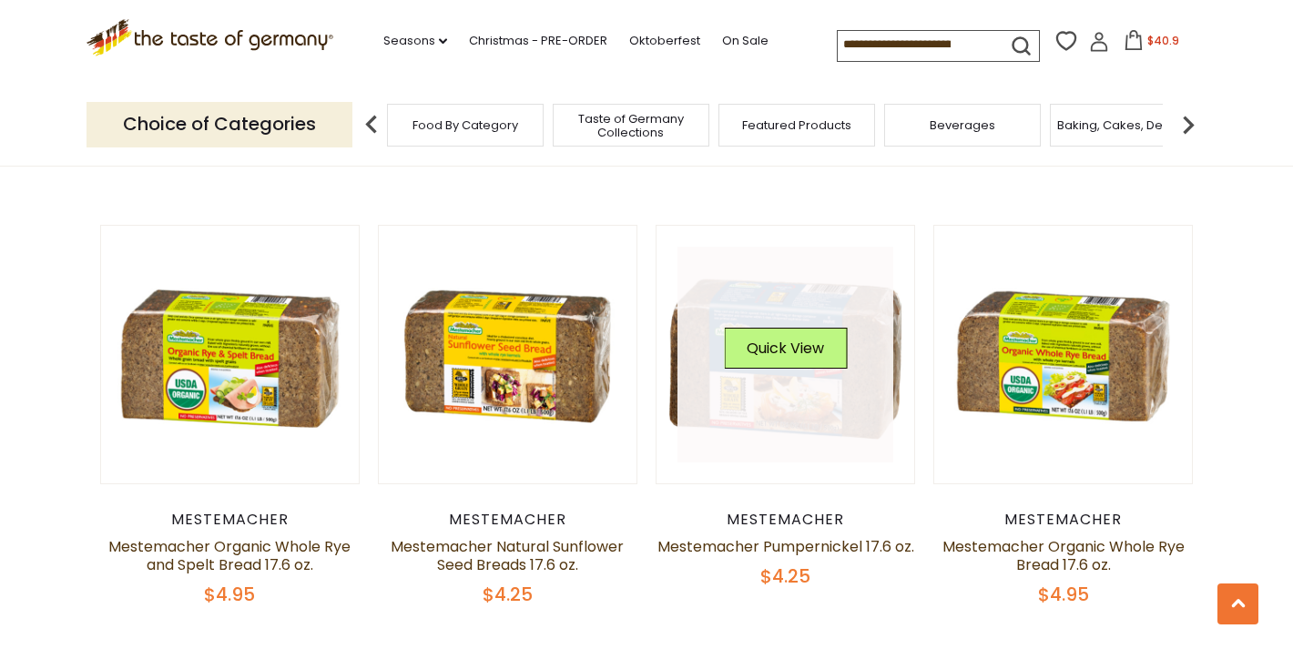
scroll to position [3599, 0]
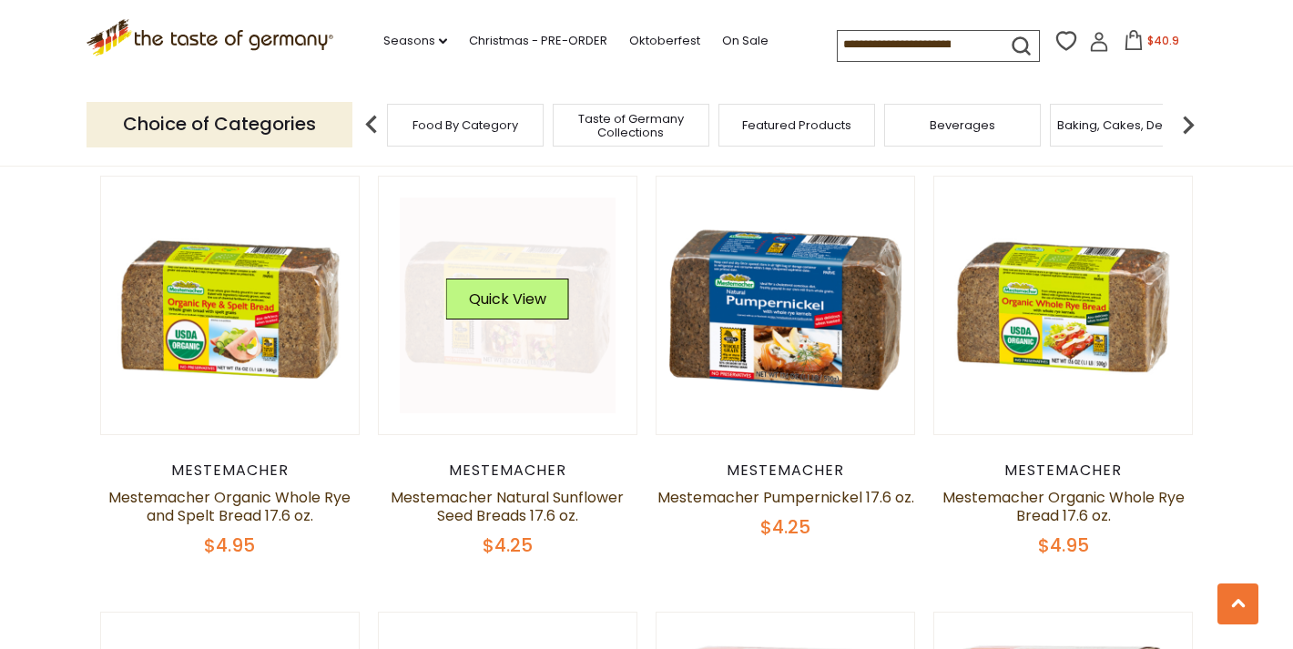
click at [511, 399] on link at bounding box center [508, 306] width 217 height 217
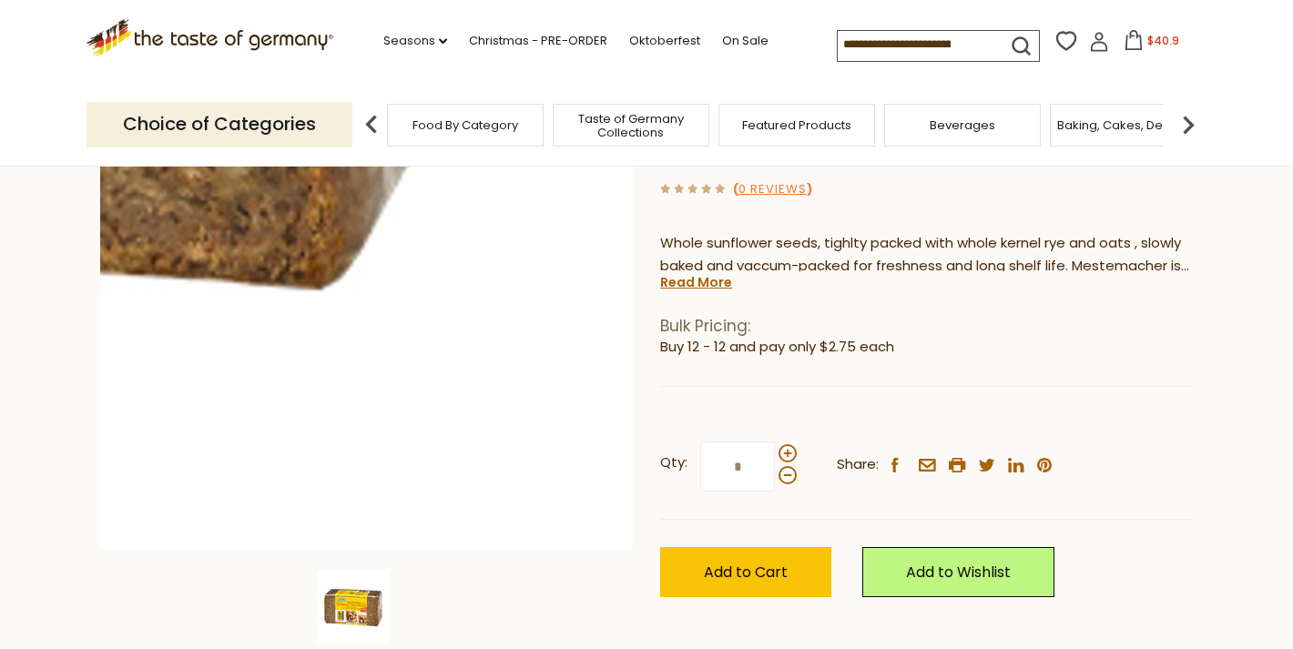
scroll to position [239, 0]
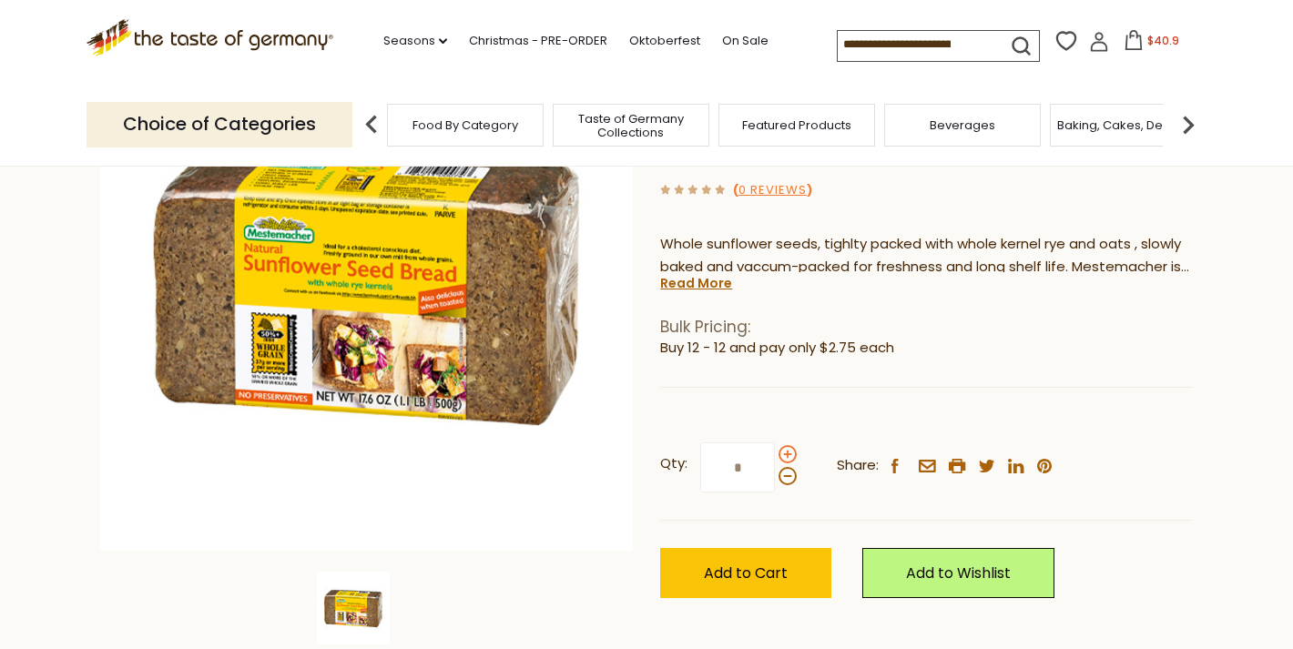
click at [786, 450] on span at bounding box center [787, 454] width 18 height 18
click at [775, 450] on input "*" at bounding box center [737, 467] width 75 height 50
click at [786, 475] on span at bounding box center [787, 476] width 18 height 18
click at [775, 475] on input "*" at bounding box center [737, 467] width 75 height 50
click at [766, 568] on span "Add to Cart" at bounding box center [746, 573] width 84 height 21
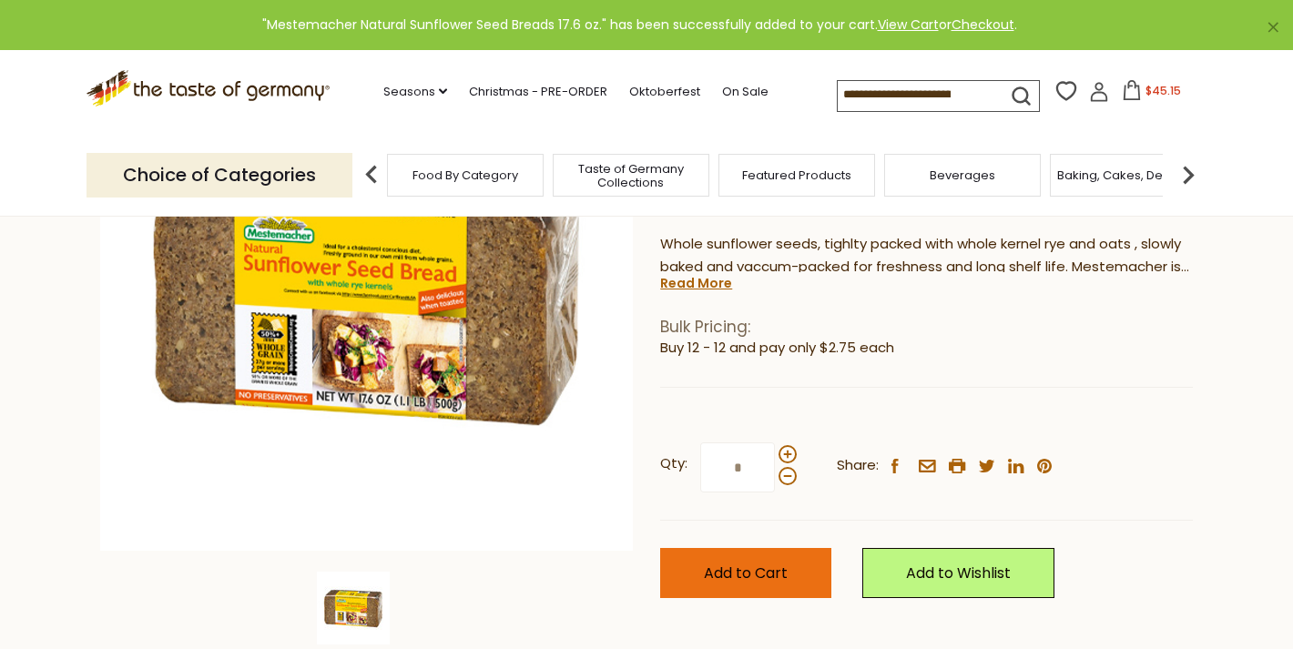
click at [778, 590] on button "Add to Cart" at bounding box center [745, 573] width 171 height 50
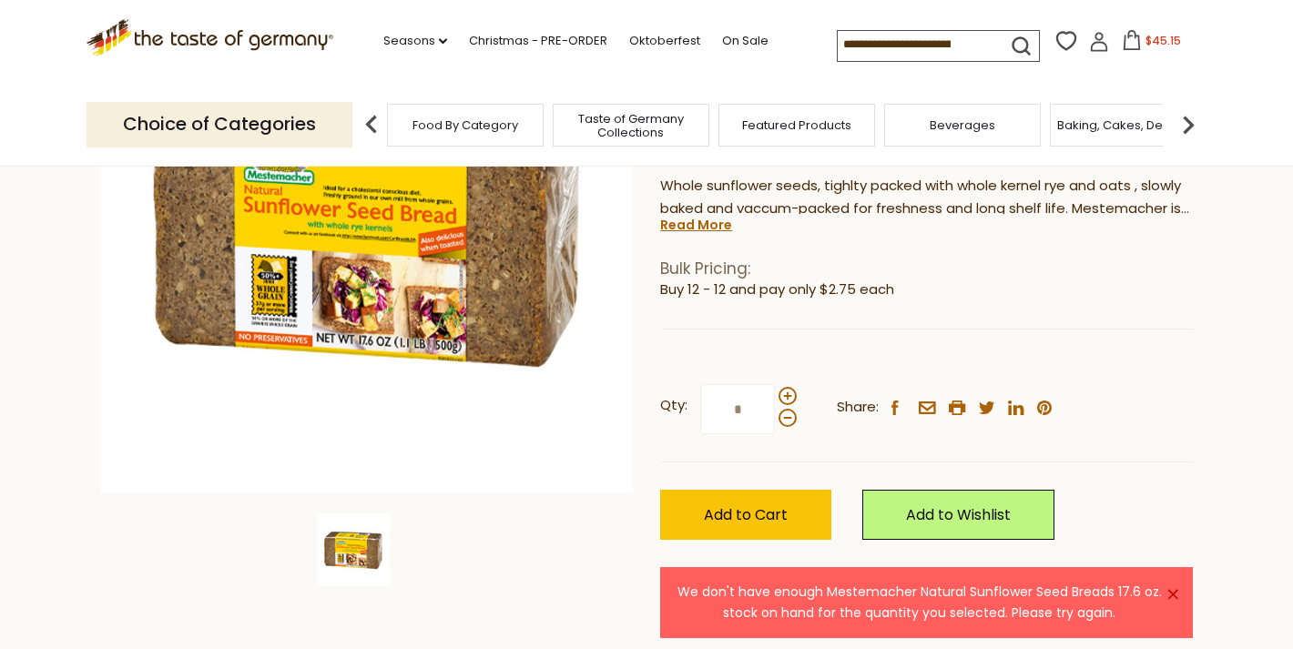
scroll to position [293, 0]
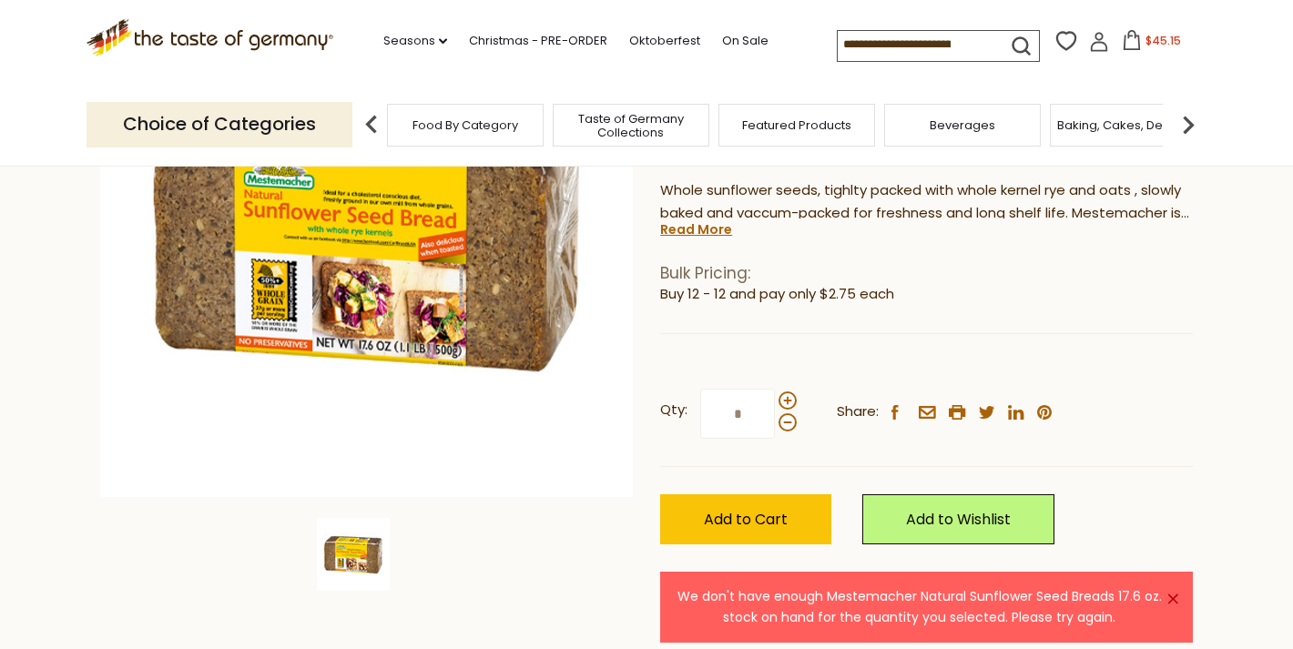
click at [1123, 36] on icon at bounding box center [1131, 40] width 16 height 20
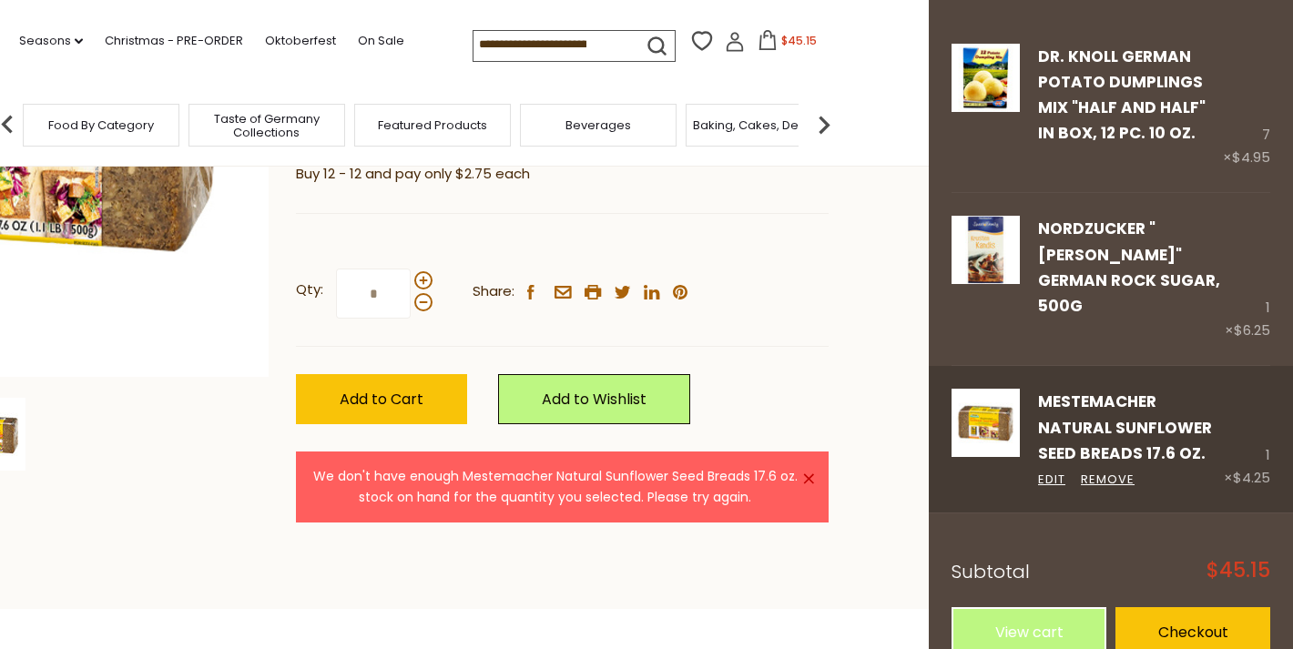
scroll to position [421, 0]
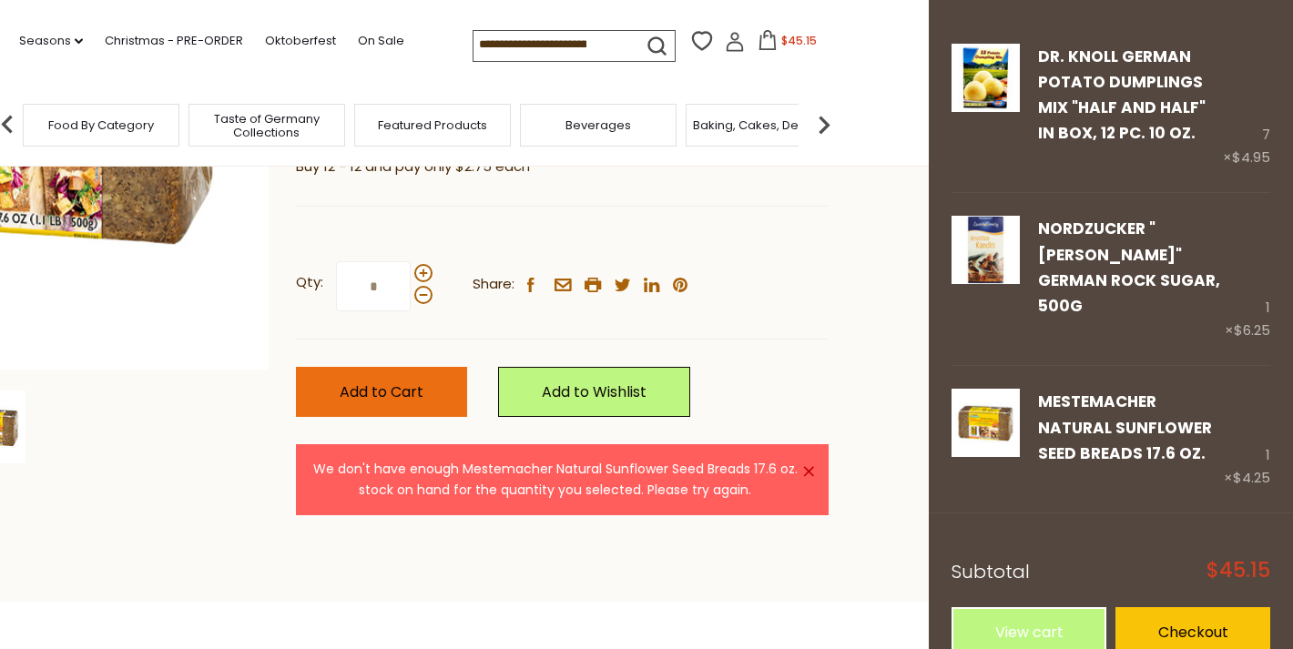
click at [383, 384] on span "Add to Cart" at bounding box center [382, 391] width 84 height 21
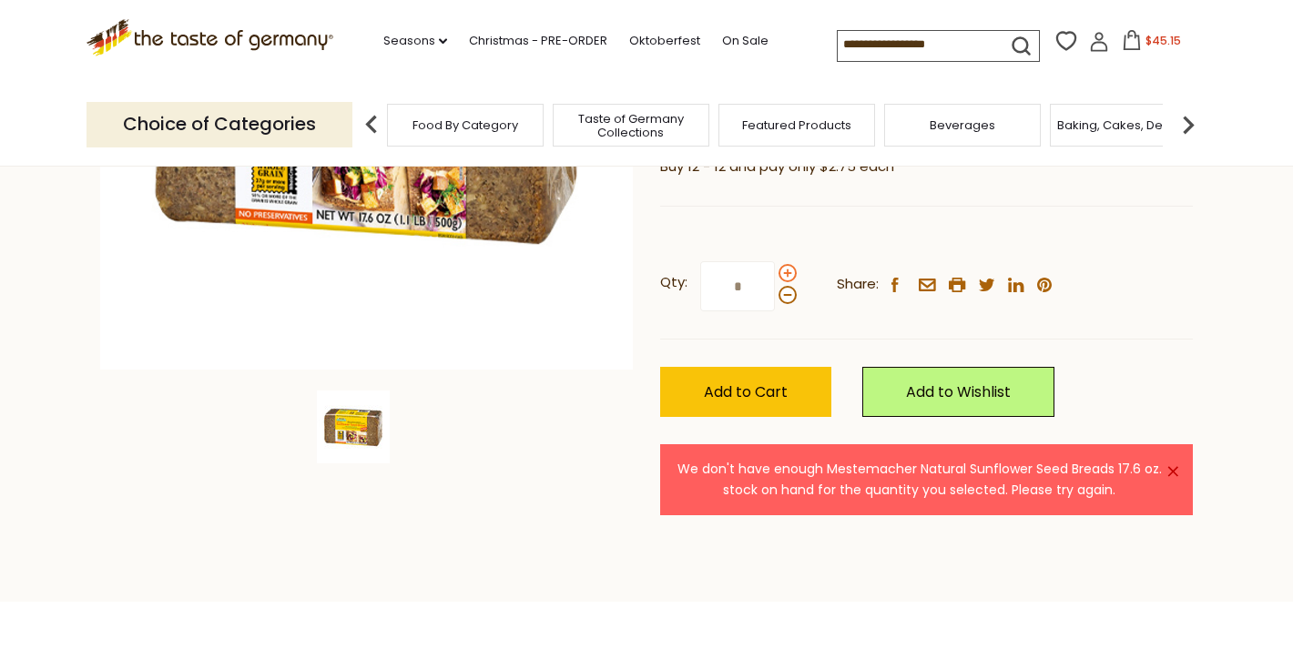
click at [788, 269] on span at bounding box center [787, 273] width 18 height 18
click at [775, 269] on input "*" at bounding box center [737, 286] width 75 height 50
click at [783, 294] on span at bounding box center [787, 295] width 18 height 18
click at [775, 294] on input "*" at bounding box center [737, 286] width 75 height 50
type input "*"
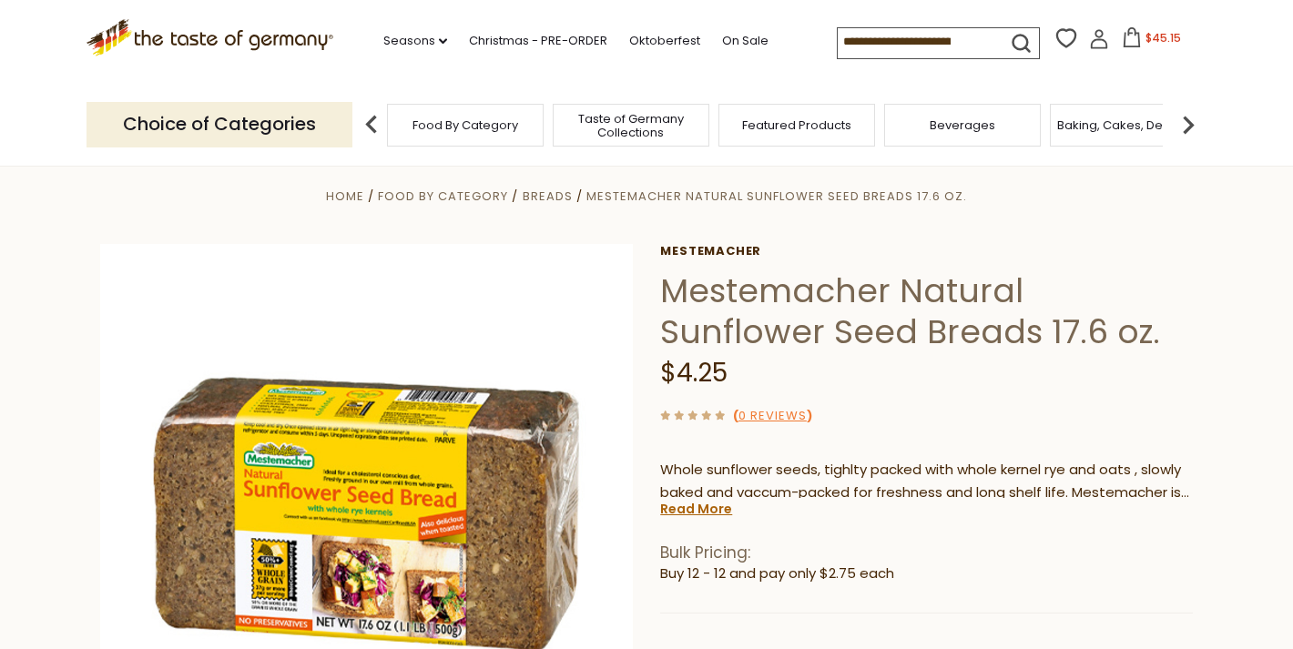
scroll to position [0, 0]
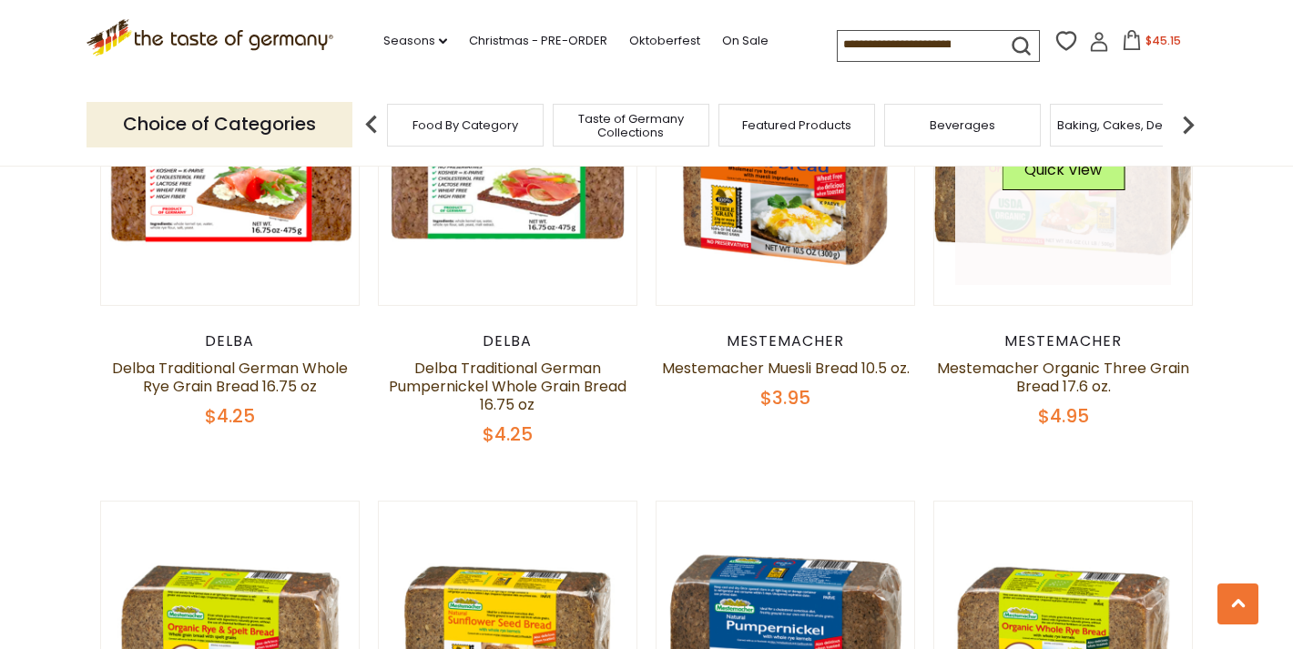
scroll to position [3304, 0]
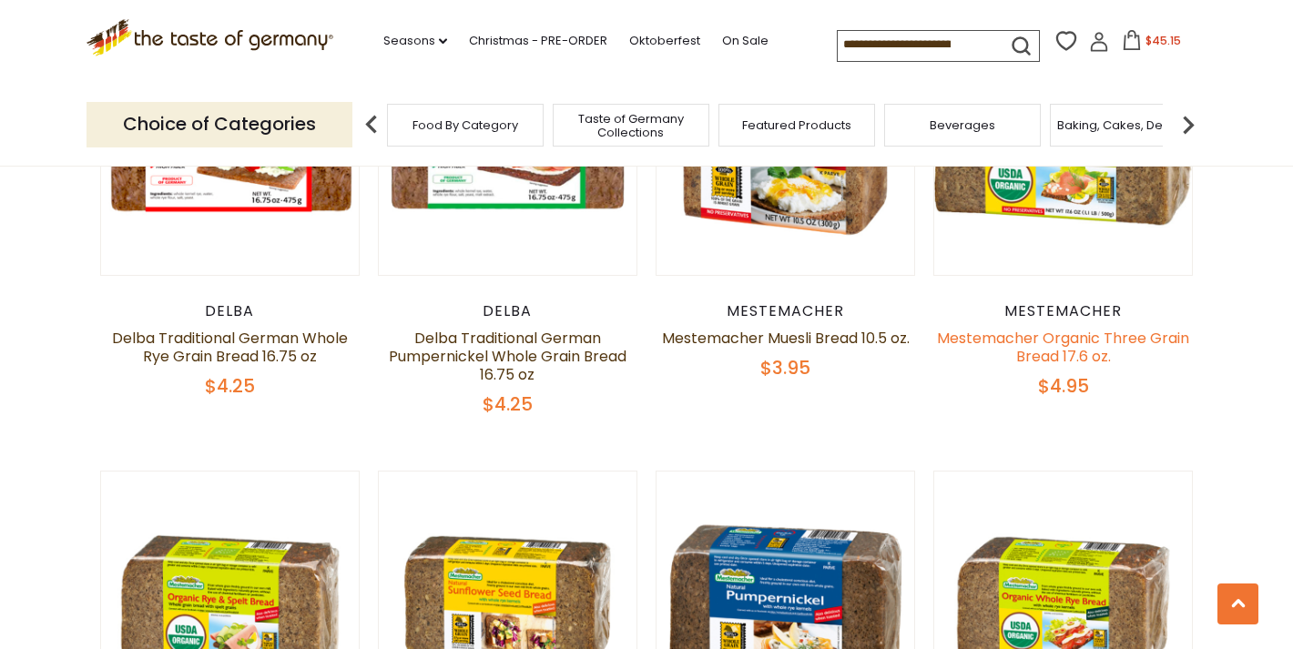
click at [1060, 350] on link "Mestemacher Organic Three Grain Bread 17.6 oz." at bounding box center [1063, 347] width 252 height 39
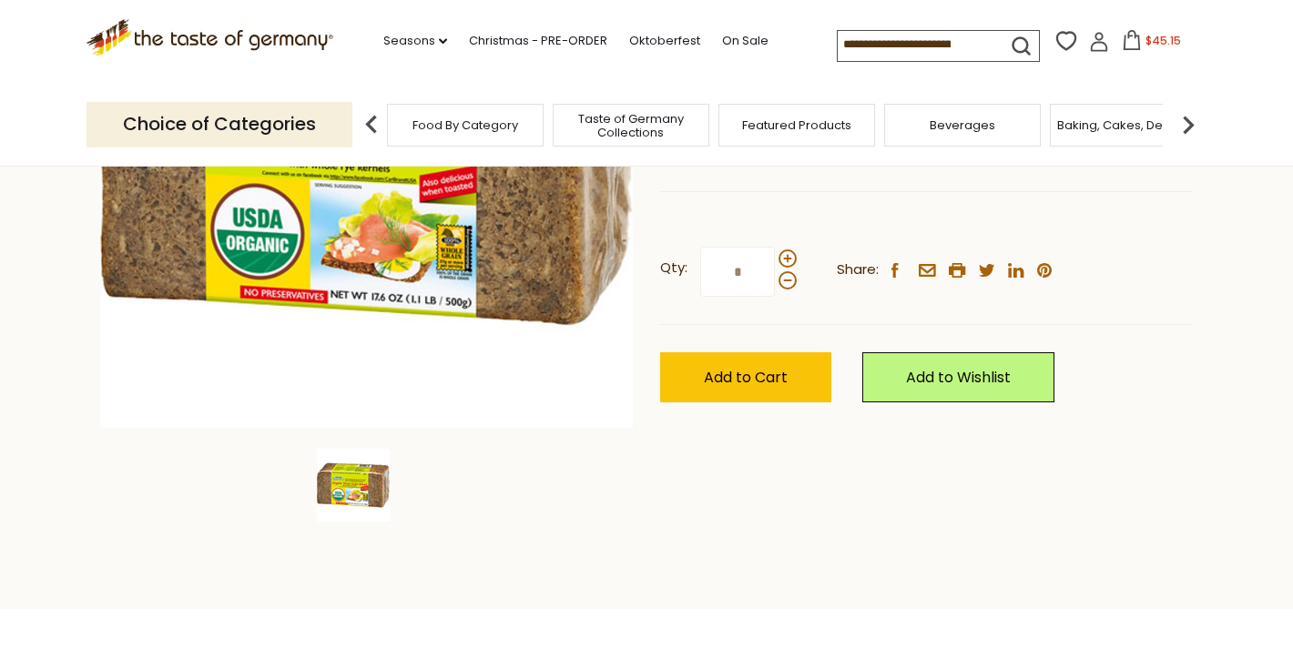
scroll to position [367, 0]
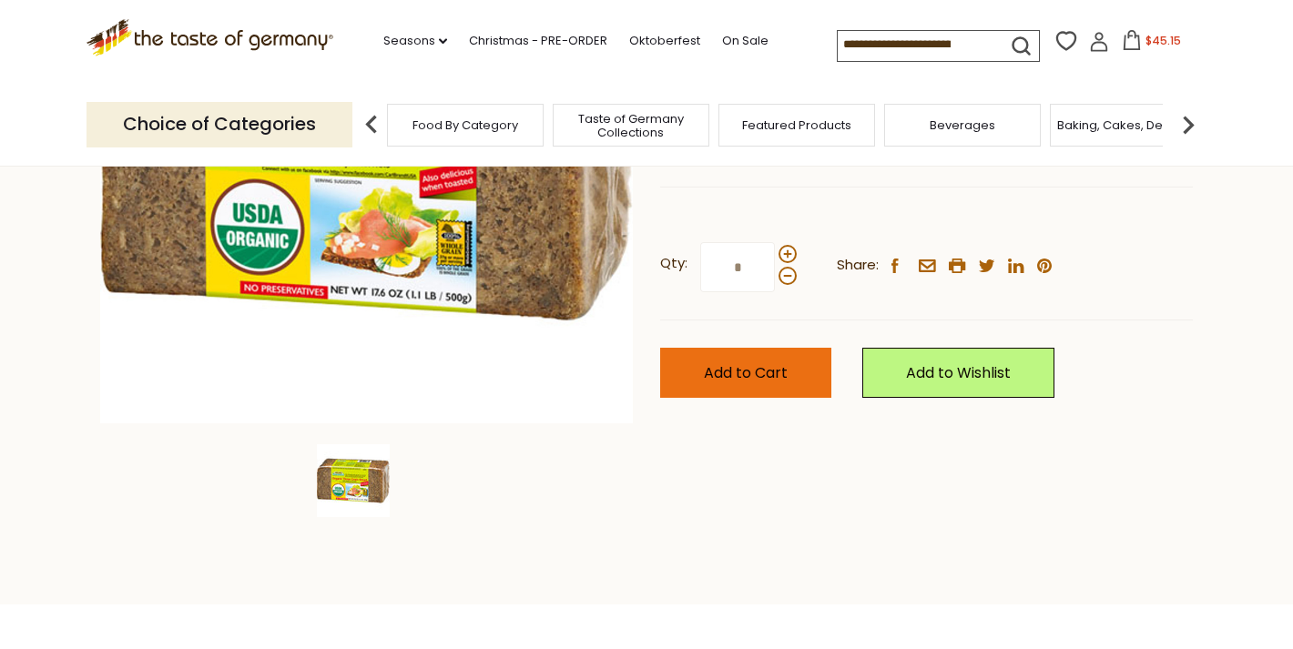
click at [821, 366] on button "Add to Cart" at bounding box center [745, 373] width 171 height 50
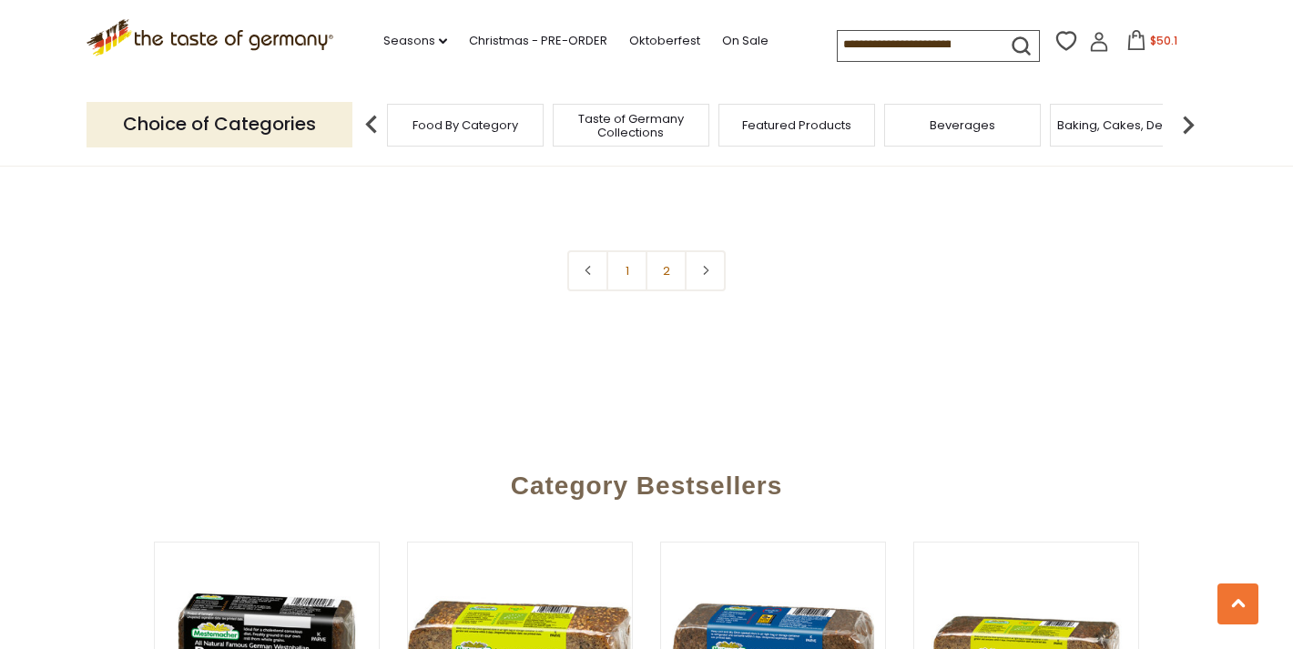
scroll to position [4453, 0]
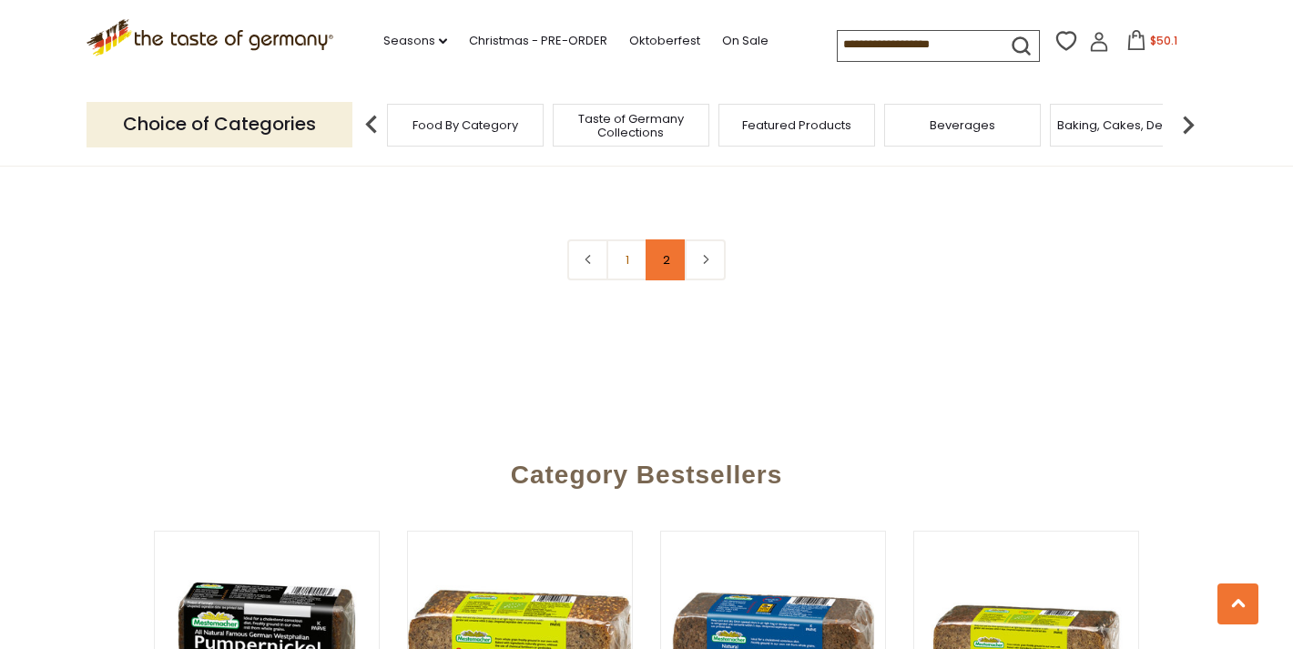
click at [664, 255] on link "2" at bounding box center [666, 259] width 41 height 41
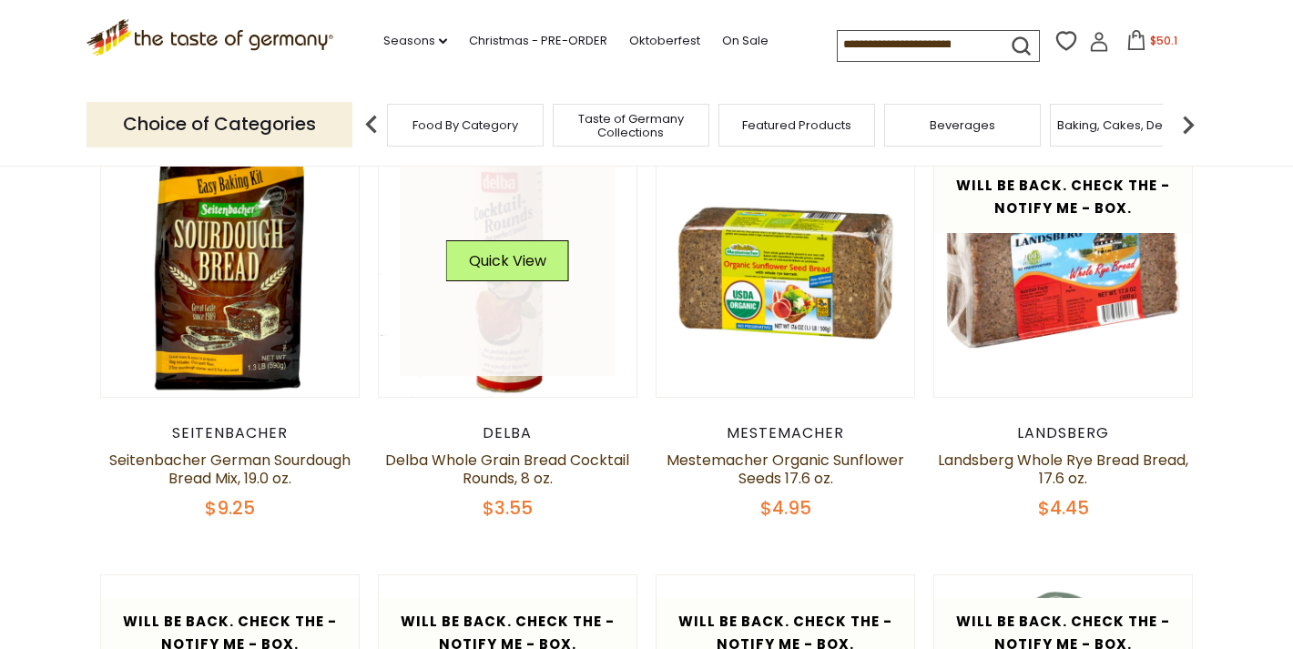
scroll to position [557, 0]
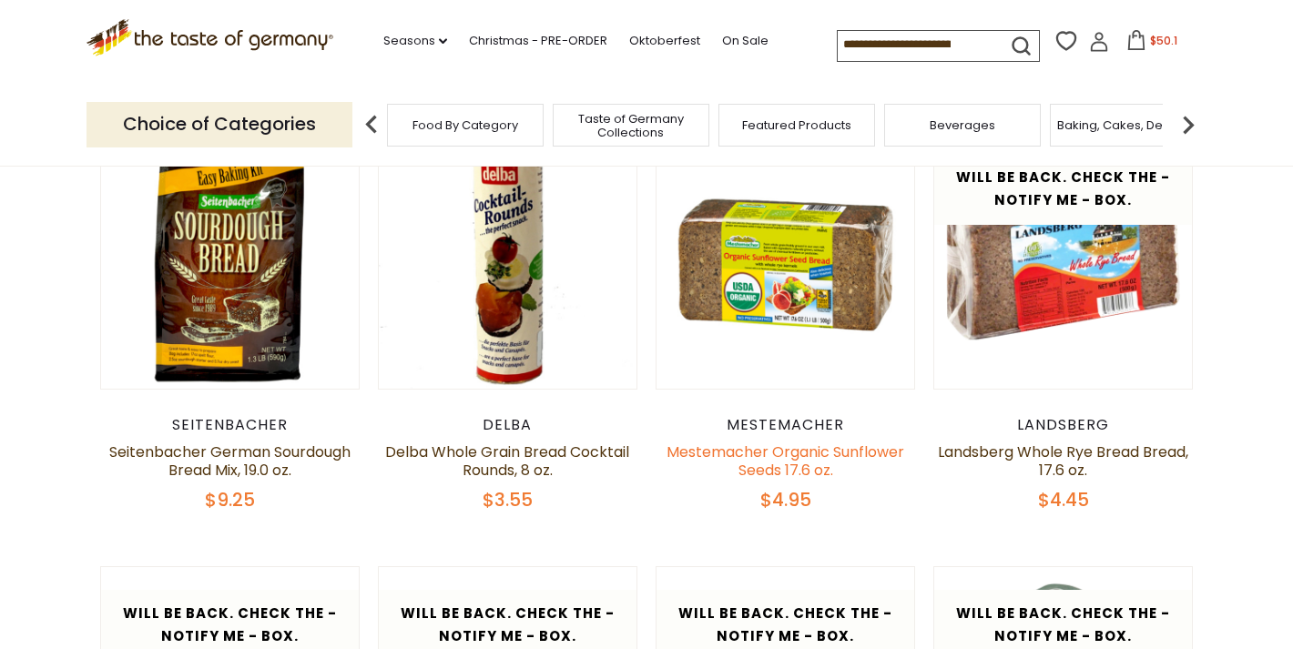
click at [724, 455] on link "Mestemacher Organic Sunflower Seeds 17.6 oz." at bounding box center [785, 461] width 238 height 39
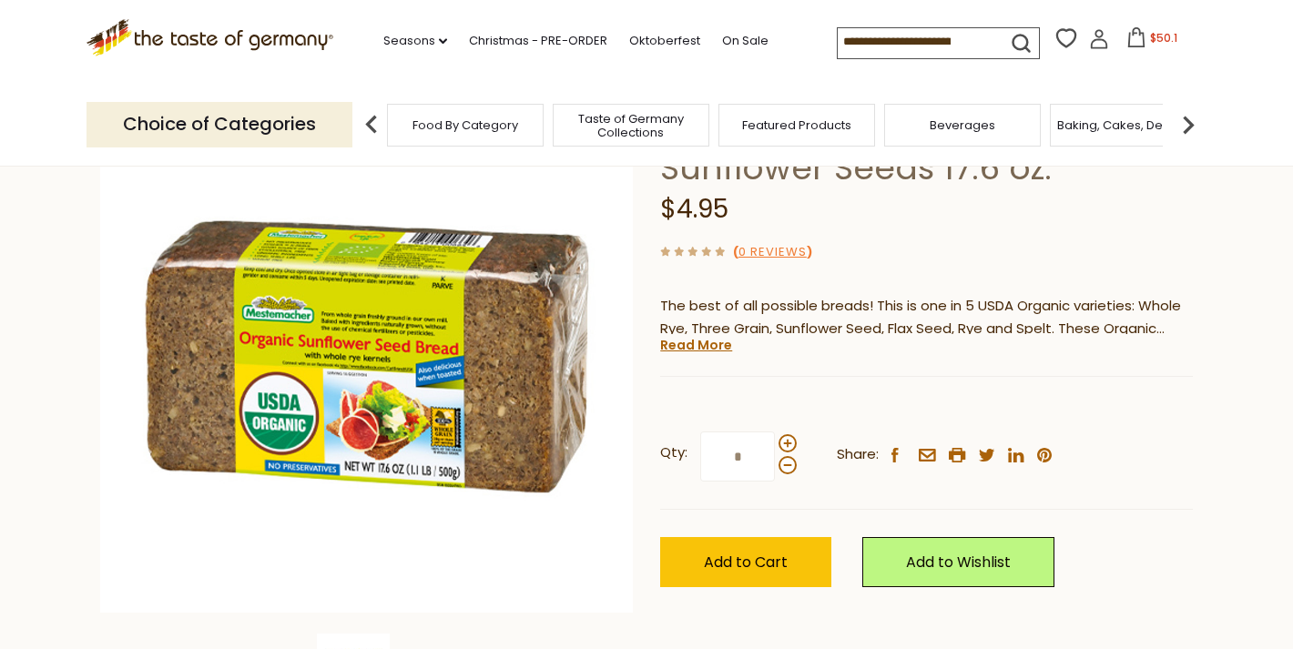
scroll to position [181, 0]
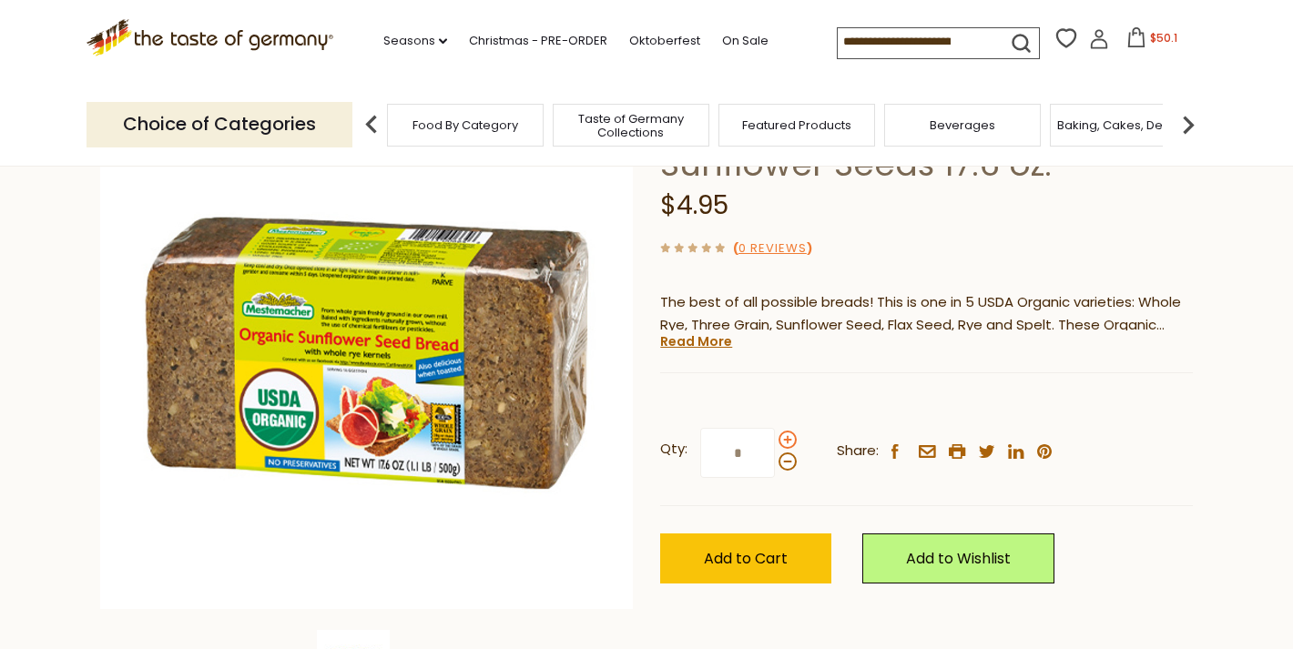
click at [786, 437] on span at bounding box center [787, 440] width 18 height 18
click at [775, 437] on input "*" at bounding box center [737, 453] width 75 height 50
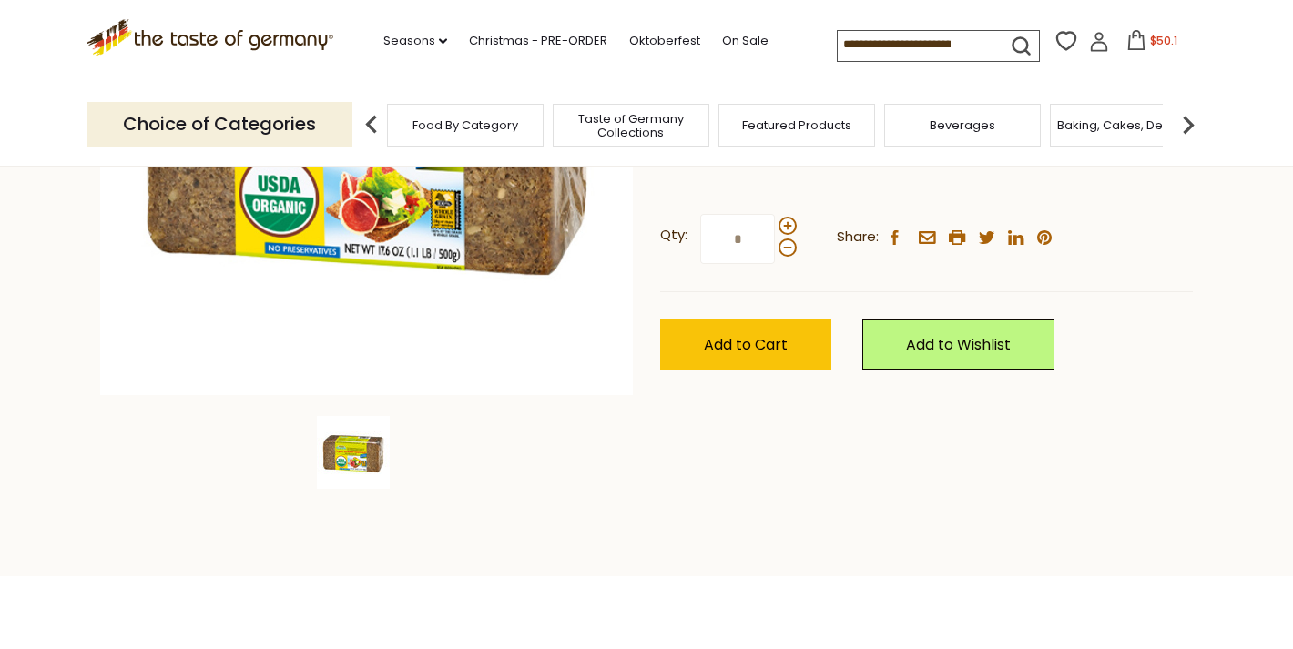
scroll to position [394, 0]
click at [788, 246] on span at bounding box center [787, 248] width 18 height 18
click at [775, 246] on input "*" at bounding box center [737, 240] width 75 height 50
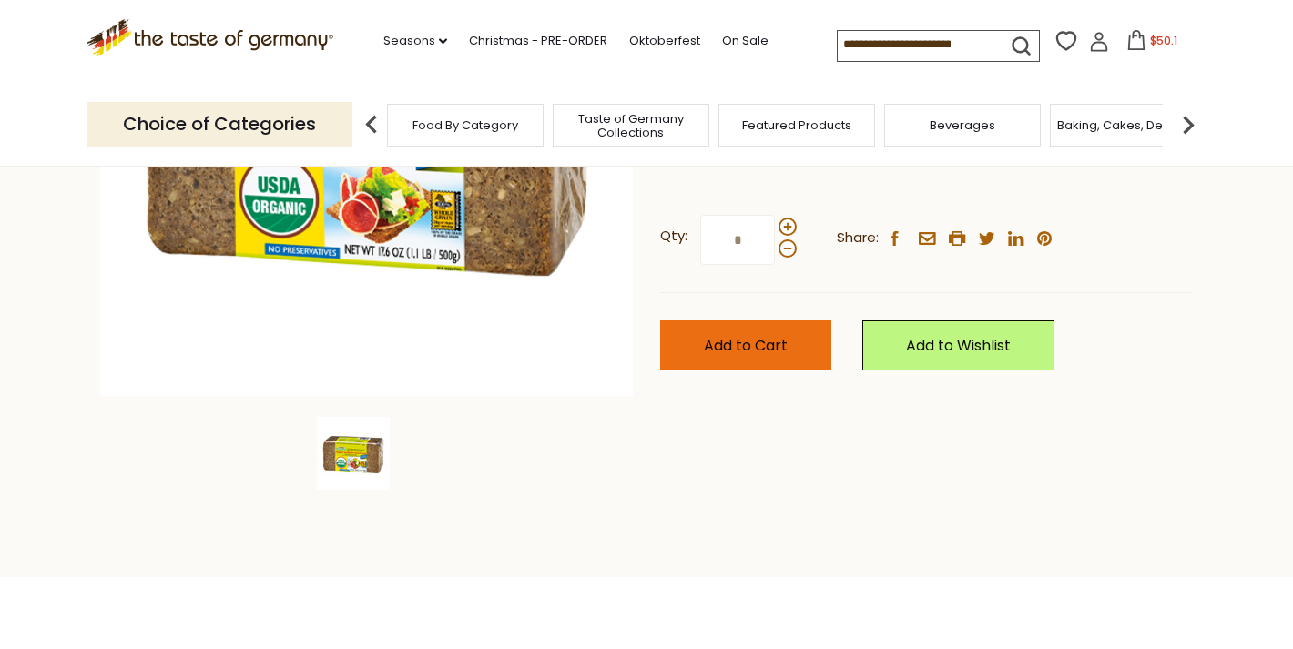
click at [768, 329] on button "Add to Cart" at bounding box center [745, 345] width 171 height 50
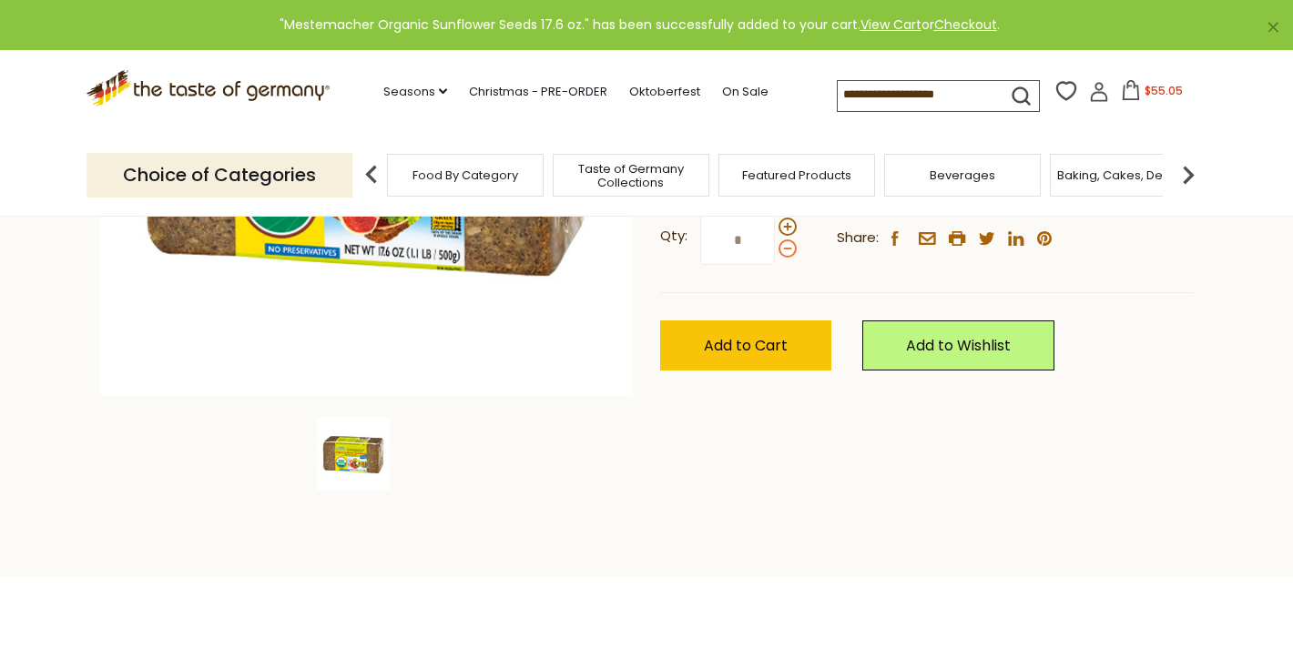
click at [785, 245] on span at bounding box center [787, 248] width 18 height 18
click at [775, 245] on input "*" at bounding box center [737, 240] width 75 height 50
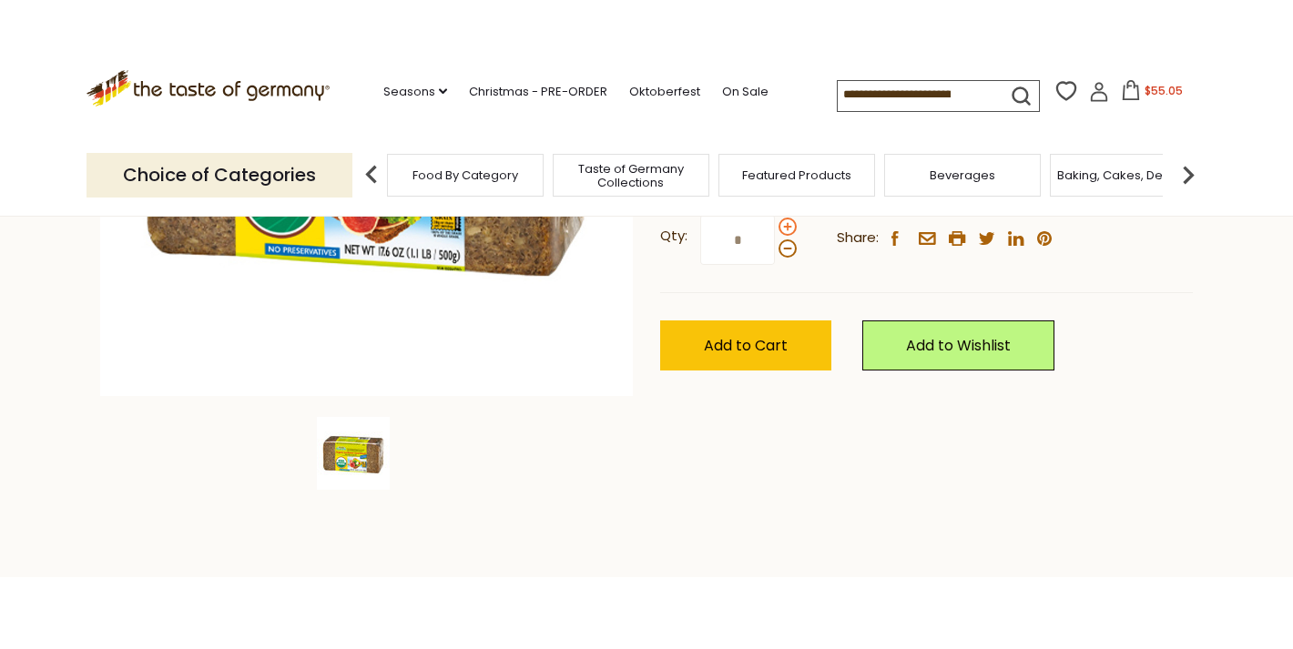
click at [785, 223] on span at bounding box center [787, 227] width 18 height 18
click at [775, 223] on input "*" at bounding box center [737, 240] width 75 height 50
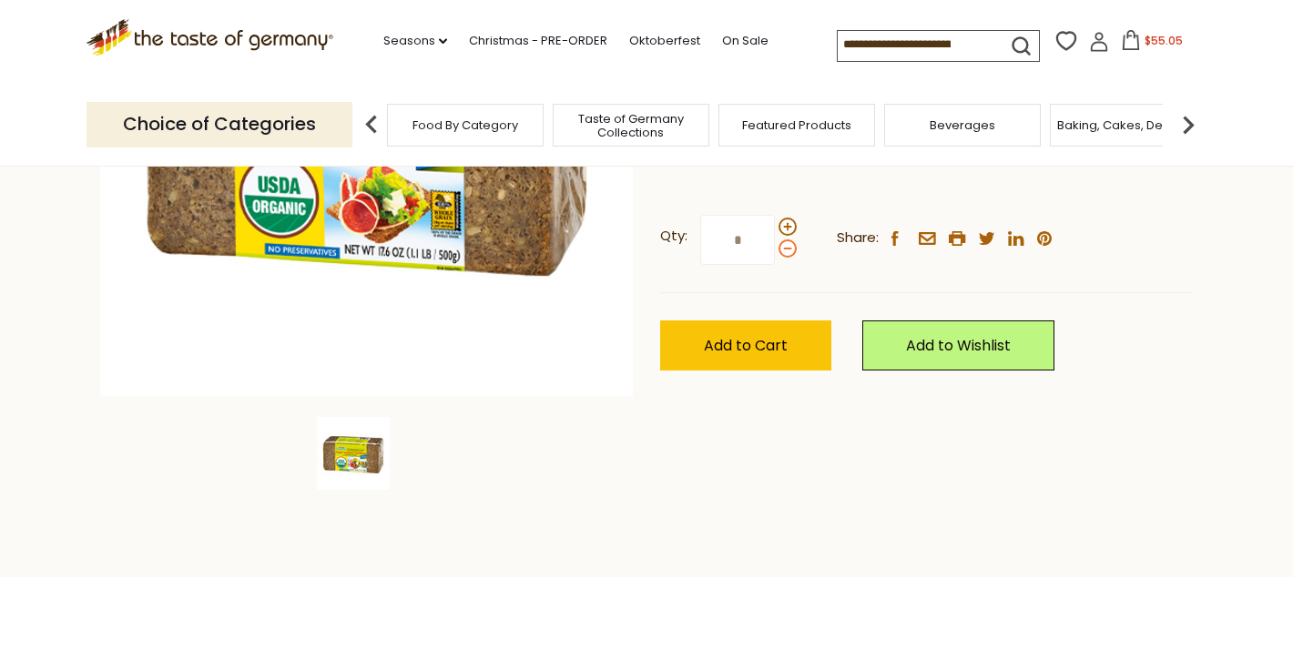
click at [788, 246] on span at bounding box center [787, 248] width 18 height 18
click at [775, 246] on input "*" at bounding box center [737, 240] width 75 height 50
type input "*"
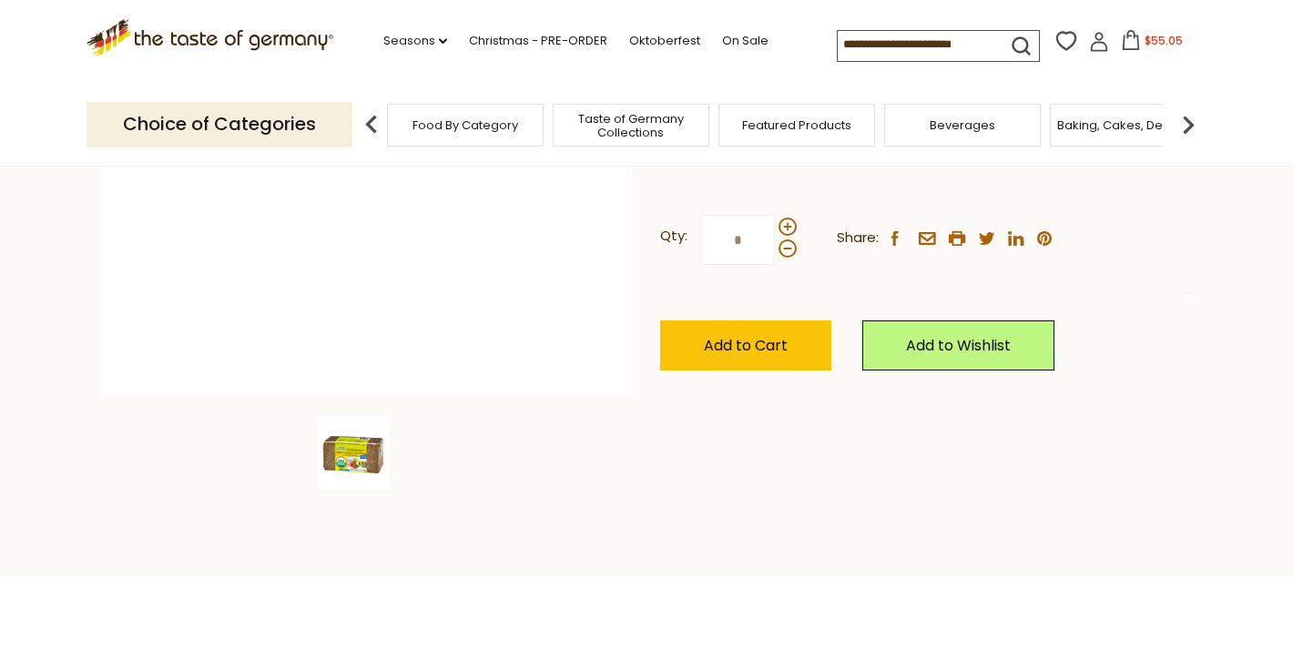
click at [626, 363] on img at bounding box center [366, 129] width 533 height 533
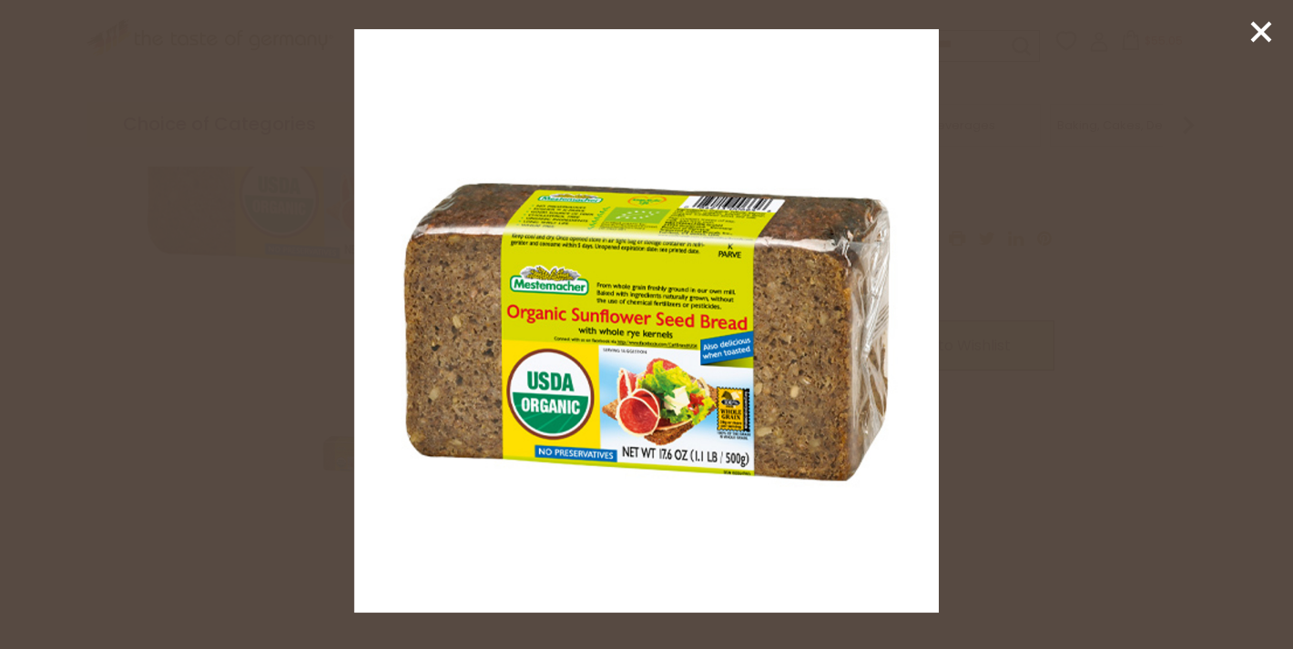
click at [1255, 25] on line at bounding box center [1261, 32] width 18 height 18
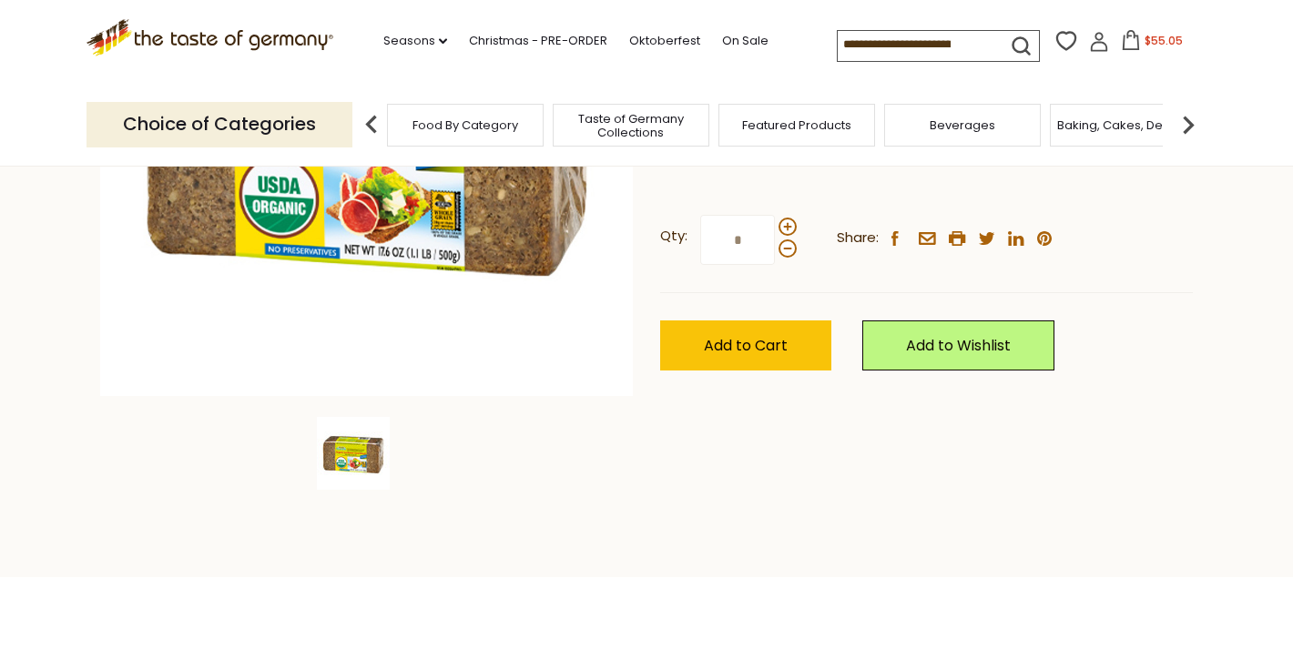
click at [1144, 43] on span "$55.05" at bounding box center [1163, 40] width 38 height 15
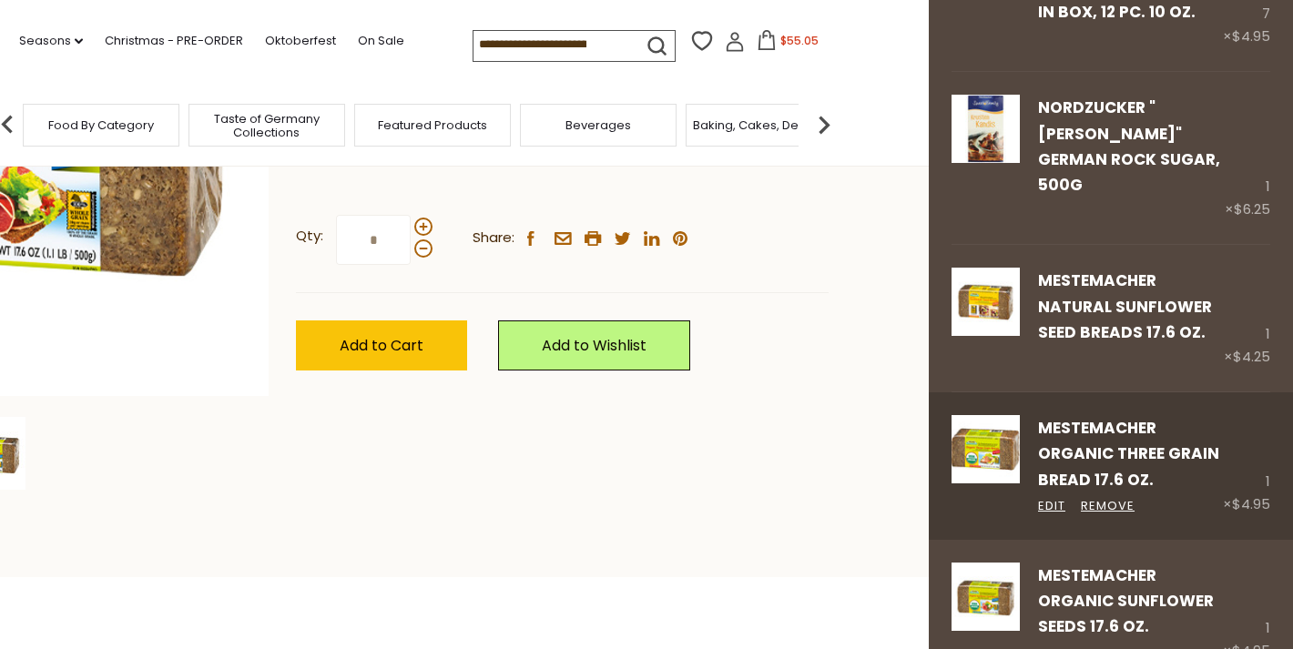
scroll to position [196, 0]
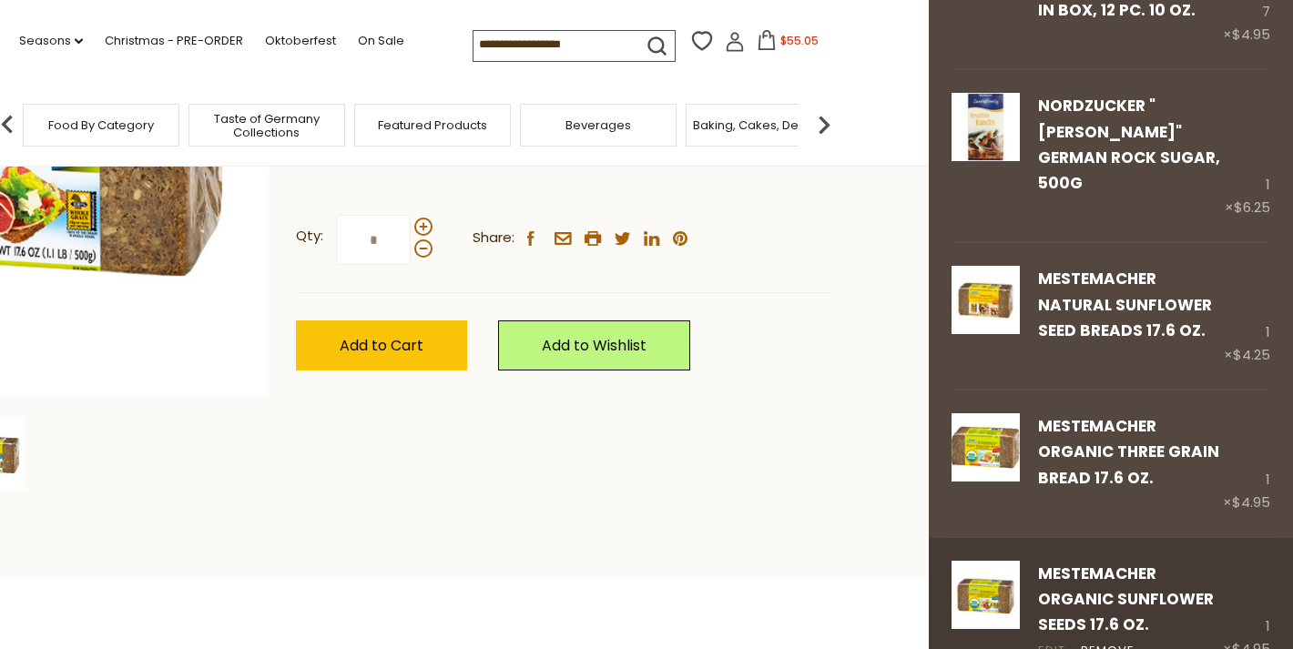
click at [1054, 642] on link "Edit" at bounding box center [1051, 651] width 27 height 19
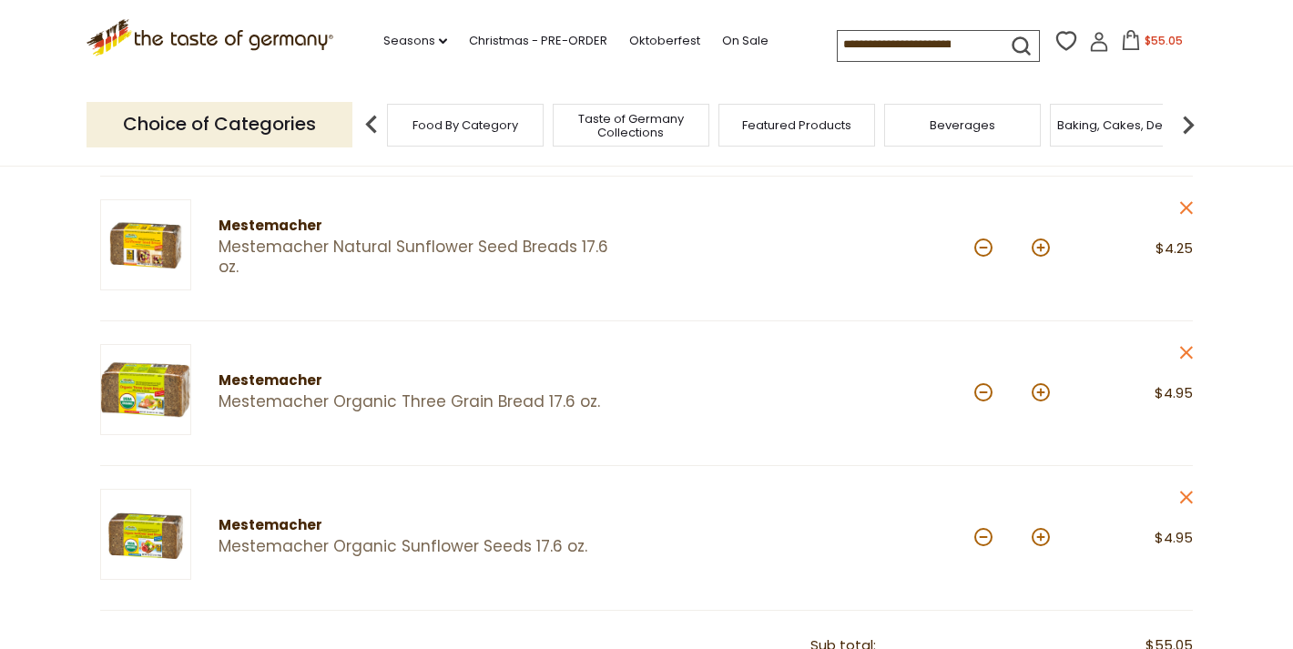
scroll to position [544, 0]
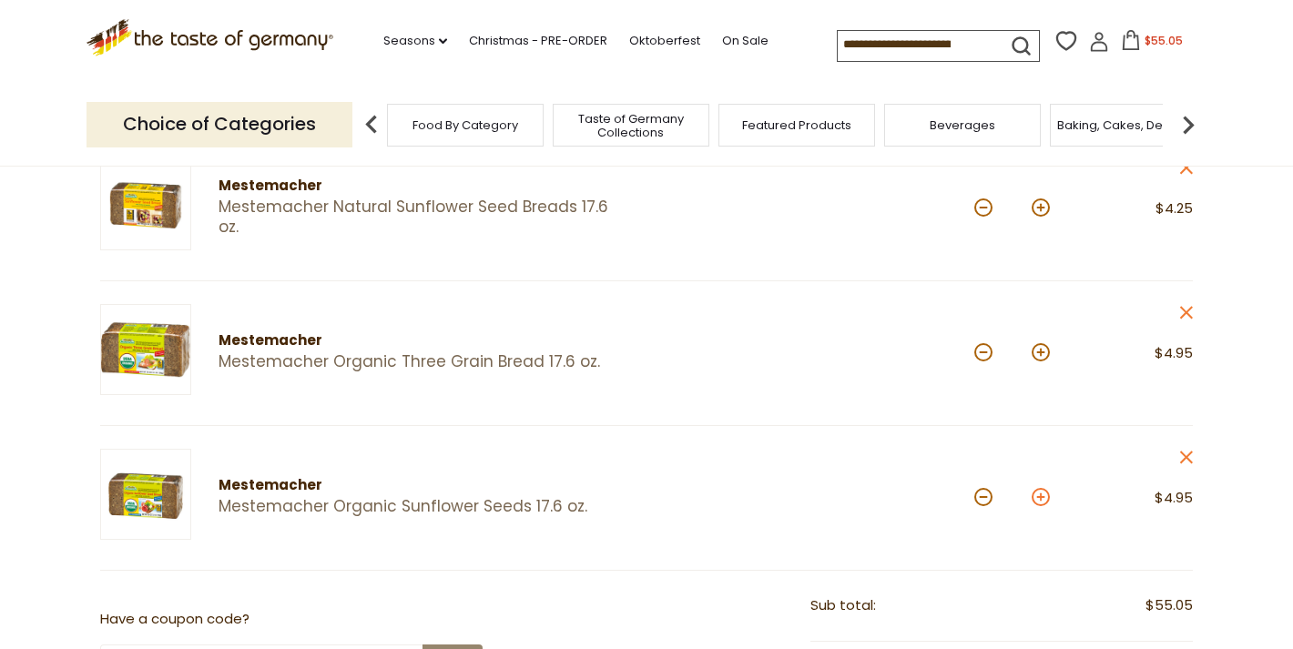
click at [1041, 492] on button at bounding box center [1041, 497] width 18 height 18
type input "*"
click at [979, 206] on button at bounding box center [983, 207] width 18 height 18
type input "*"
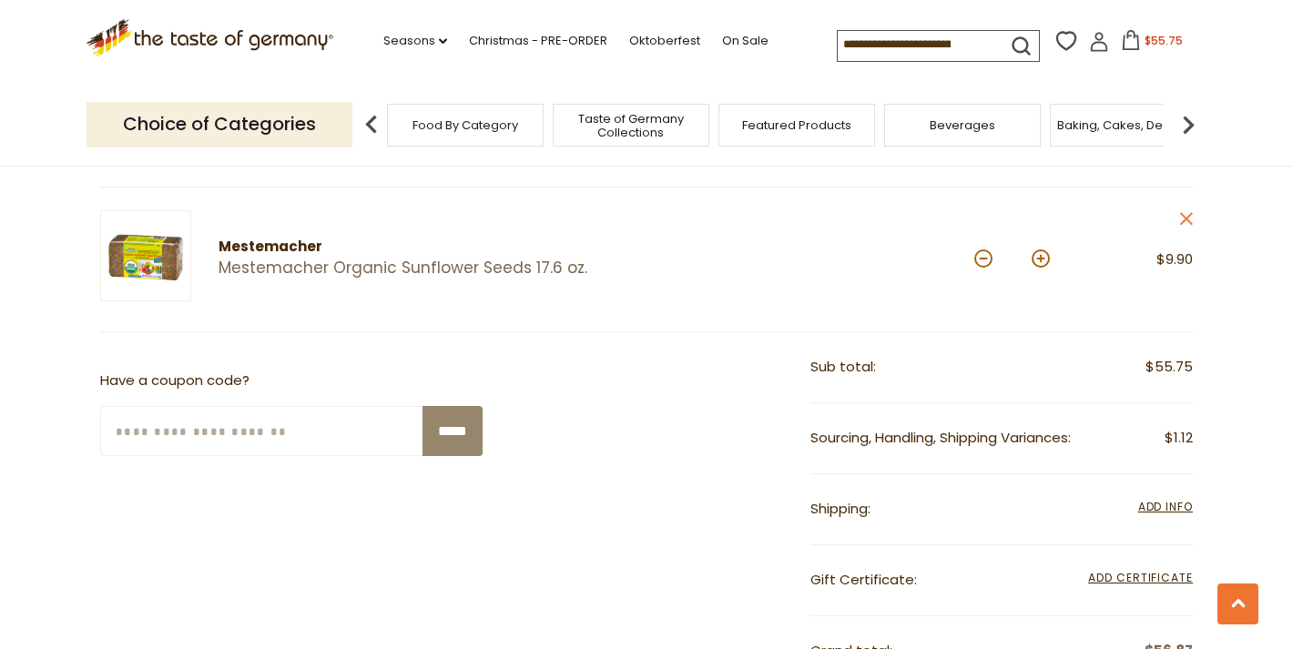
scroll to position [795, 0]
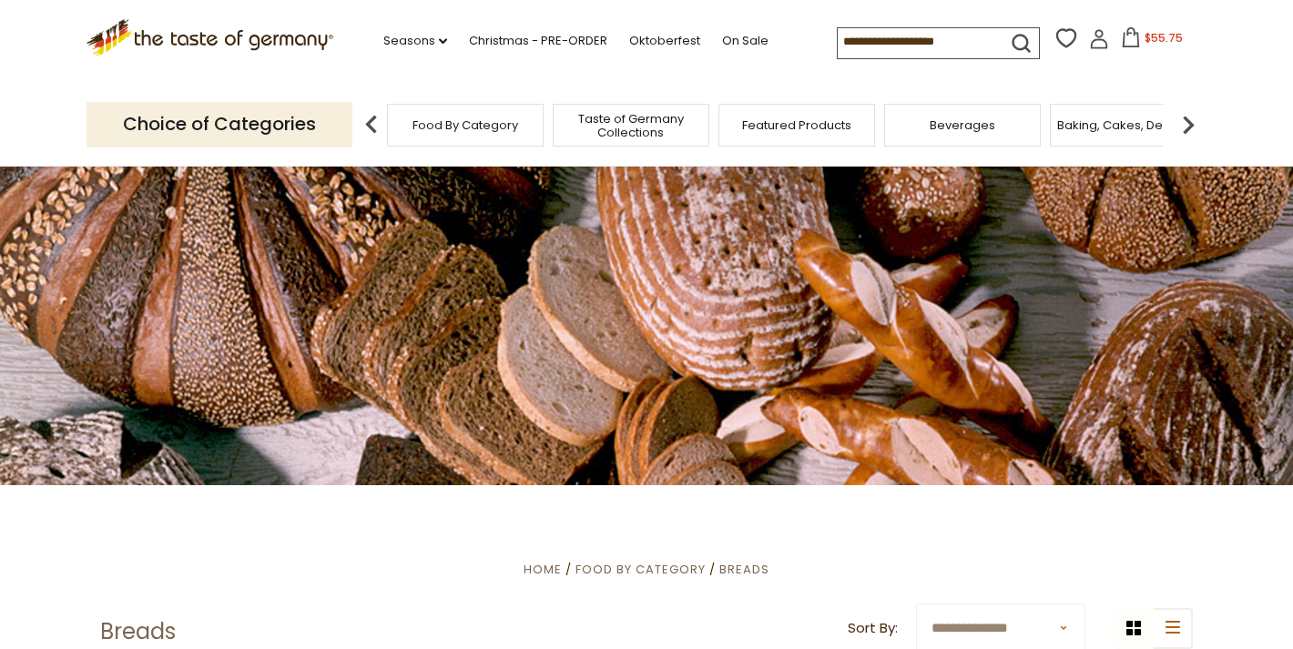
click at [1144, 39] on span "$55.75" at bounding box center [1163, 37] width 38 height 15
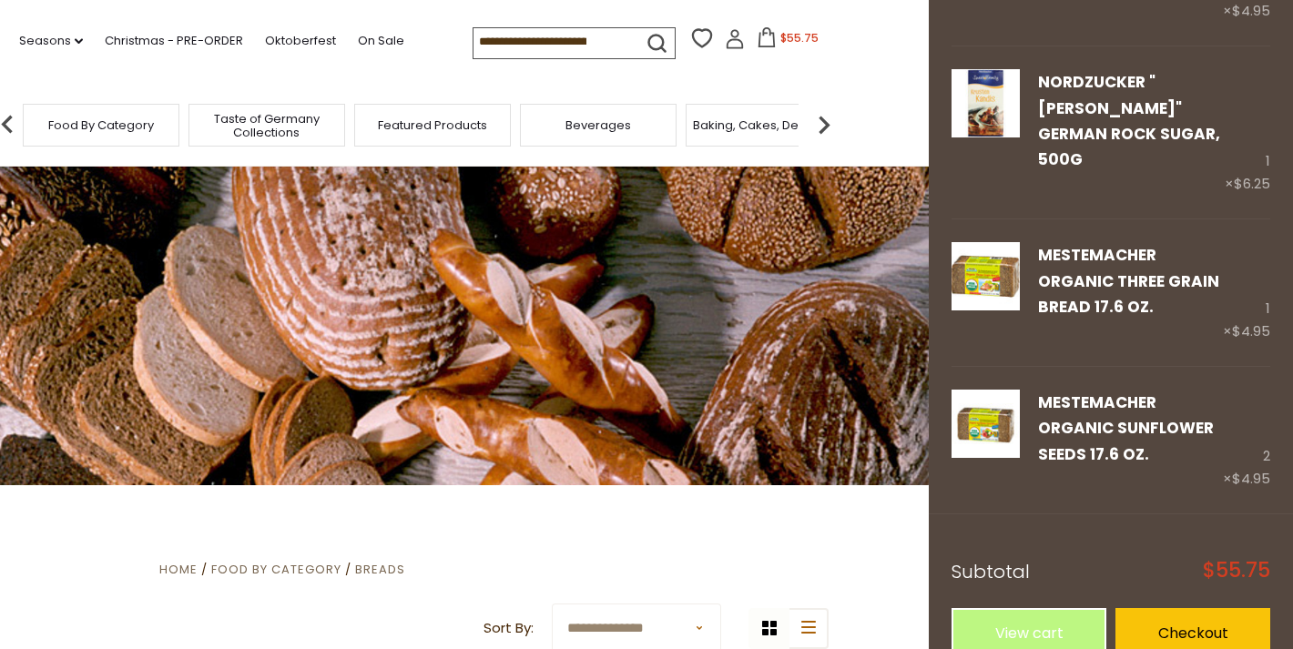
scroll to position [219, 0]
click at [1160, 609] on link "Checkout" at bounding box center [1192, 634] width 155 height 50
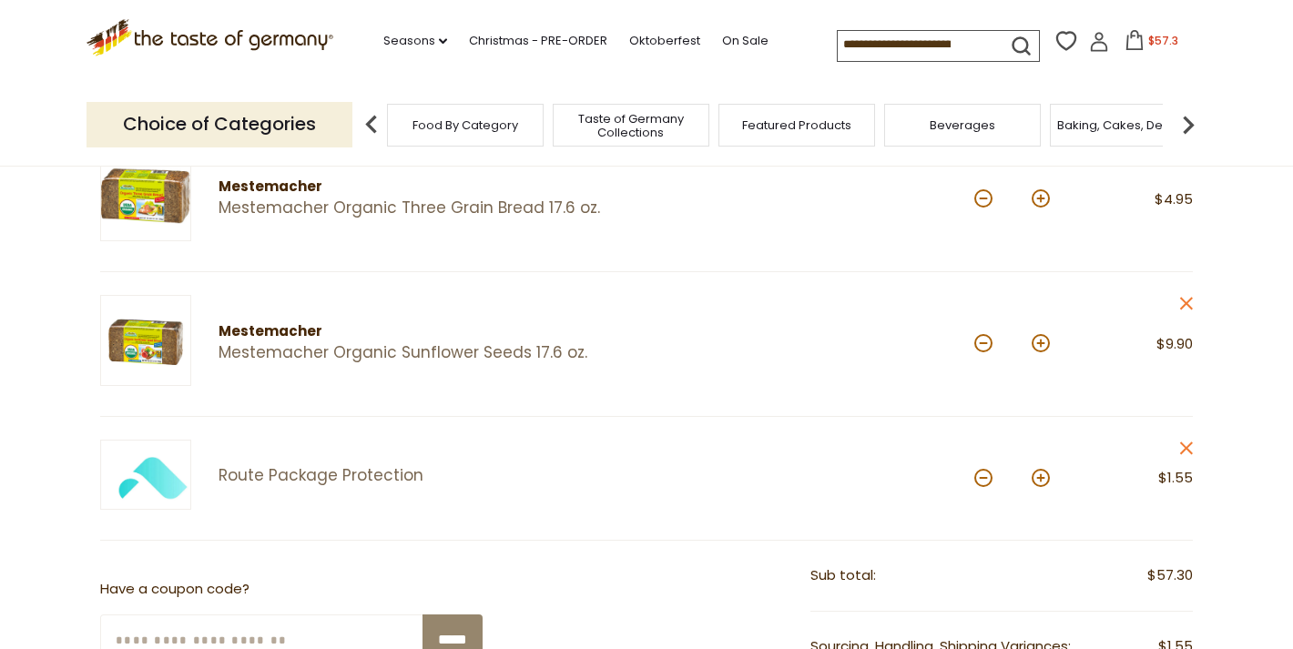
scroll to position [555, 0]
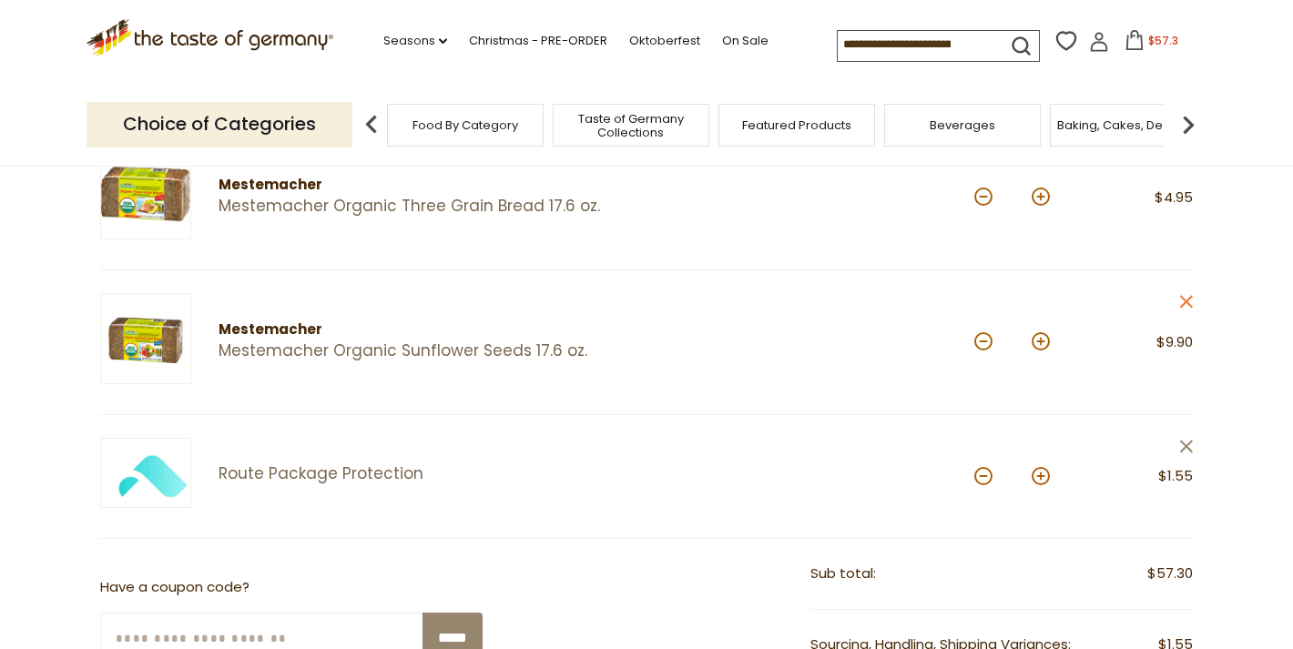
click at [1184, 443] on icon "close" at bounding box center [1186, 447] width 14 height 14
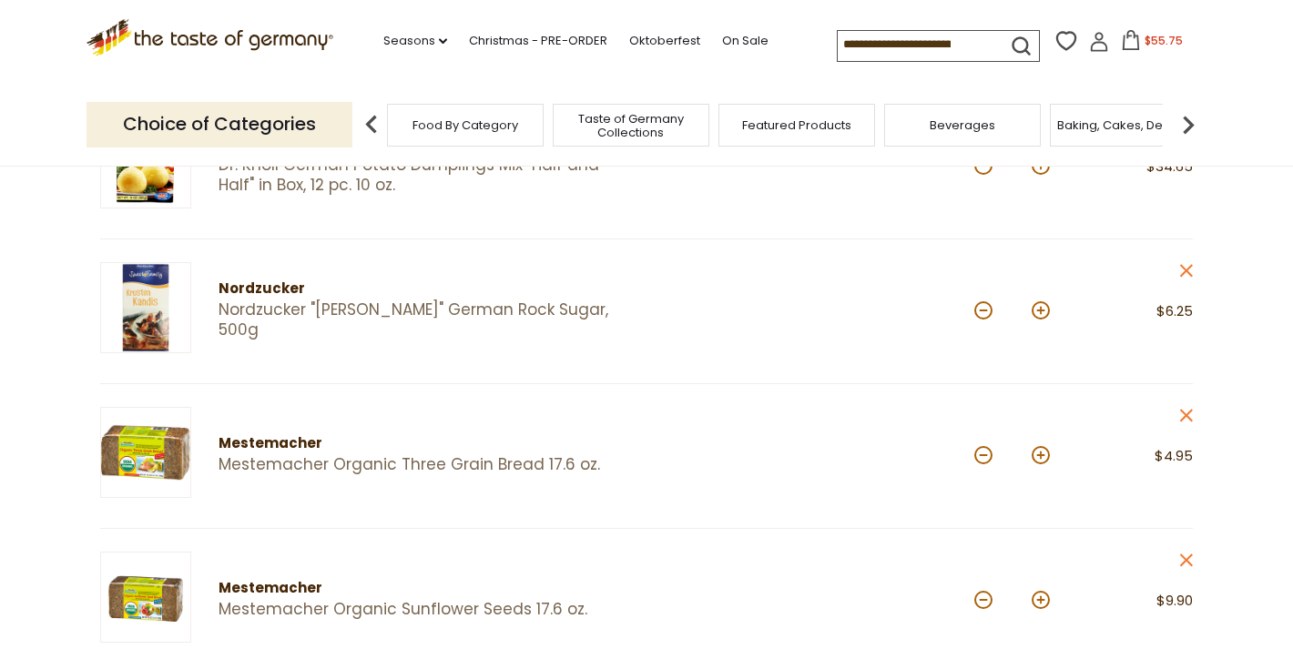
scroll to position [290, 0]
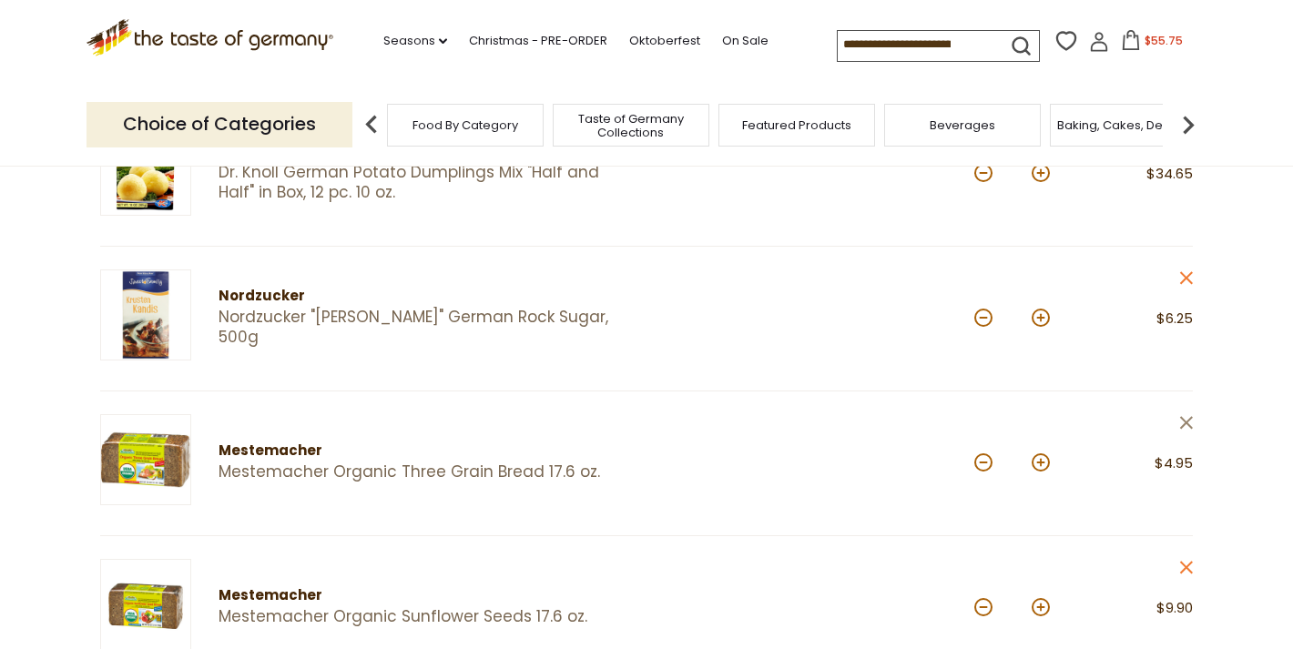
click at [1184, 420] on icon "close" at bounding box center [1186, 423] width 14 height 14
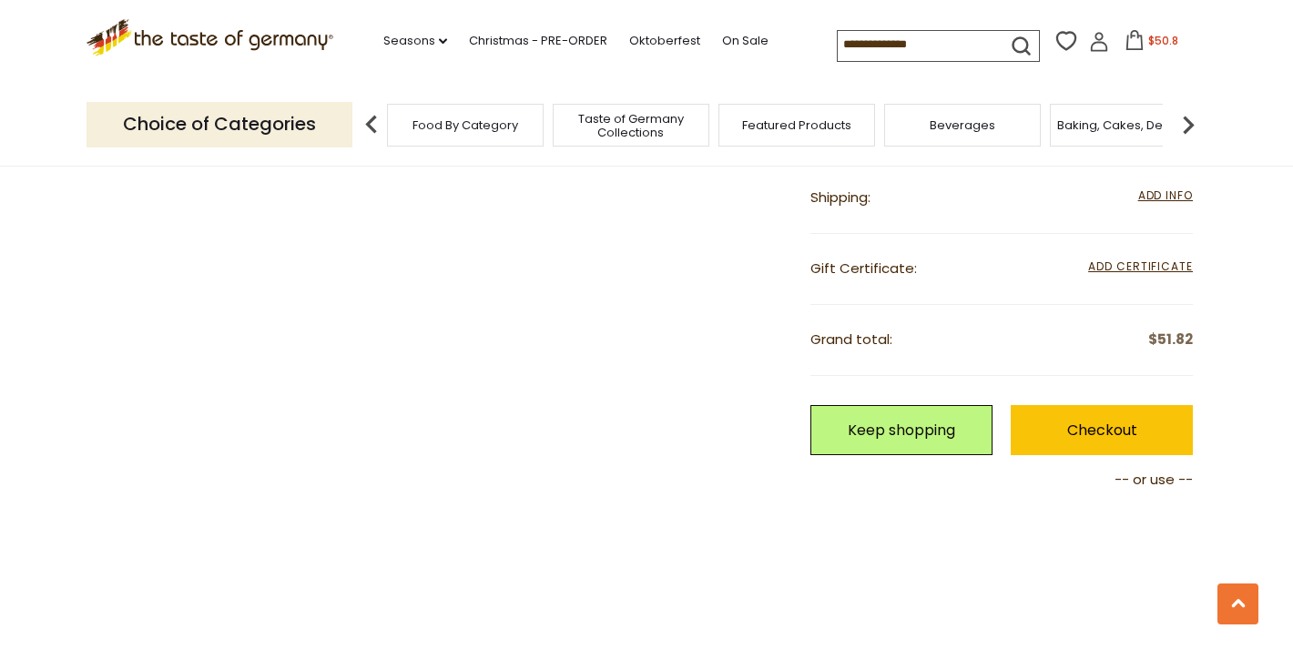
scroll to position [807, 0]
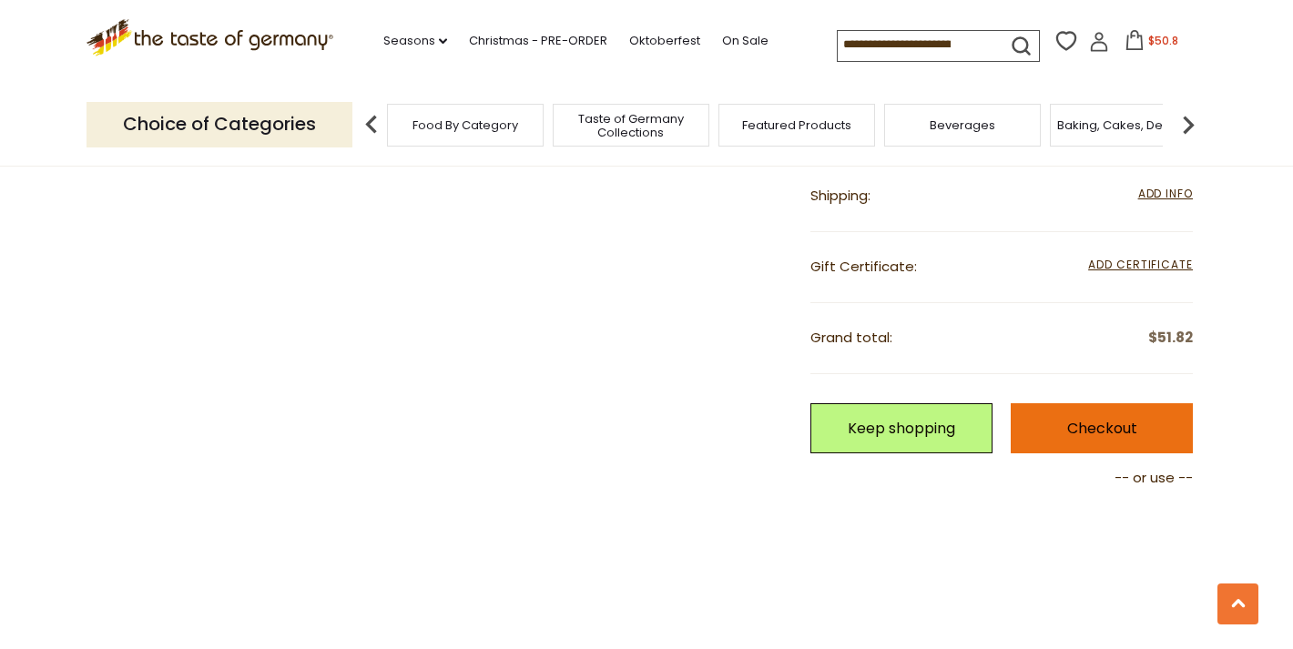
click at [1080, 412] on link "Checkout" at bounding box center [1102, 428] width 182 height 50
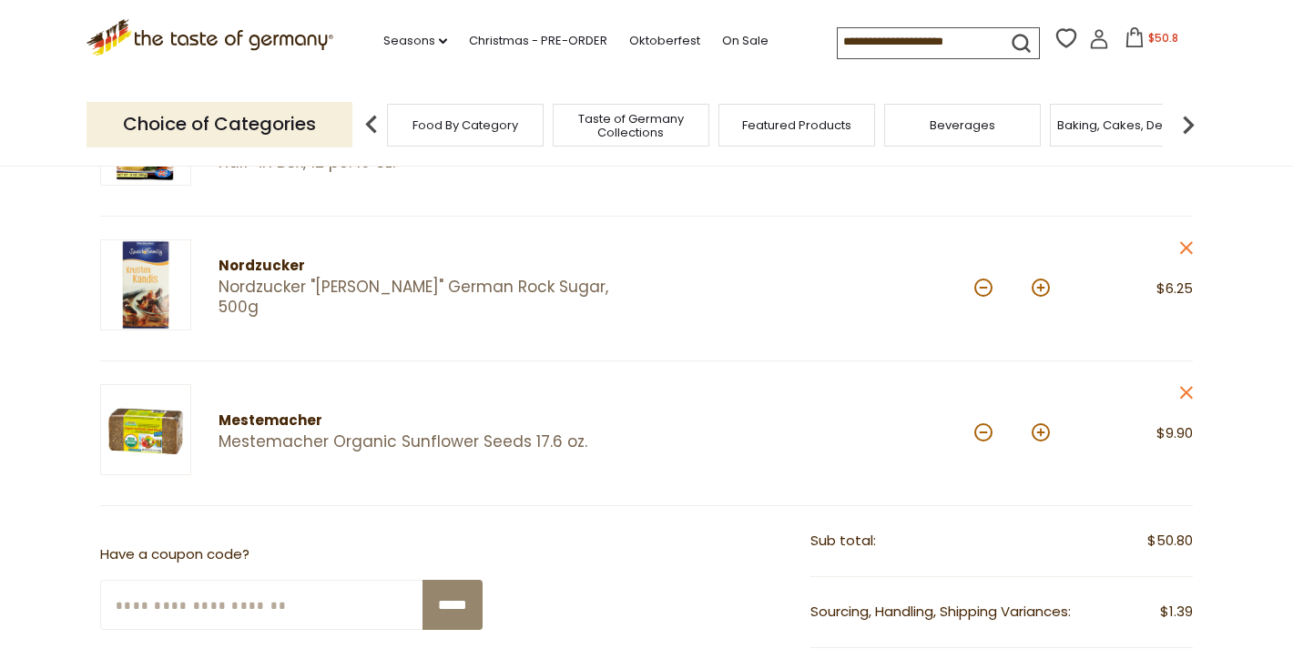
scroll to position [452, 0]
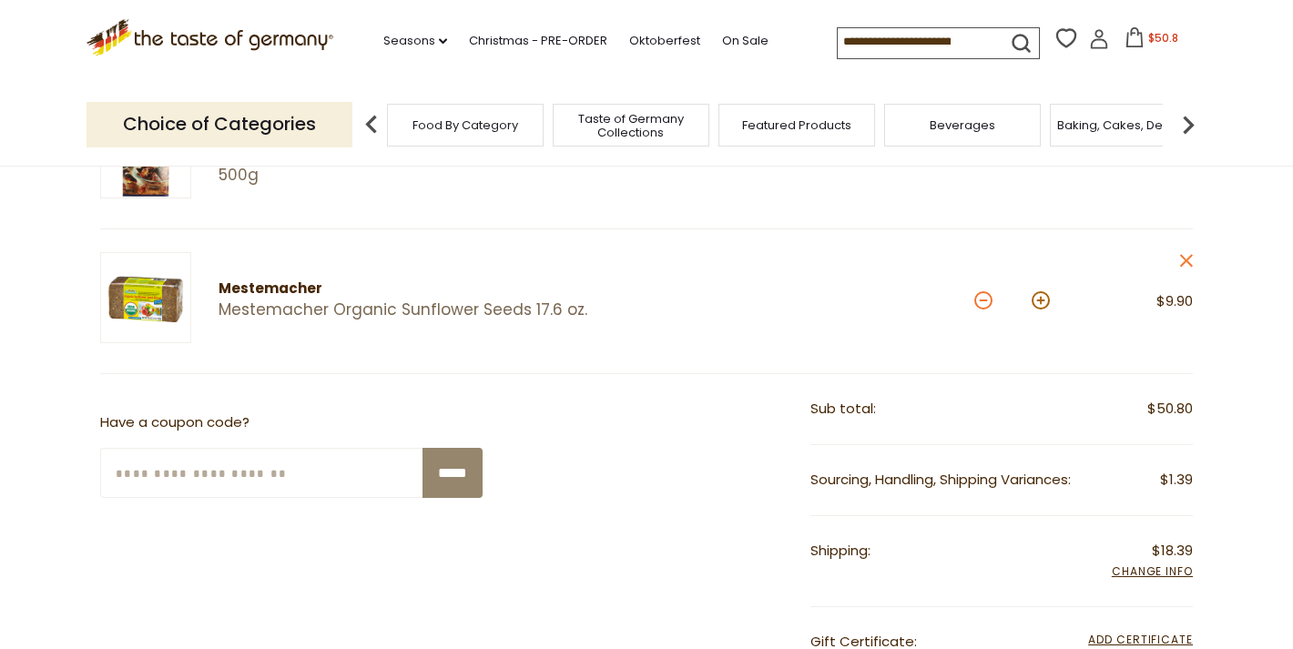
click at [983, 298] on button at bounding box center [983, 300] width 18 height 18
type input "*"
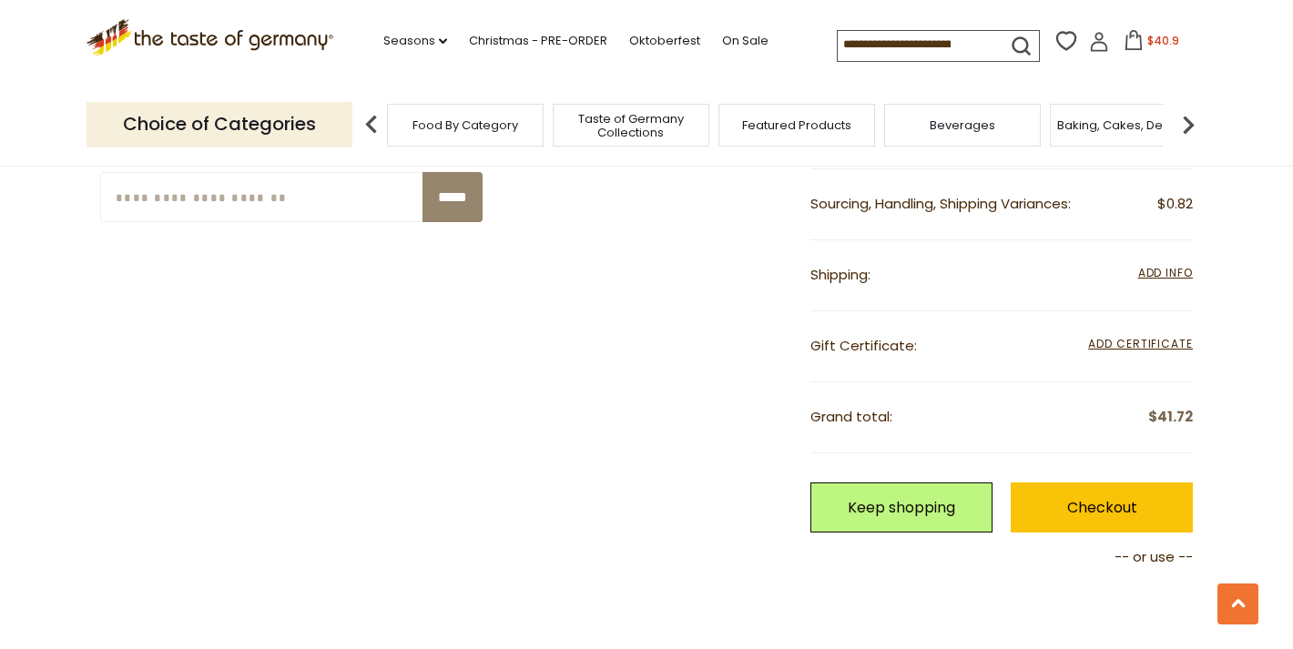
scroll to position [762, 0]
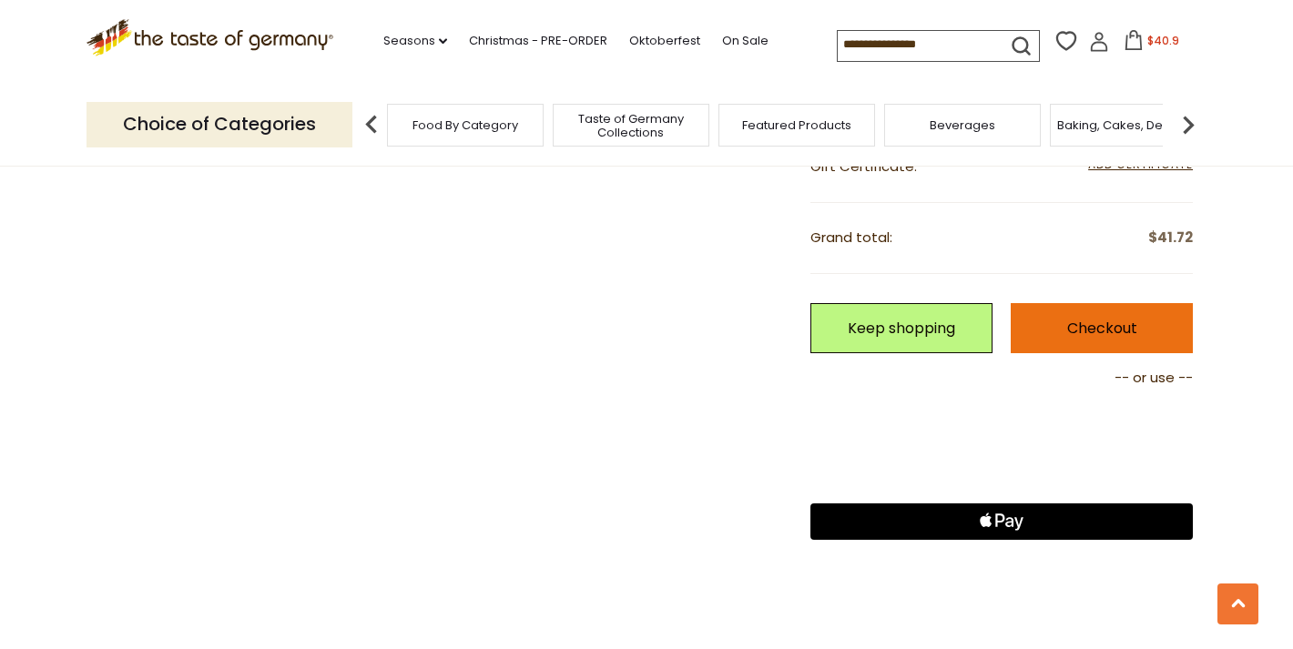
click at [1122, 329] on link "Checkout" at bounding box center [1102, 328] width 182 height 50
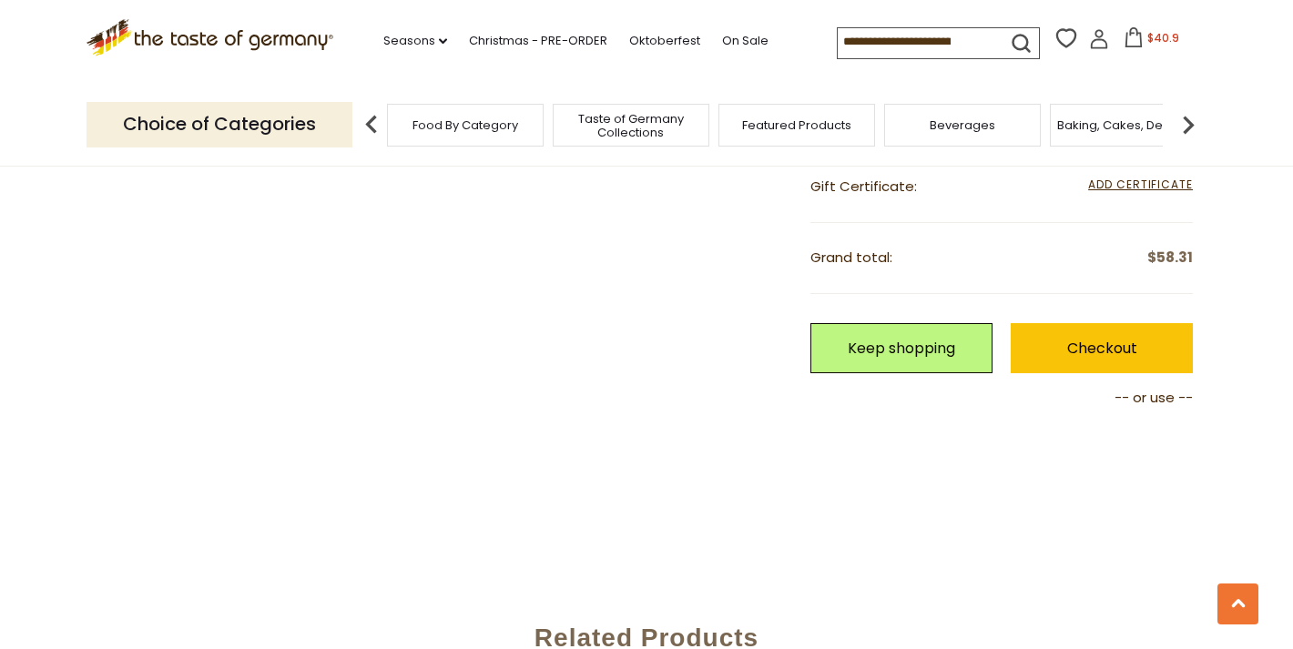
click at [698, 363] on div "**********" at bounding box center [646, 251] width 1093 height 664
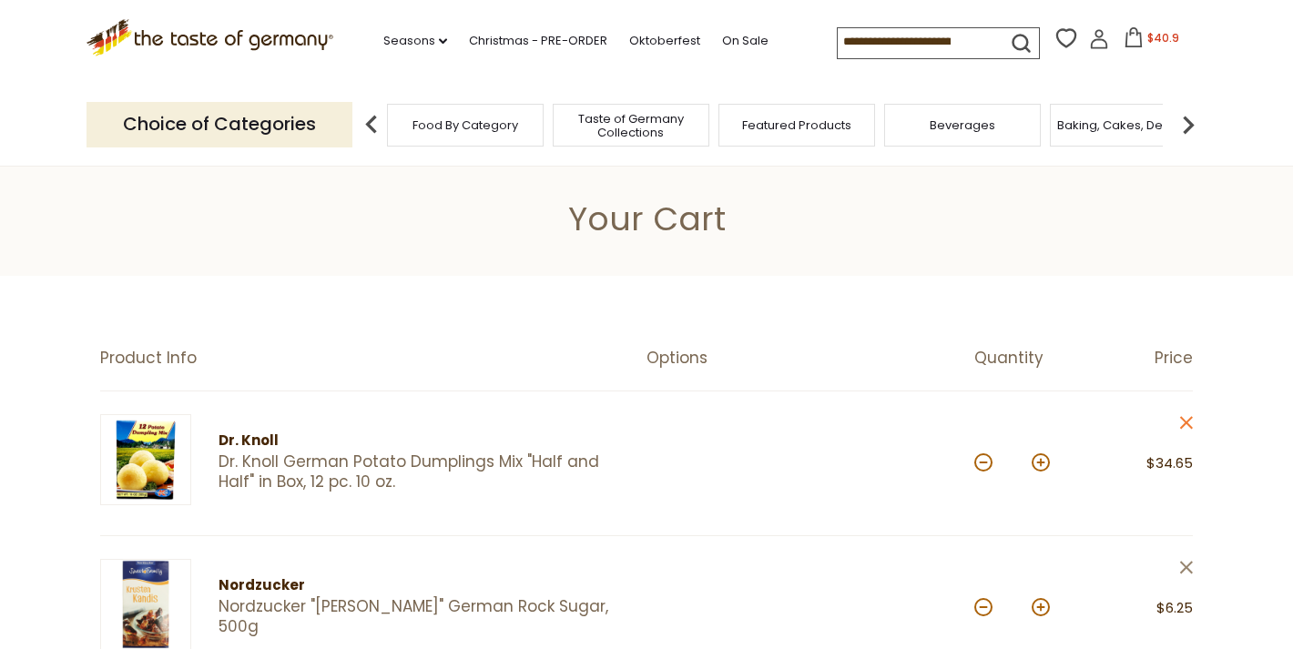
click at [1184, 567] on icon at bounding box center [1186, 567] width 13 height 13
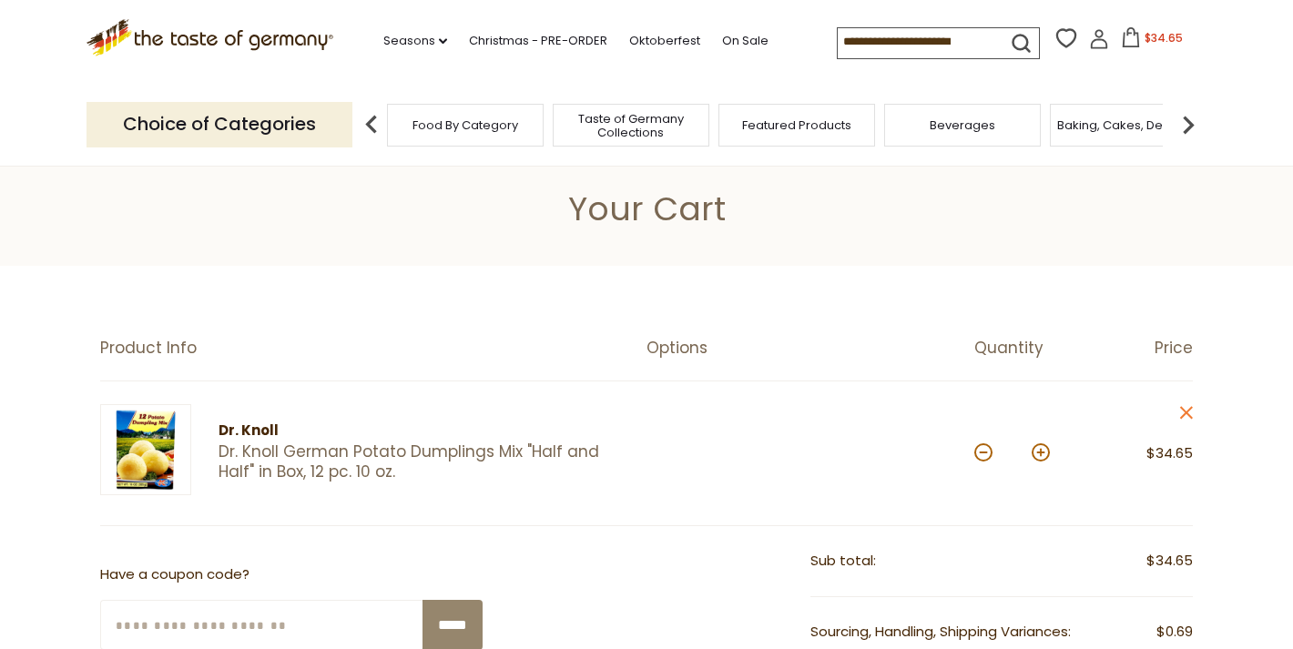
scroll to position [16, 1]
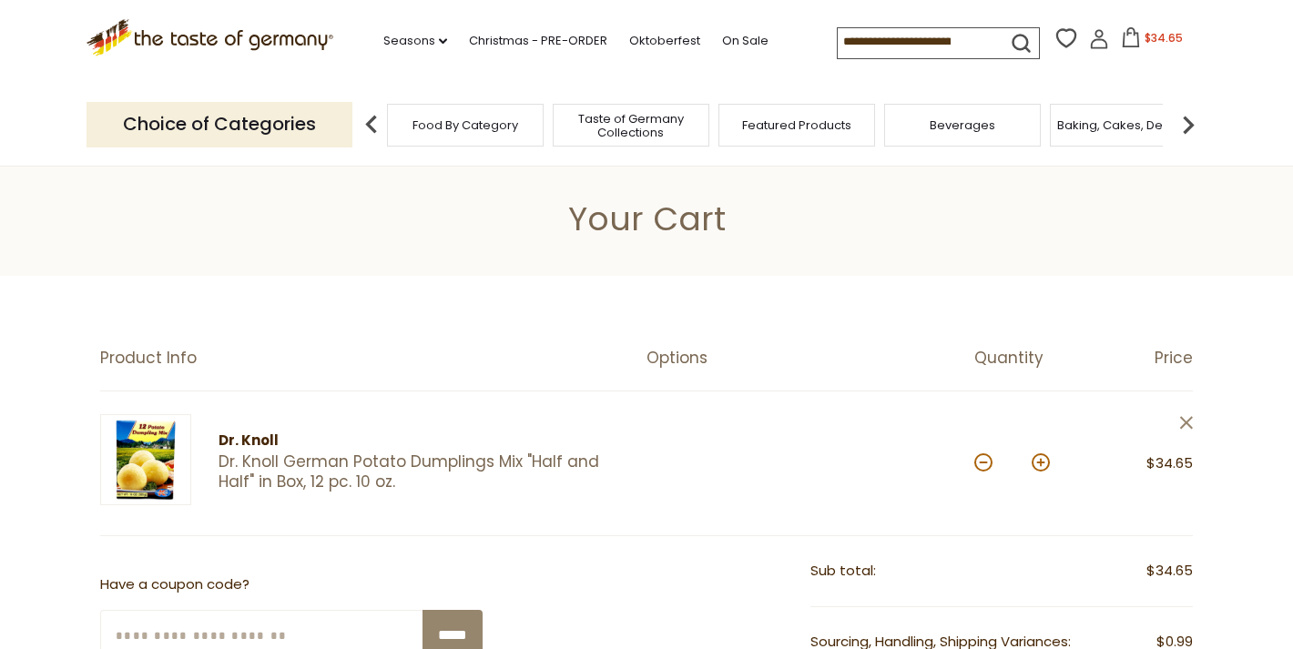
click at [1186, 422] on icon at bounding box center [1186, 422] width 13 height 13
